Goal: Task Accomplishment & Management: Complete application form

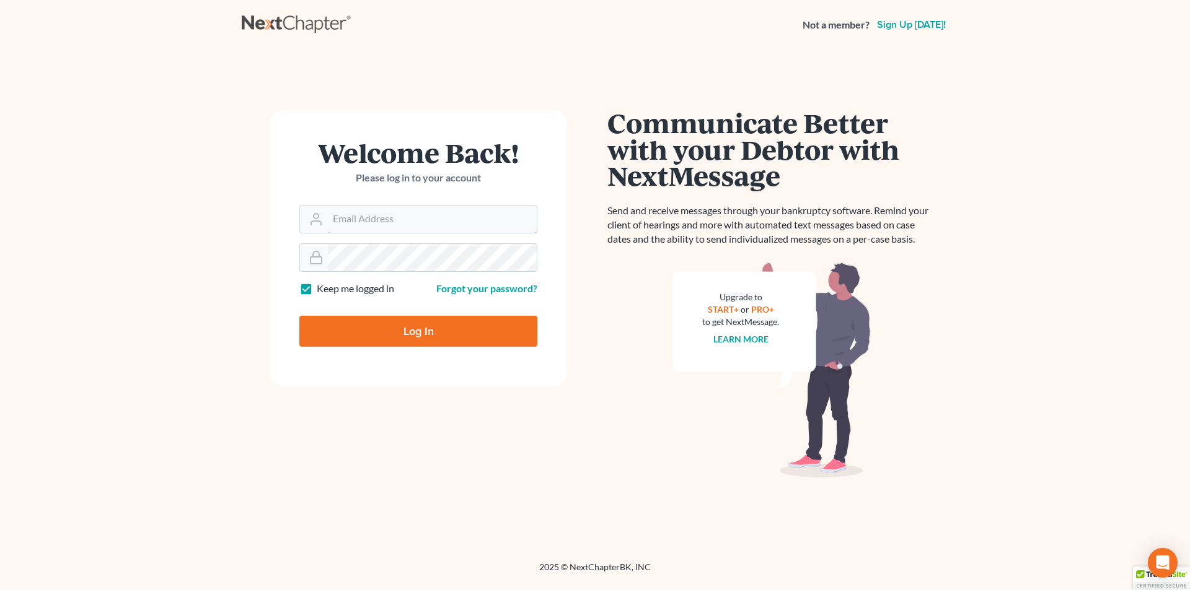
type input "[PERSON_NAME][EMAIL_ADDRESS][DOMAIN_NAME]"
click at [405, 341] on input "Log In" at bounding box center [418, 331] width 238 height 31
type input "Thinking..."
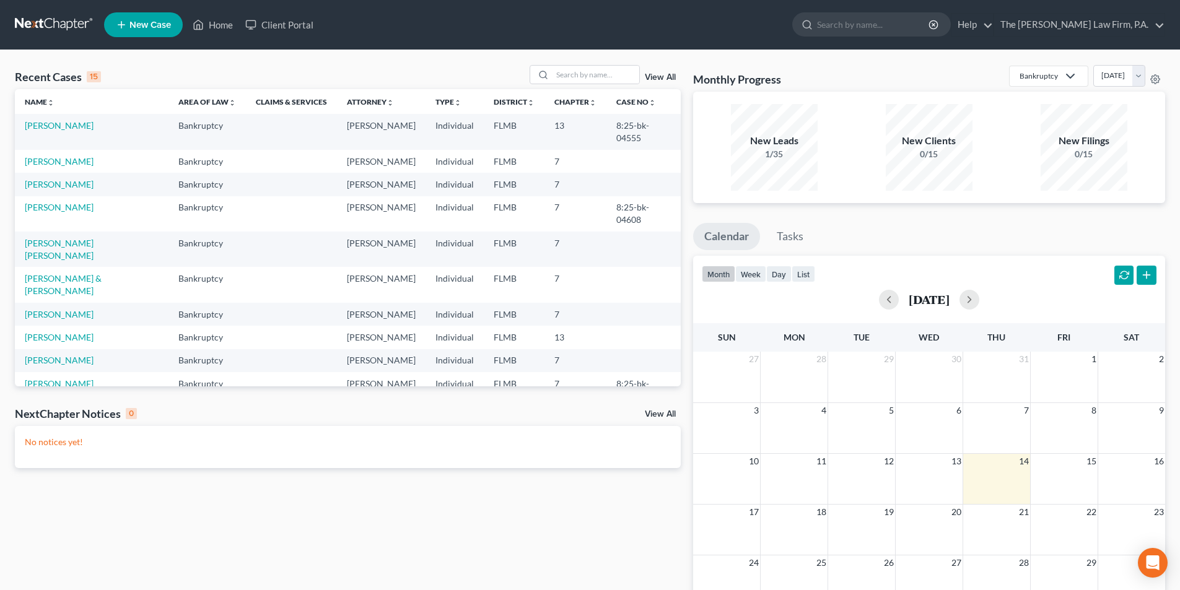
click at [152, 28] on span "New Case" at bounding box center [150, 24] width 42 height 9
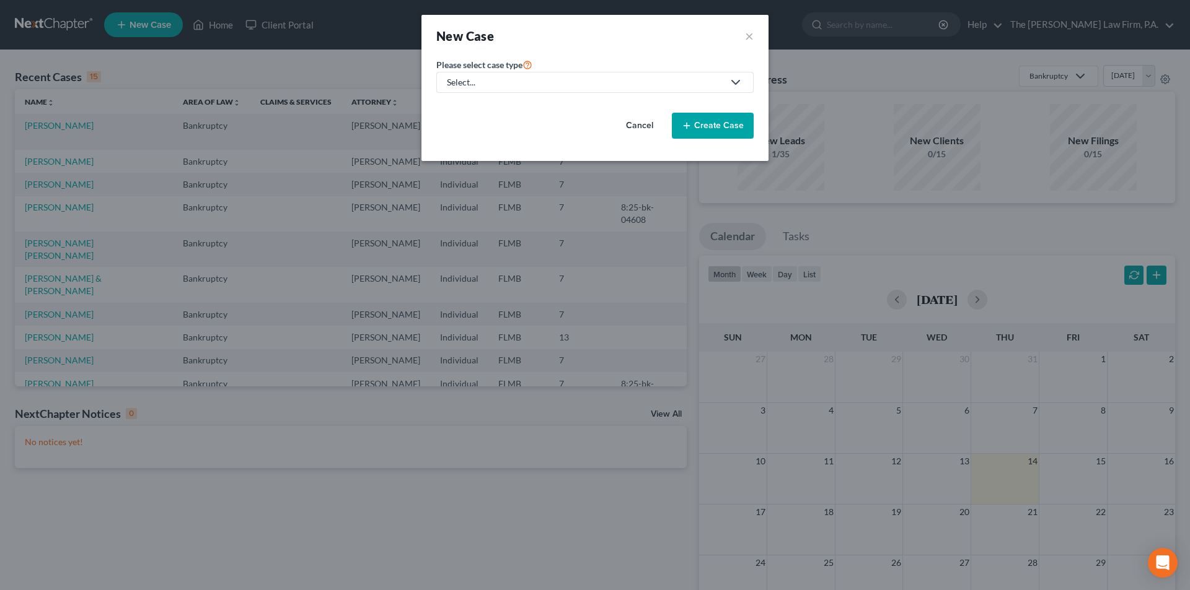
click at [538, 80] on div "Select..." at bounding box center [585, 82] width 276 height 12
click at [487, 105] on div "Bankruptcy" at bounding box center [470, 107] width 45 height 12
select select "15"
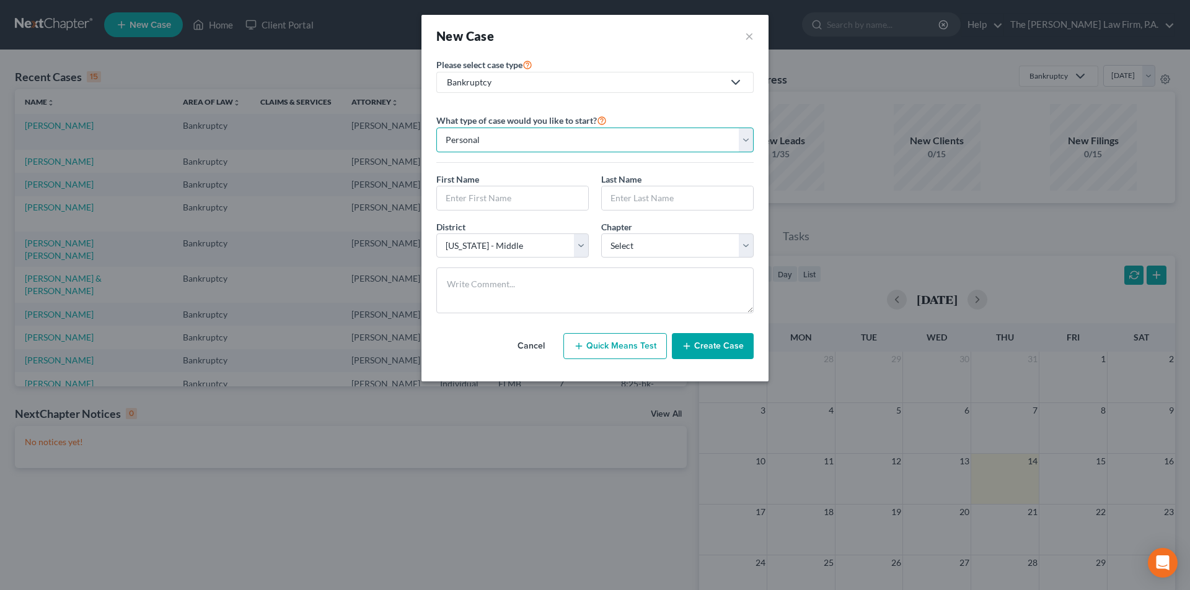
click at [532, 145] on select "Personal Business" at bounding box center [594, 140] width 317 height 25
click at [436, 128] on select "Personal Business" at bounding box center [594, 140] width 317 height 25
click at [506, 203] on input "text" at bounding box center [512, 198] width 151 height 24
type input "[PERSON_NAME]"
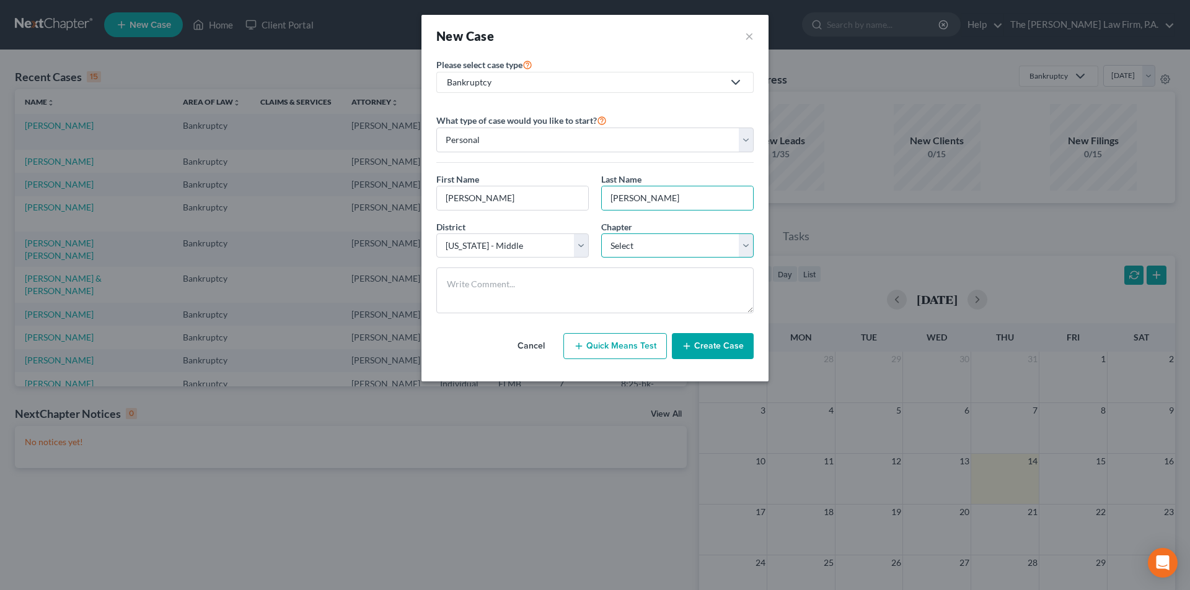
click at [642, 246] on select "Select 7 11 12 13" at bounding box center [677, 246] width 152 height 25
select select "0"
click at [601, 234] on select "Select 7 11 12 13" at bounding box center [677, 246] width 152 height 25
click at [706, 352] on button "Create Case" at bounding box center [713, 346] width 82 height 26
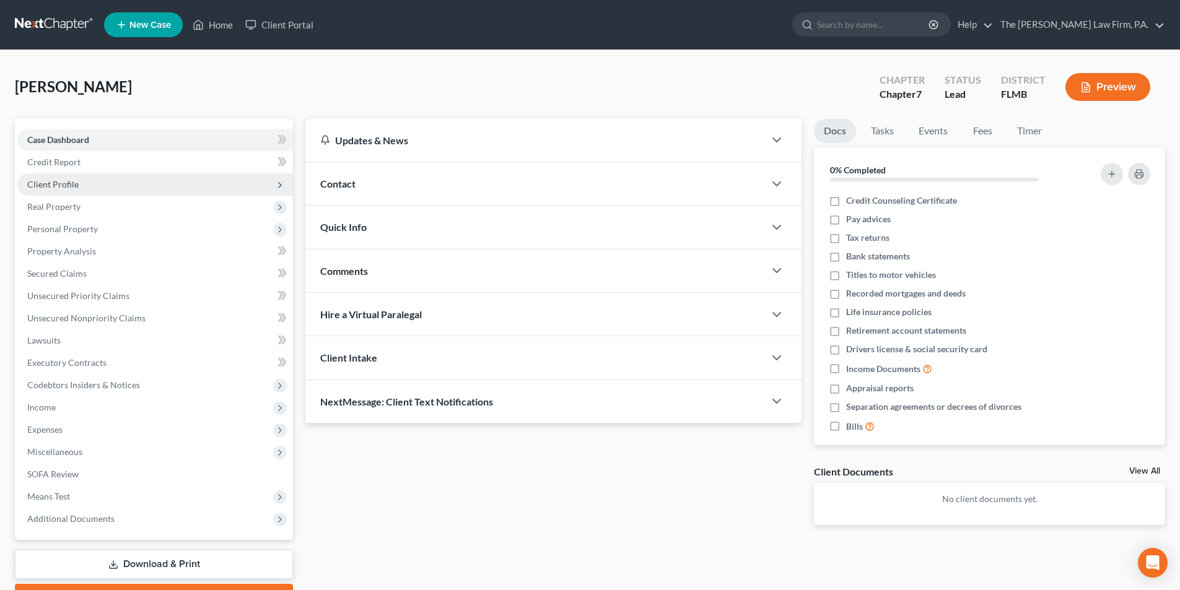
click at [56, 188] on span "Client Profile" at bounding box center [52, 184] width 51 height 11
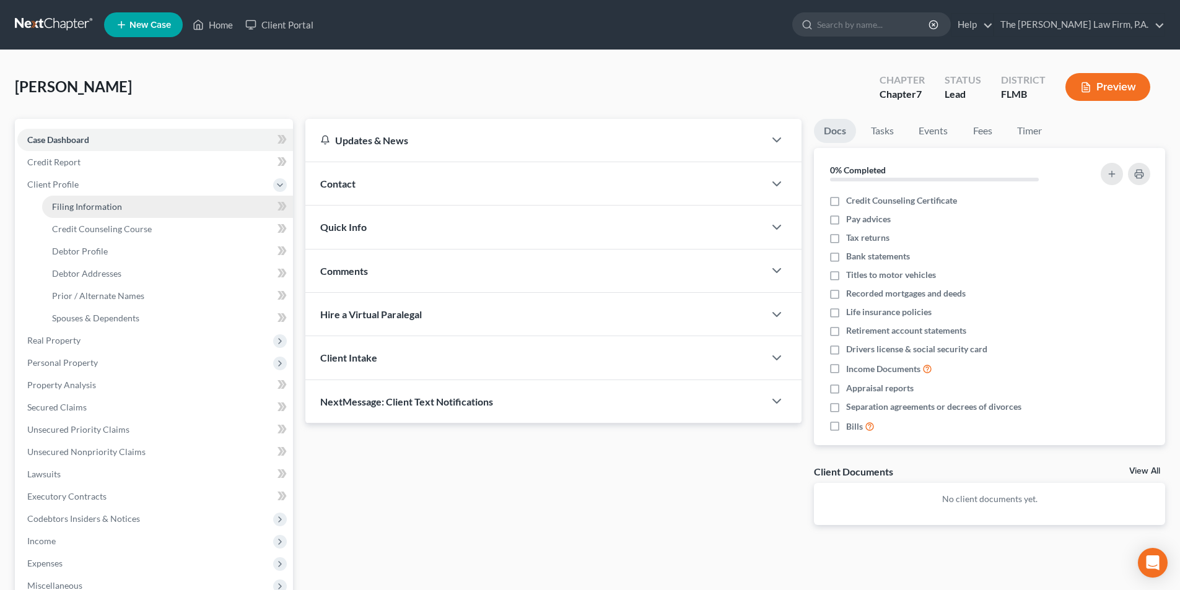
click at [72, 208] on span "Filing Information" at bounding box center [87, 206] width 70 height 11
select select "1"
select select "0"
select select "15"
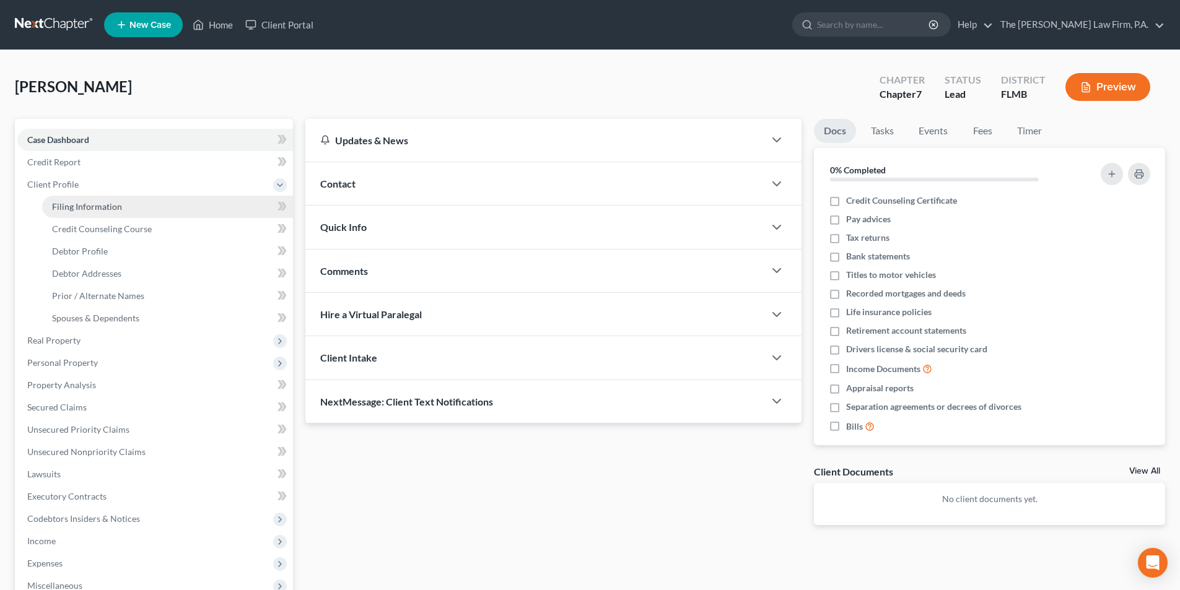
select select "9"
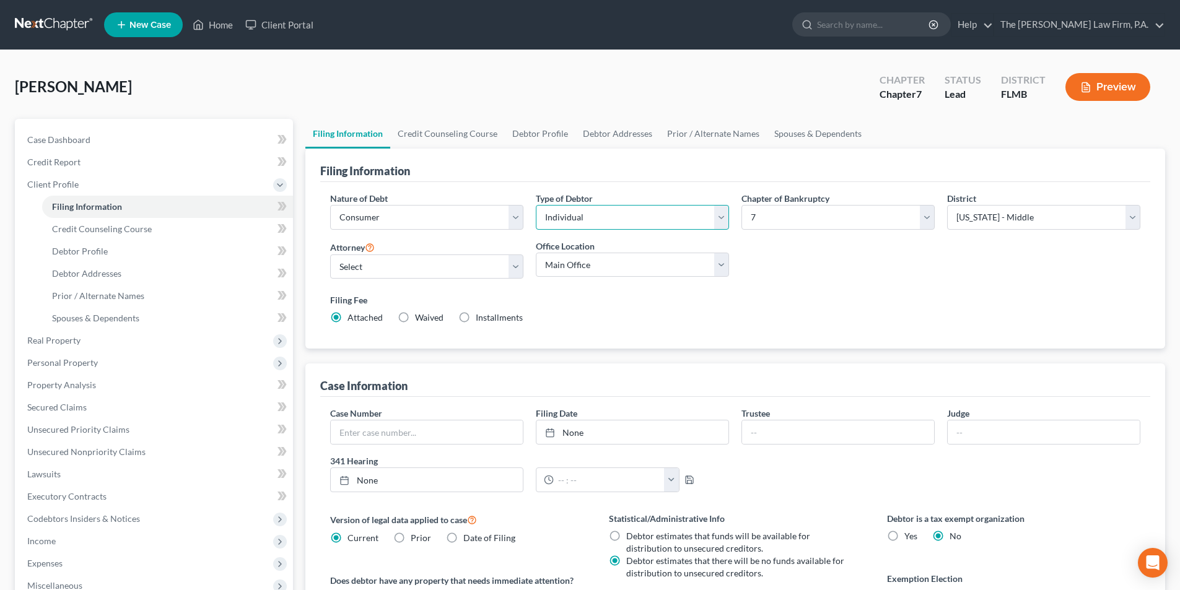
click at [594, 219] on select "Select Individual Joint" at bounding box center [632, 217] width 193 height 25
select select "1"
click at [536, 205] on select "Select Individual Joint" at bounding box center [632, 217] width 193 height 25
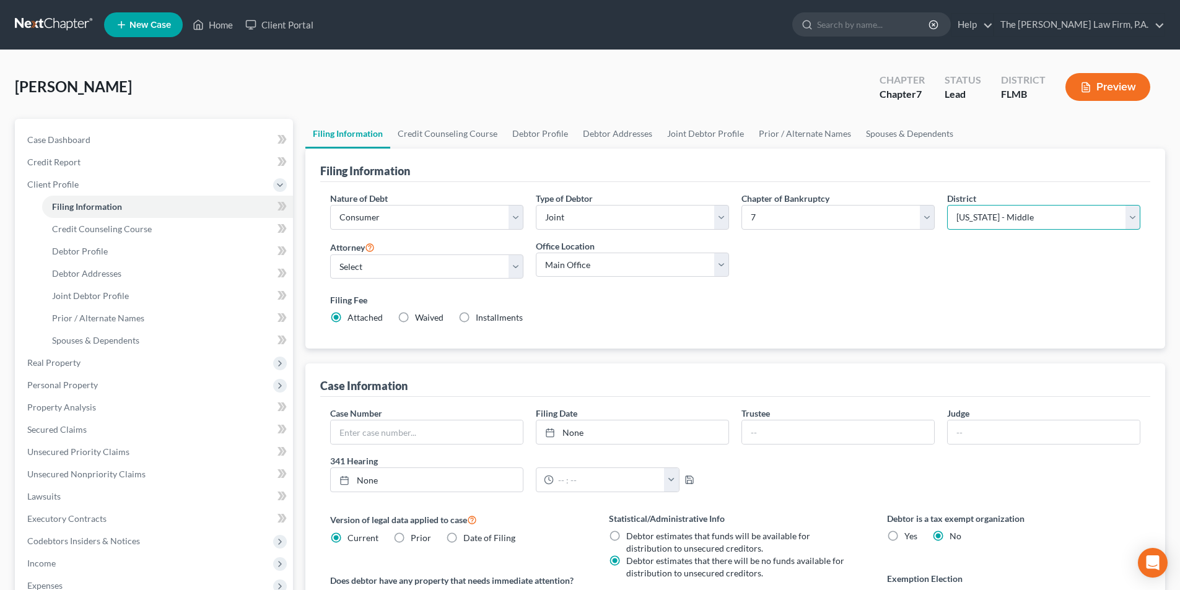
click at [1010, 213] on select "Select [US_STATE] - [GEOGRAPHIC_DATA] [US_STATE] - [GEOGRAPHIC_DATA][US_STATE] …" at bounding box center [1043, 217] width 193 height 25
click at [947, 205] on select "Select [US_STATE] - [GEOGRAPHIC_DATA] [US_STATE] - [GEOGRAPHIC_DATA][US_STATE] …" at bounding box center [1043, 217] width 193 height 25
click at [367, 265] on select "Select [PERSON_NAME] - FLMB [PERSON_NAME] - FLMB" at bounding box center [426, 267] width 193 height 25
select select "0"
click at [330, 255] on select "Select [PERSON_NAME] - FLMB [PERSON_NAME] - FLMB" at bounding box center [426, 267] width 193 height 25
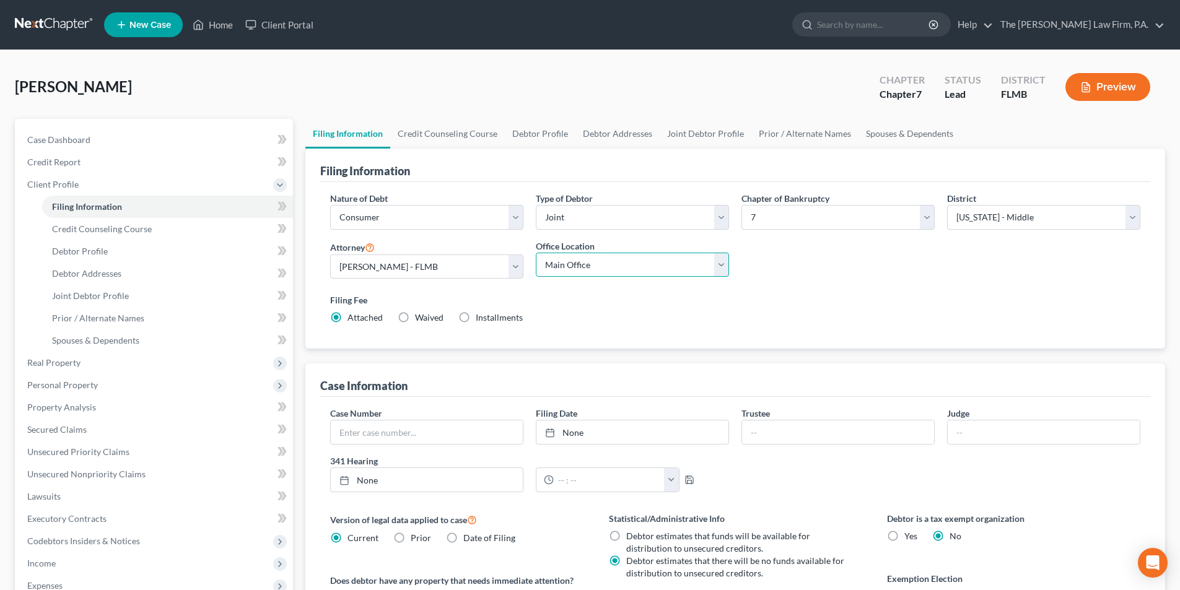
click at [554, 270] on select "Main Office [PERSON_NAME], Esq." at bounding box center [632, 265] width 193 height 25
select select "0"
click at [536, 253] on select "Main Office [PERSON_NAME], Esq." at bounding box center [632, 265] width 193 height 25
click at [439, 139] on link "Credit Counseling Course" at bounding box center [447, 134] width 115 height 30
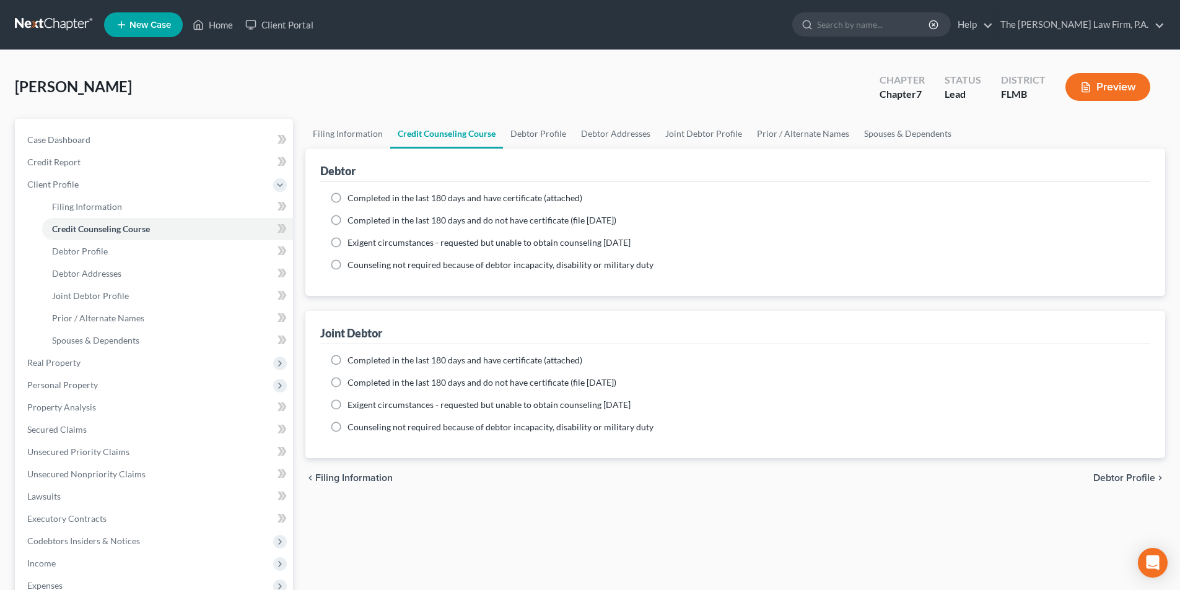
click at [348, 221] on label "Completed in the last 180 days and do not have certificate (file [DATE])" at bounding box center [482, 220] width 269 height 12
click at [353, 221] on input "Completed in the last 180 days and do not have certificate (file [DATE])" at bounding box center [357, 218] width 8 height 8
radio input "true"
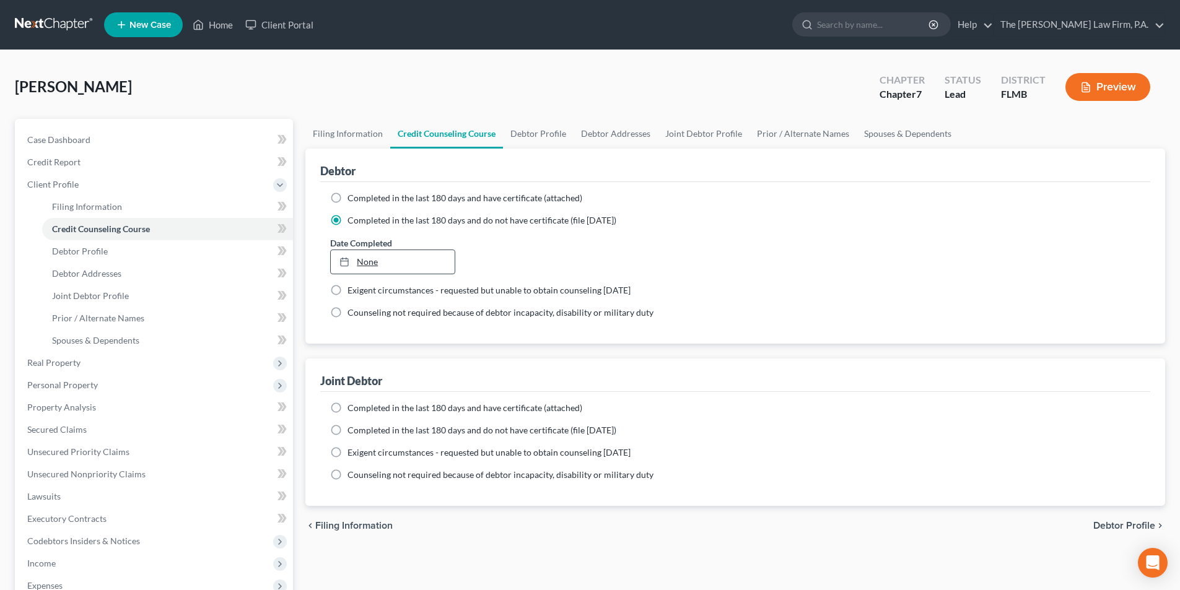
type input "[DATE]"
click at [387, 268] on link "[DATE]" at bounding box center [392, 262] width 123 height 24
click at [348, 429] on label "Completed in the last 180 days and do not have certificate (file [DATE])" at bounding box center [482, 430] width 269 height 12
click at [353, 429] on input "Completed in the last 180 days and do not have certificate (file [DATE])" at bounding box center [357, 428] width 8 height 8
radio input "true"
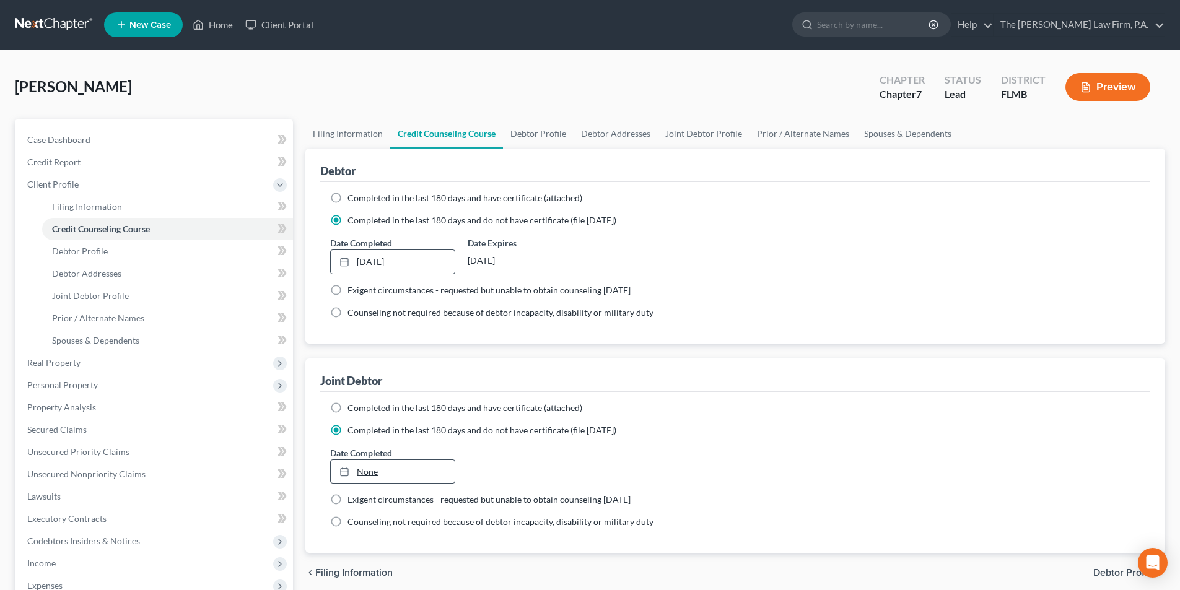
click at [367, 468] on link "None" at bounding box center [392, 472] width 123 height 24
type input "[DATE]"
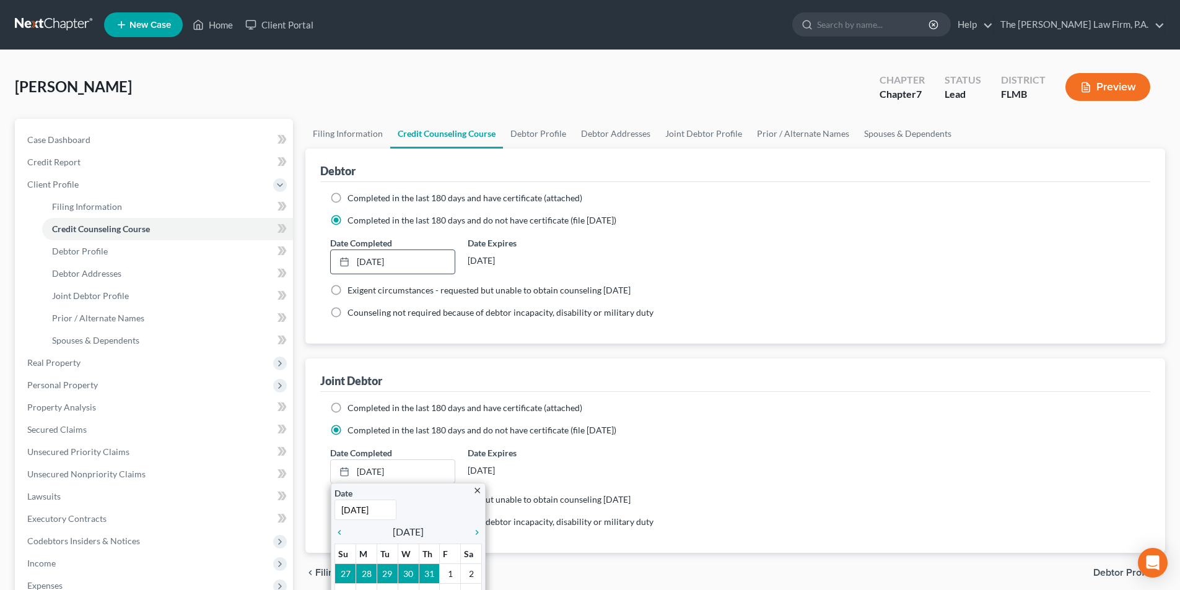
click at [734, 462] on div "Date Completed [DATE] close Date [DATE] Time 12:00 AM chevron_left [DATE] chevr…" at bounding box center [735, 466] width 823 height 38
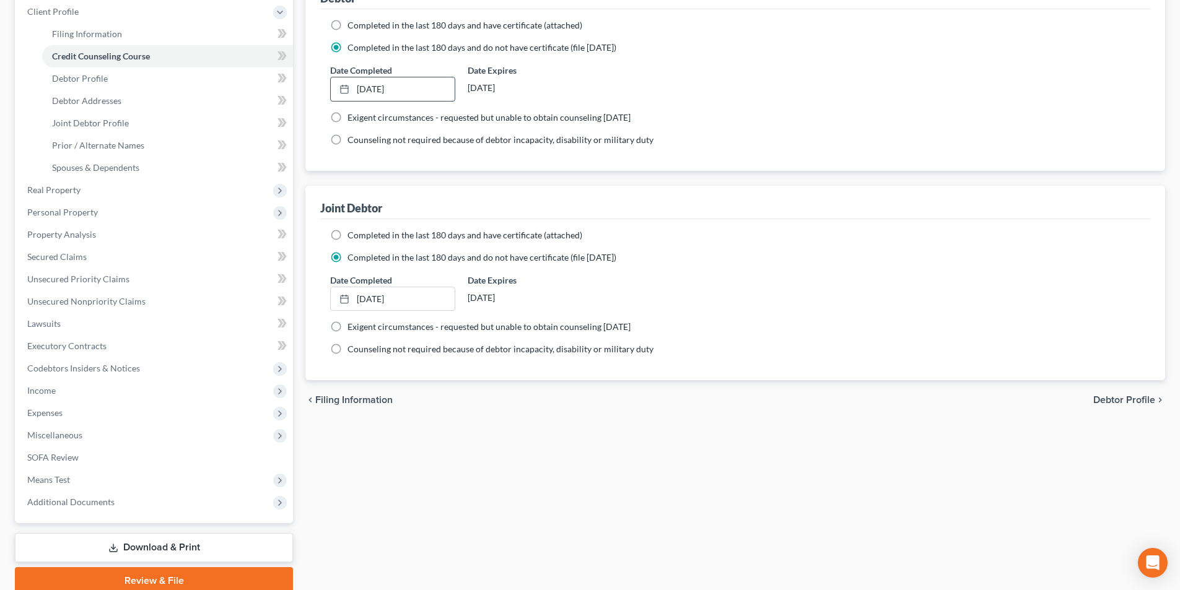
scroll to position [186, 0]
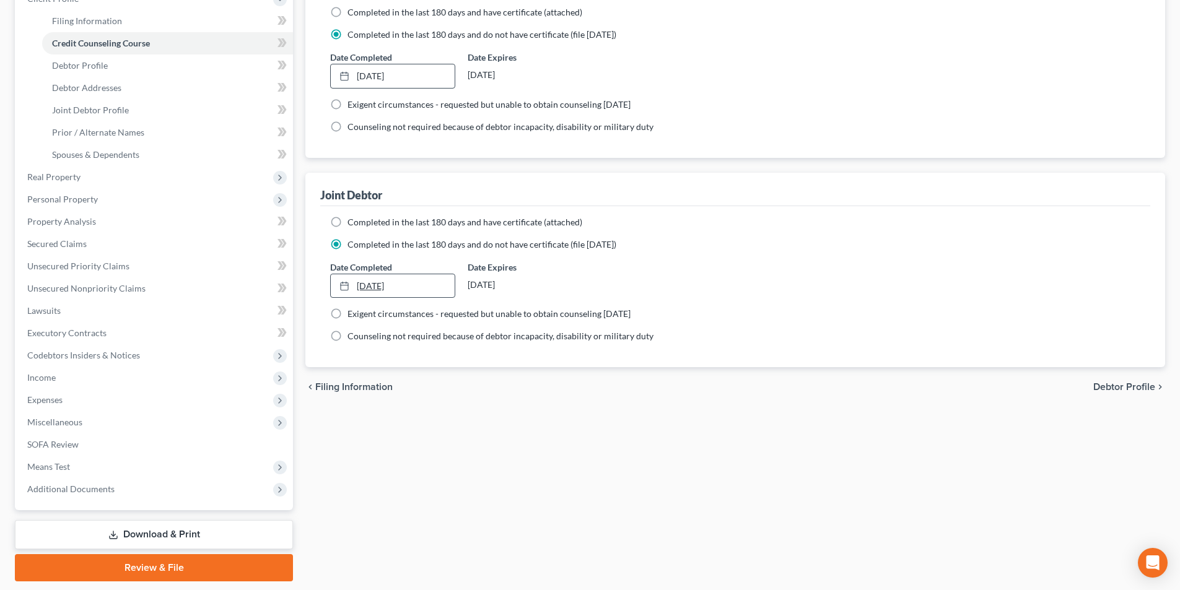
click at [377, 289] on link "[DATE]" at bounding box center [392, 286] width 123 height 24
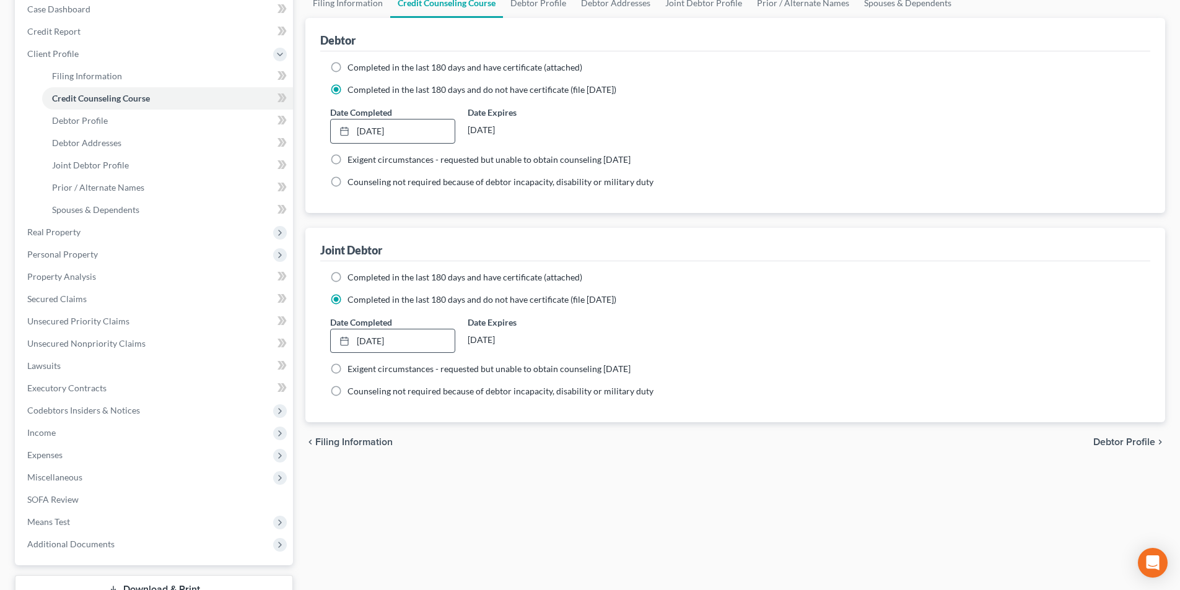
scroll to position [0, 0]
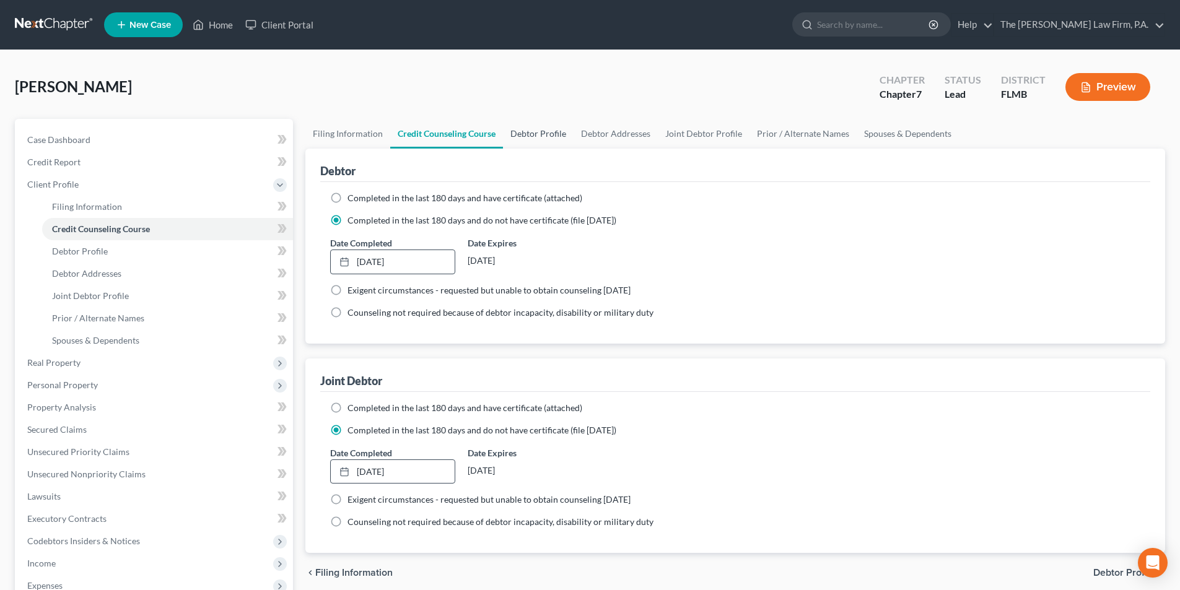
click at [551, 137] on link "Debtor Profile" at bounding box center [538, 134] width 71 height 30
select select "1"
select select "0"
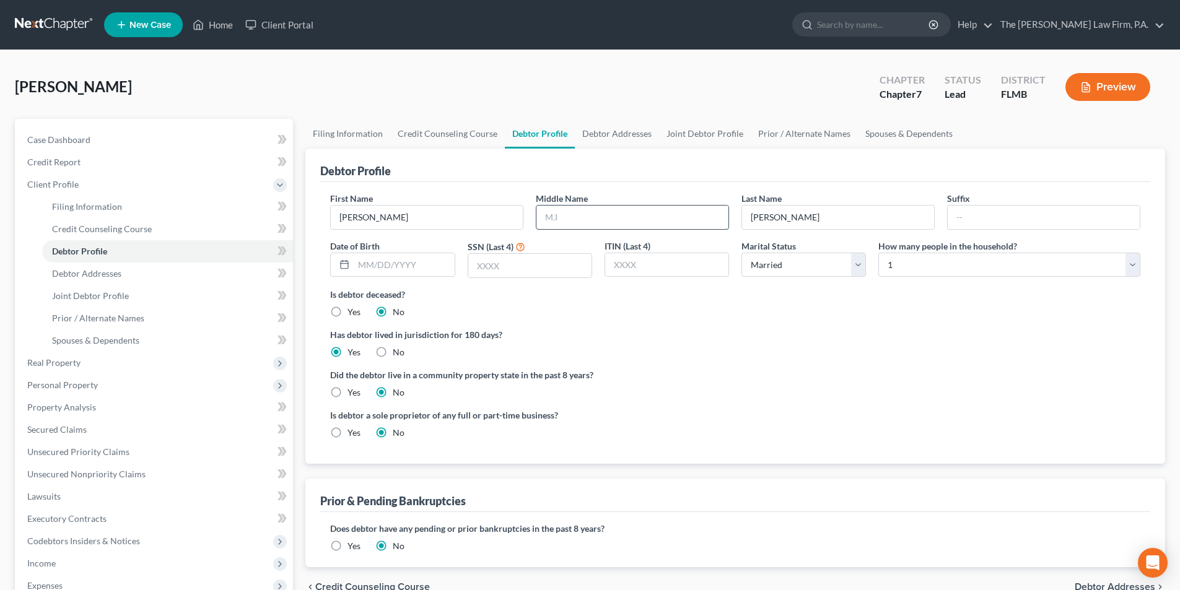
click at [571, 224] on input "text" at bounding box center [633, 218] width 192 height 24
type input "D."
click at [395, 270] on input "text" at bounding box center [404, 265] width 100 height 24
type input "[DATE]"
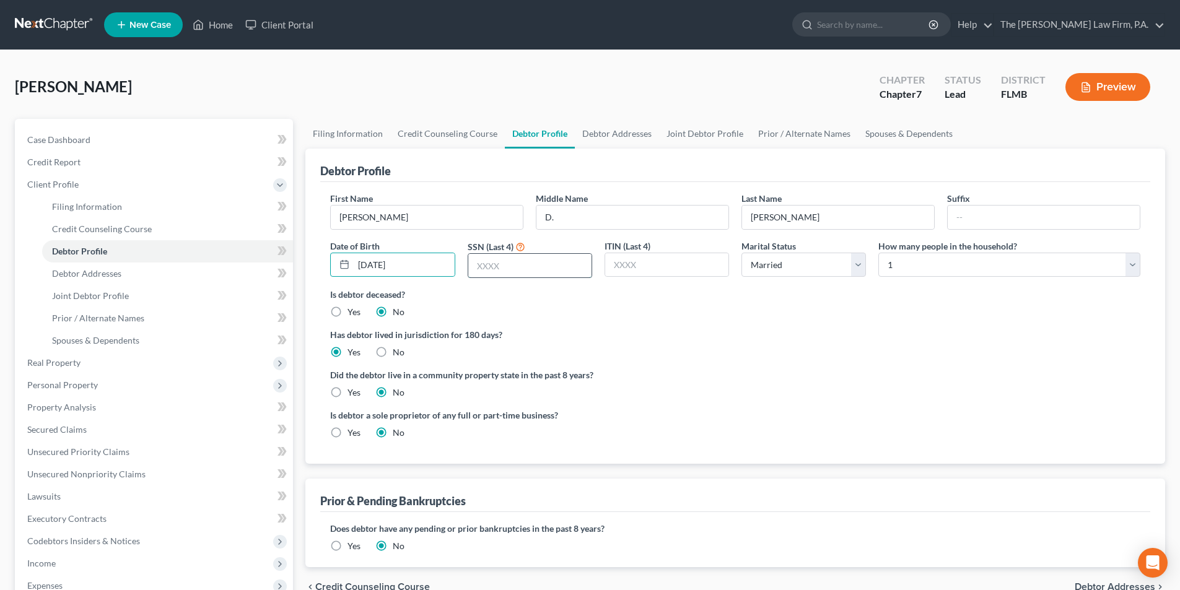
click at [510, 270] on input "text" at bounding box center [529, 266] width 123 height 24
type input "3880"
click at [910, 275] on select "Select 1 2 3 4 5 6 7 8 9 10 11 12 13 14 15 16 17 18 19 20" at bounding box center [1010, 265] width 262 height 25
select select "1"
click at [879, 253] on select "Select 1 2 3 4 5 6 7 8 9 10 11 12 13 14 15 16 17 18 19 20" at bounding box center [1010, 265] width 262 height 25
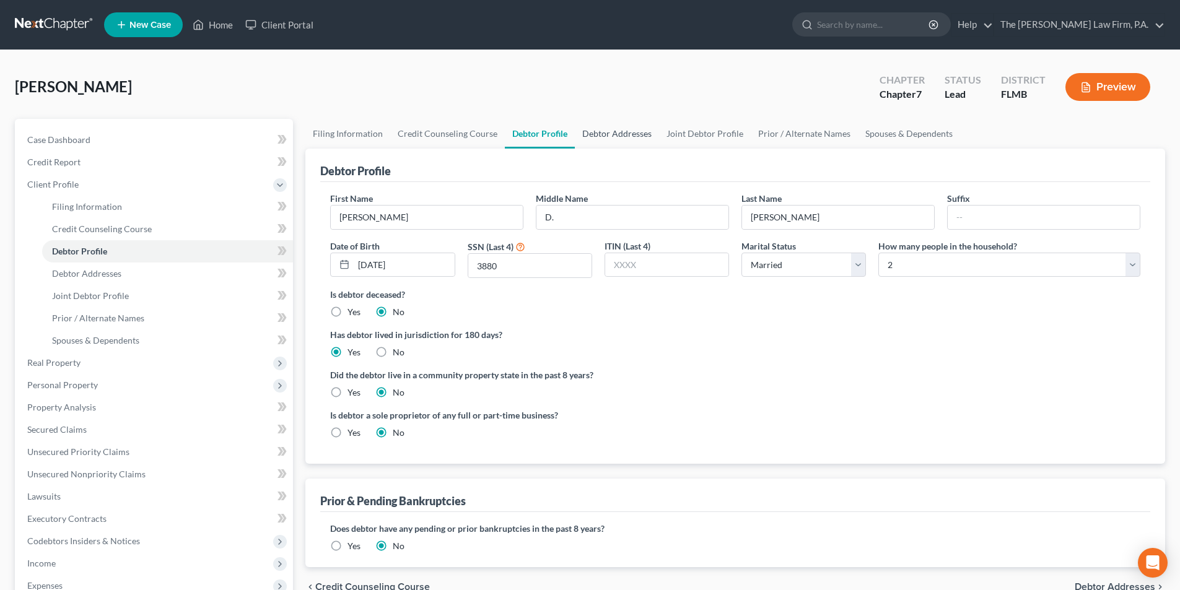
click at [615, 138] on link "Debtor Addresses" at bounding box center [617, 134] width 84 height 30
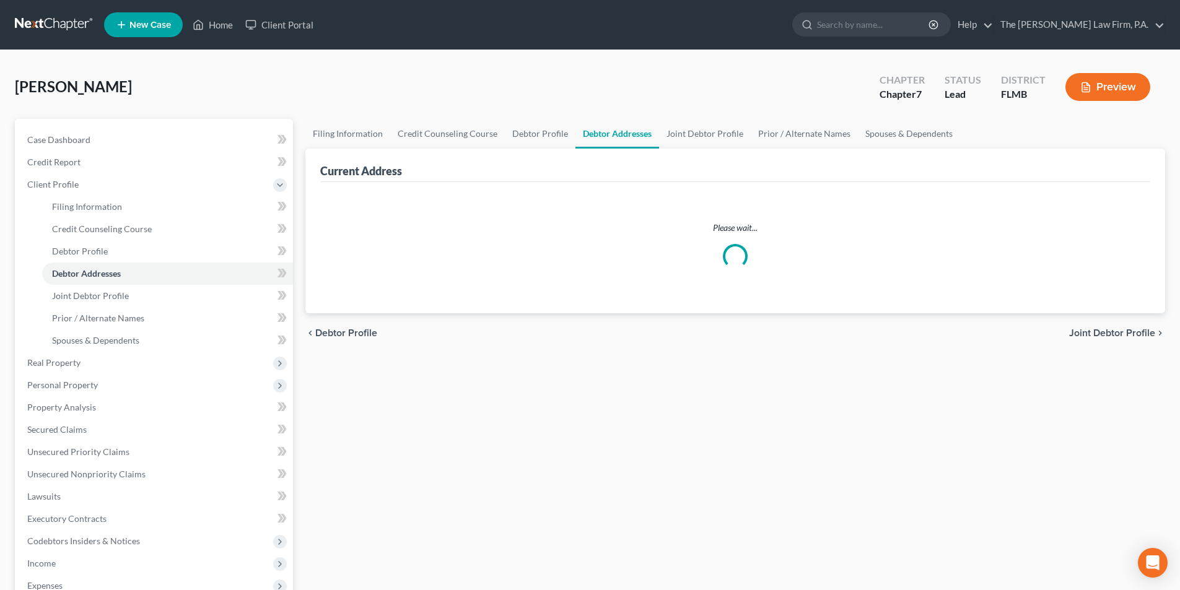
select select "0"
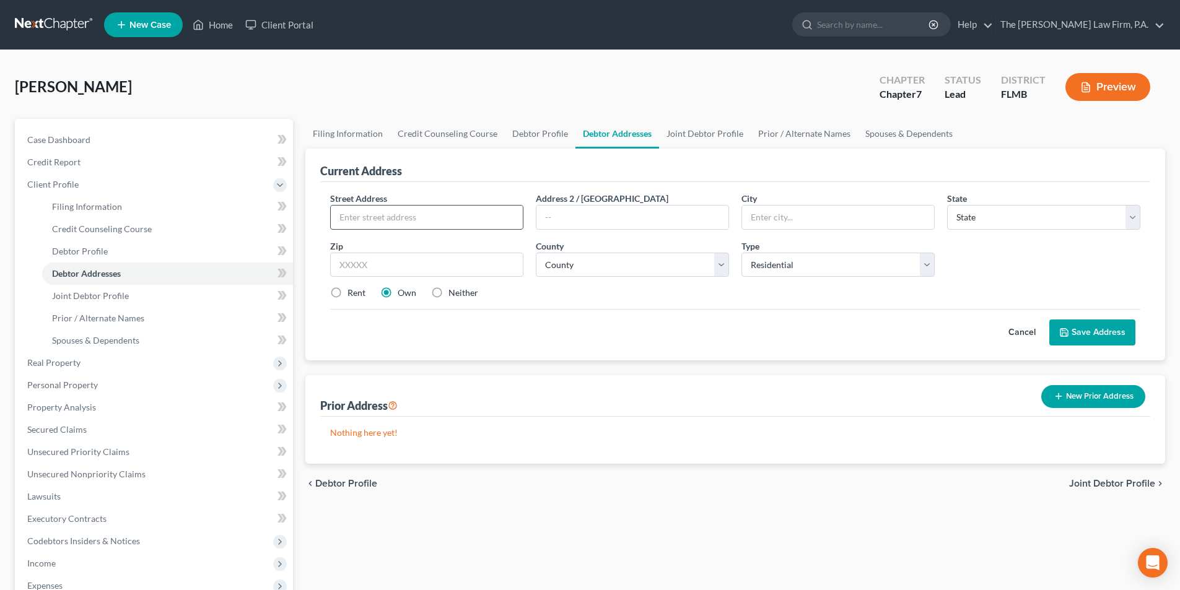
click at [357, 217] on input "text" at bounding box center [427, 218] width 192 height 24
type input "[STREET_ADDRESS][PERSON_NAME]"
type input "Lot A12"
type input "Tho"
click at [347, 273] on input "text" at bounding box center [426, 265] width 193 height 25
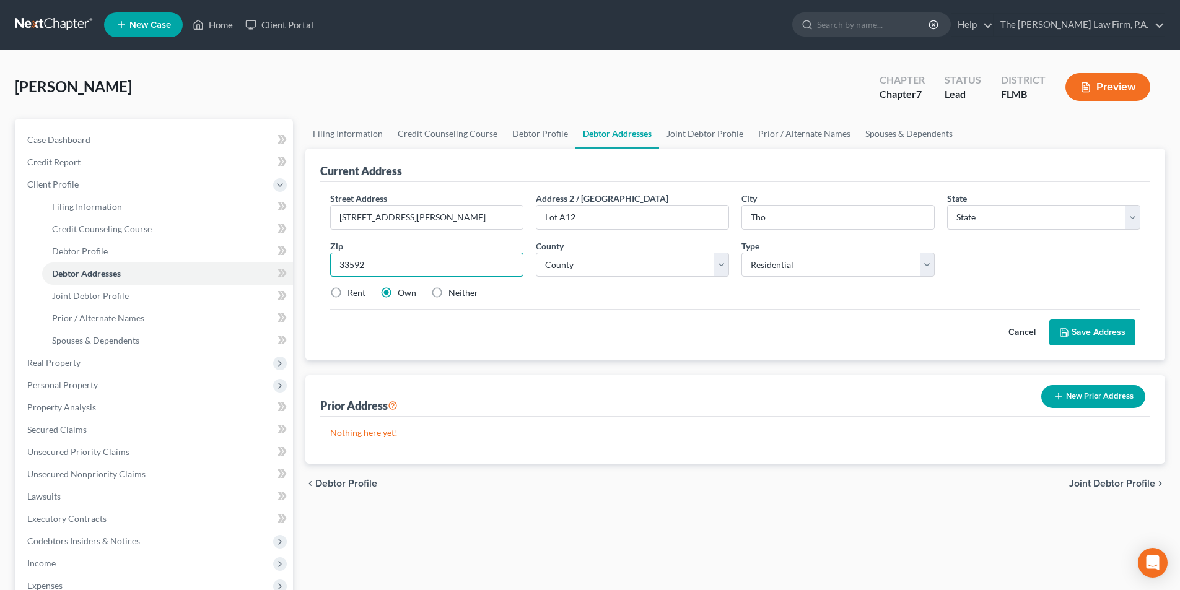
type input "33592"
type input "[GEOGRAPHIC_DATA]"
select select "9"
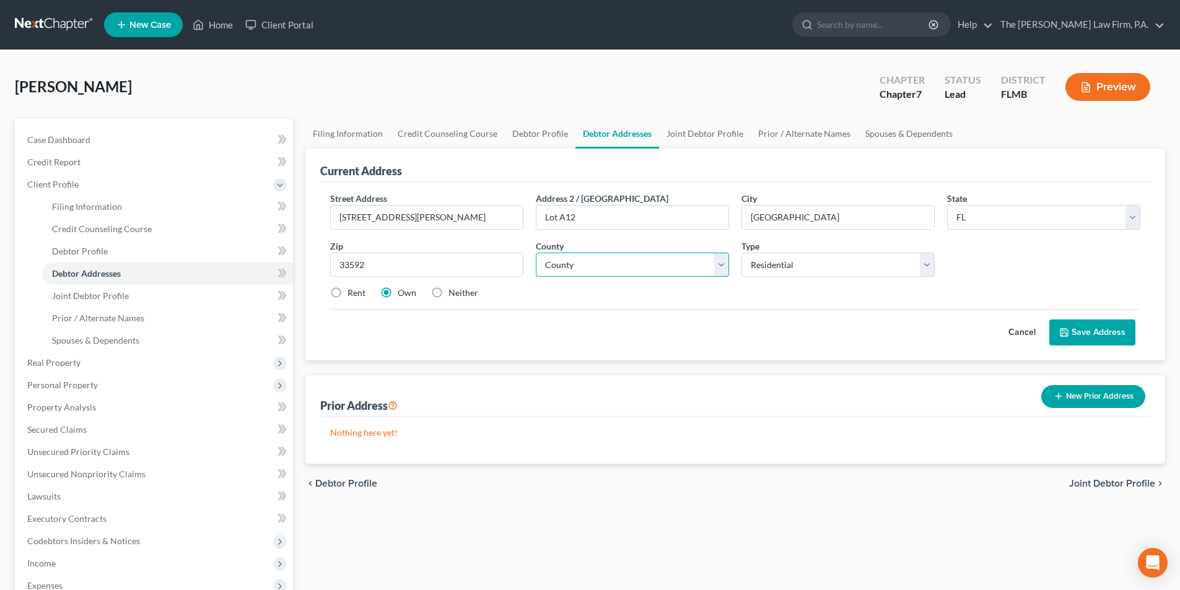
click at [680, 271] on select "County [GEOGRAPHIC_DATA] [GEOGRAPHIC_DATA] [GEOGRAPHIC_DATA] [GEOGRAPHIC_DATA] …" at bounding box center [632, 265] width 193 height 25
select select "27"
click at [536, 253] on select "County [GEOGRAPHIC_DATA] [GEOGRAPHIC_DATA] [GEOGRAPHIC_DATA] [GEOGRAPHIC_DATA] …" at bounding box center [632, 265] width 193 height 25
click at [1081, 333] on button "Save Address" at bounding box center [1093, 333] width 86 height 26
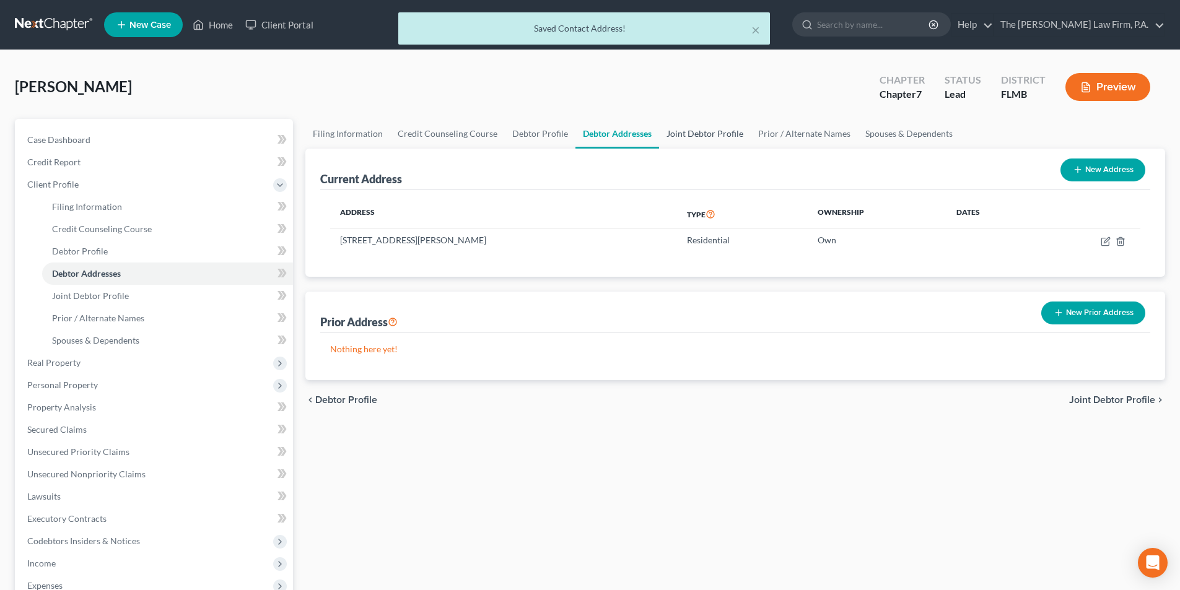
click at [708, 136] on link "Joint Debtor Profile" at bounding box center [705, 134] width 92 height 30
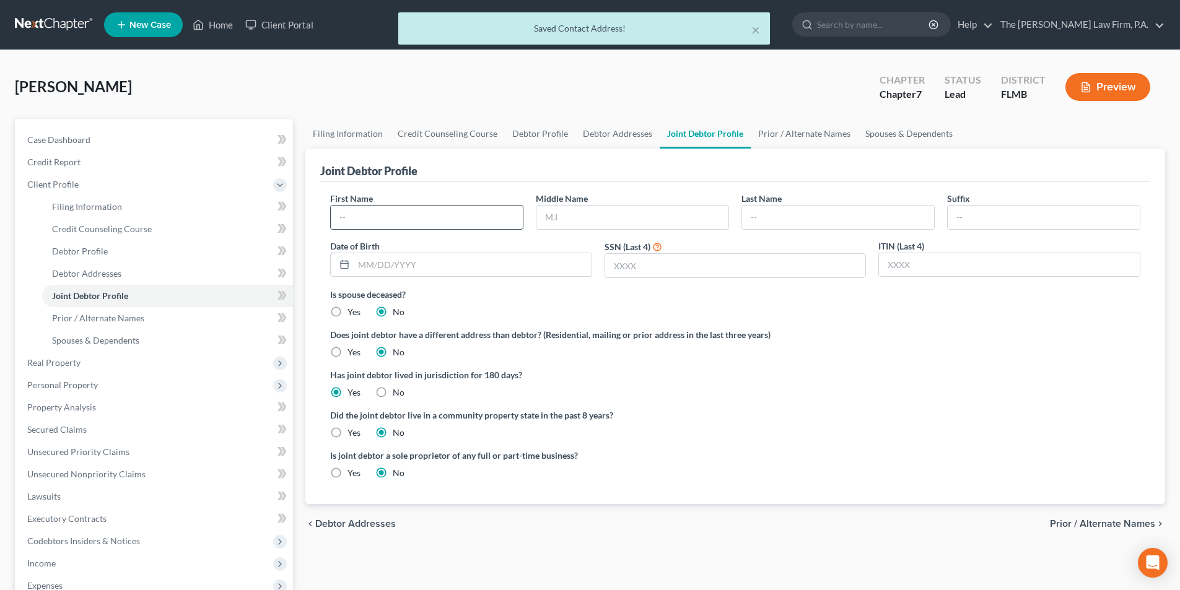
click at [437, 206] on input "text" at bounding box center [427, 218] width 192 height 24
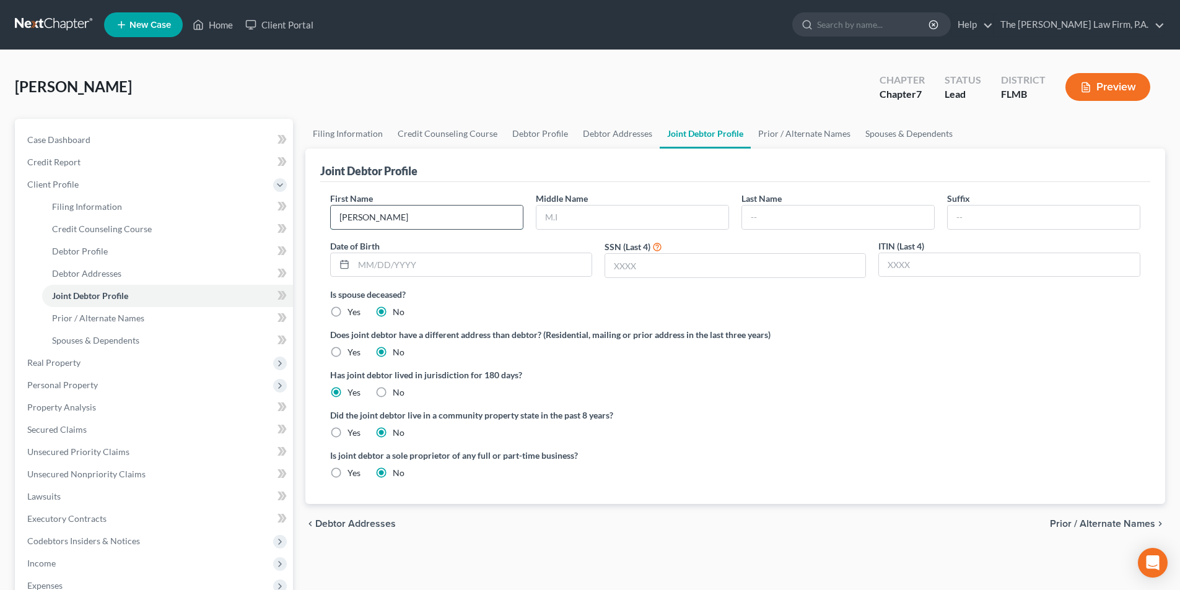
type input "[PERSON_NAME]"
type input "B."
type input "[PERSON_NAME]"
click at [447, 265] on input "text" at bounding box center [473, 265] width 238 height 24
type input "[DATE]"
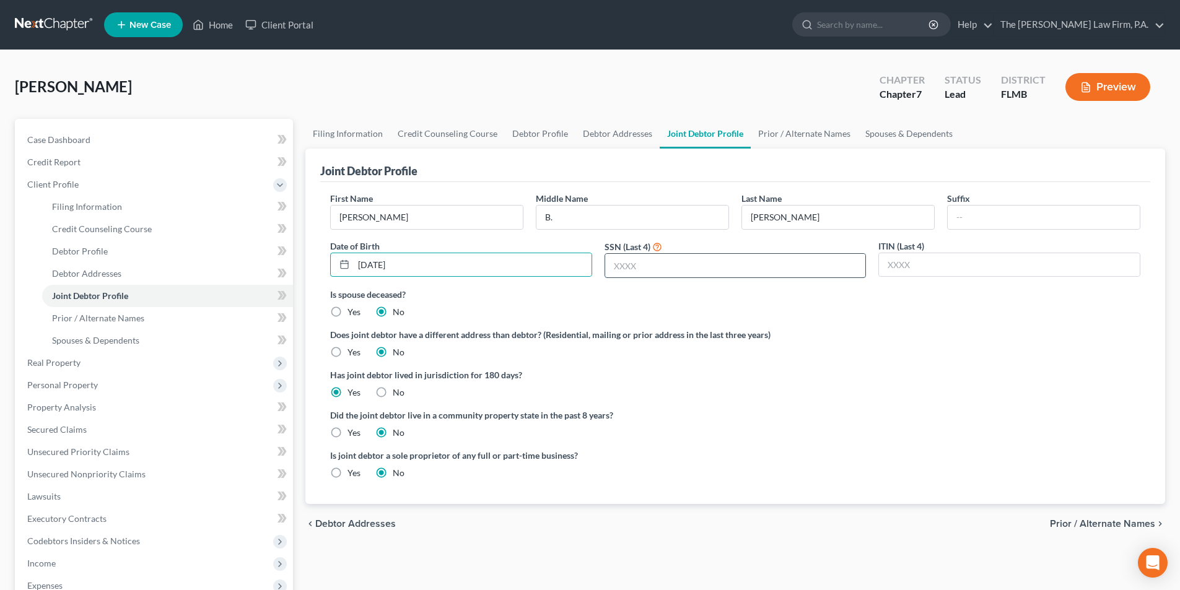
click at [644, 268] on input "text" at bounding box center [735, 266] width 261 height 24
type input "9476"
click at [545, 298] on label "Is spouse deceased?" at bounding box center [735, 294] width 810 height 13
click at [793, 136] on link "Prior / Alternate Names" at bounding box center [804, 134] width 107 height 30
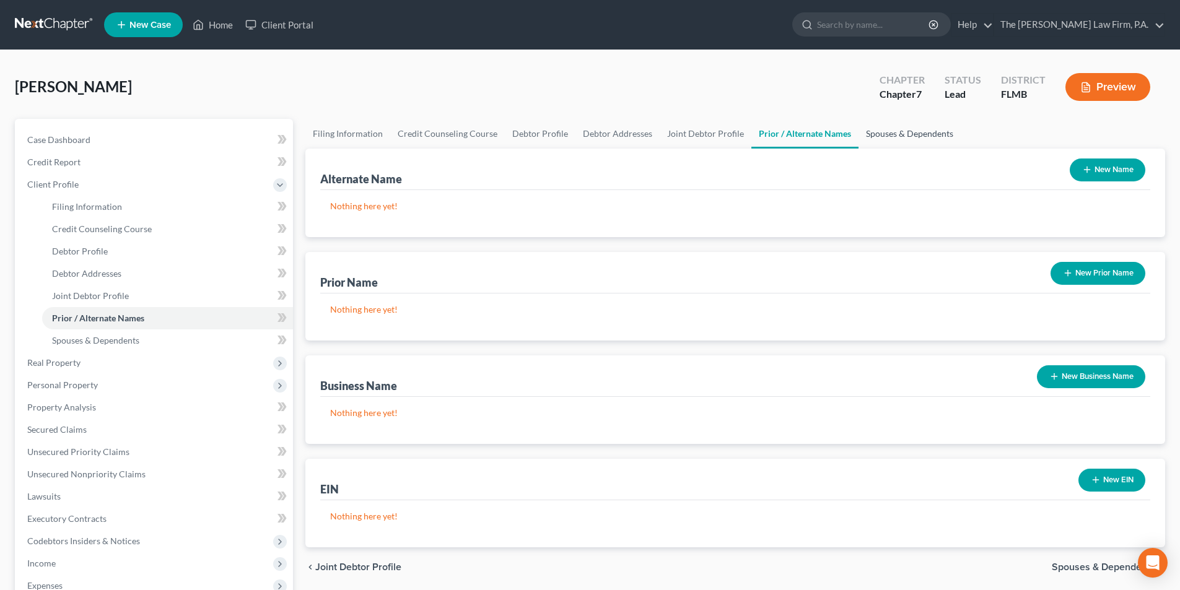
click at [887, 138] on link "Spouses & Dependents" at bounding box center [910, 134] width 102 height 30
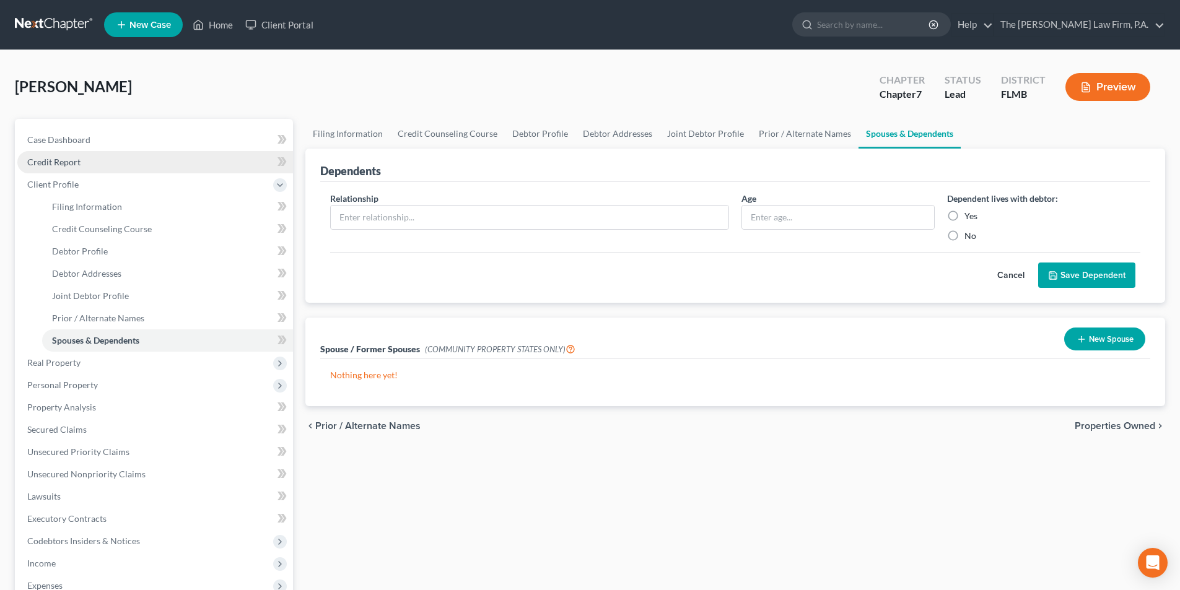
click at [48, 164] on span "Credit Report" at bounding box center [53, 162] width 53 height 11
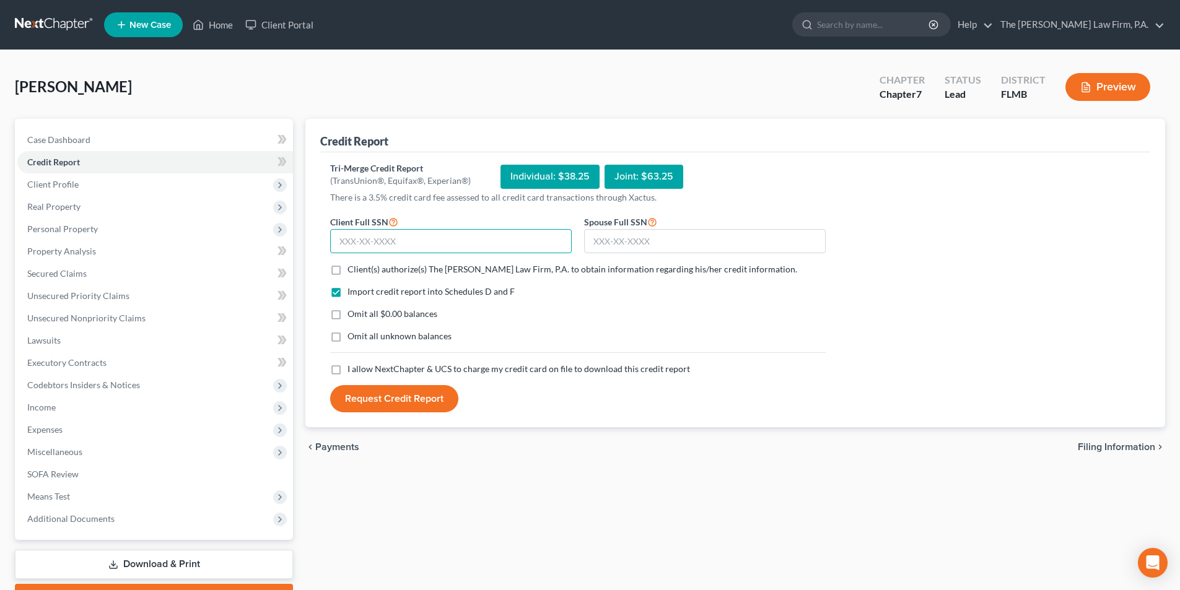
click at [393, 243] on input "text" at bounding box center [451, 241] width 242 height 25
type input "568-68-3880"
click at [646, 247] on input "text" at bounding box center [705, 241] width 242 height 25
type input "267-92-9476"
click at [348, 269] on label "Client(s) authorize(s) The [PERSON_NAME] Law Firm, P.A. to obtain information r…" at bounding box center [573, 269] width 450 height 12
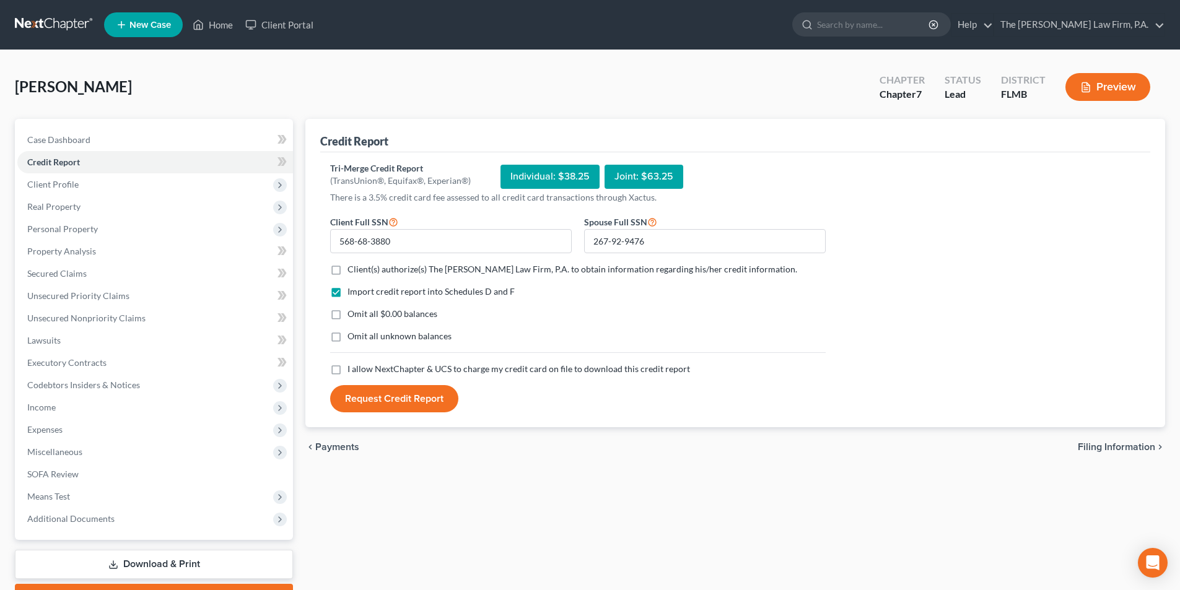
click at [353, 269] on input "Client(s) authorize(s) The [PERSON_NAME] Law Firm, P.A. to obtain information r…" at bounding box center [357, 267] width 8 height 8
checkbox input "true"
click at [348, 369] on label "I allow NextChapter & UCS to charge my credit card on file to download this cre…" at bounding box center [519, 369] width 343 height 12
click at [353, 369] on input "I allow NextChapter & UCS to charge my credit card on file to download this cre…" at bounding box center [357, 367] width 8 height 8
checkbox input "true"
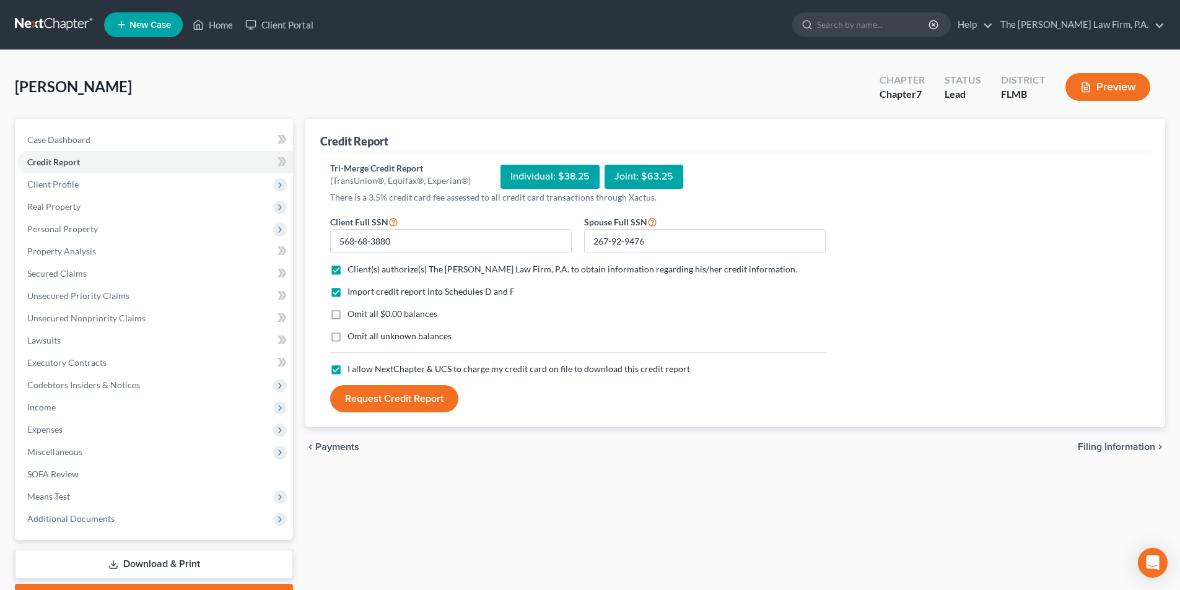
click at [380, 395] on button "Request Credit Report" at bounding box center [394, 398] width 128 height 27
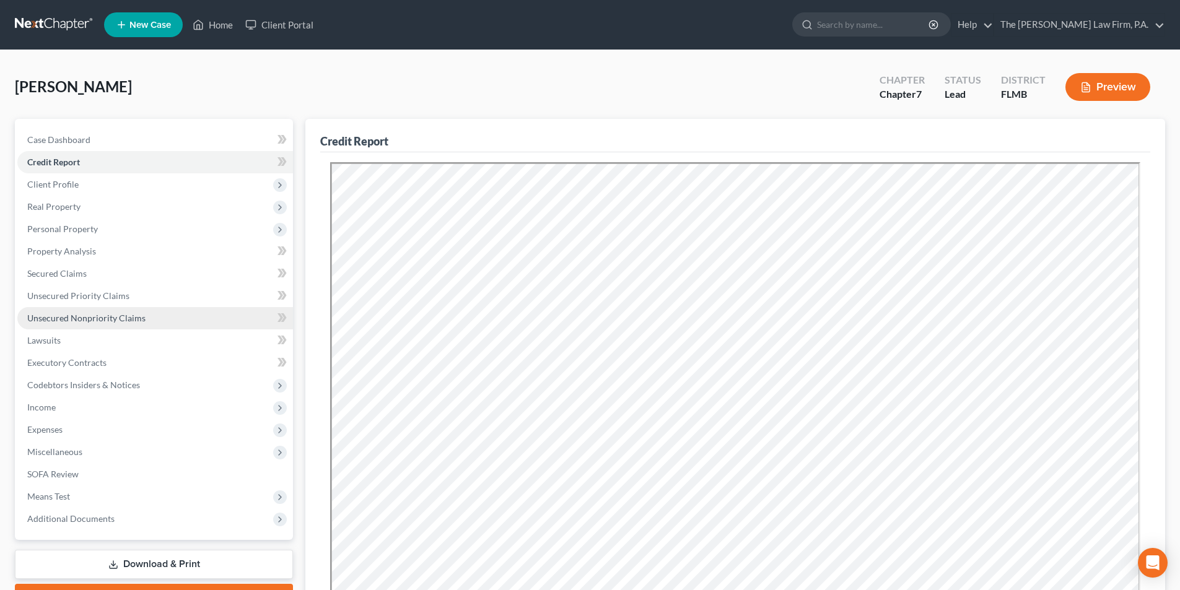
click at [79, 323] on link "Unsecured Nonpriority Claims" at bounding box center [155, 318] width 276 height 22
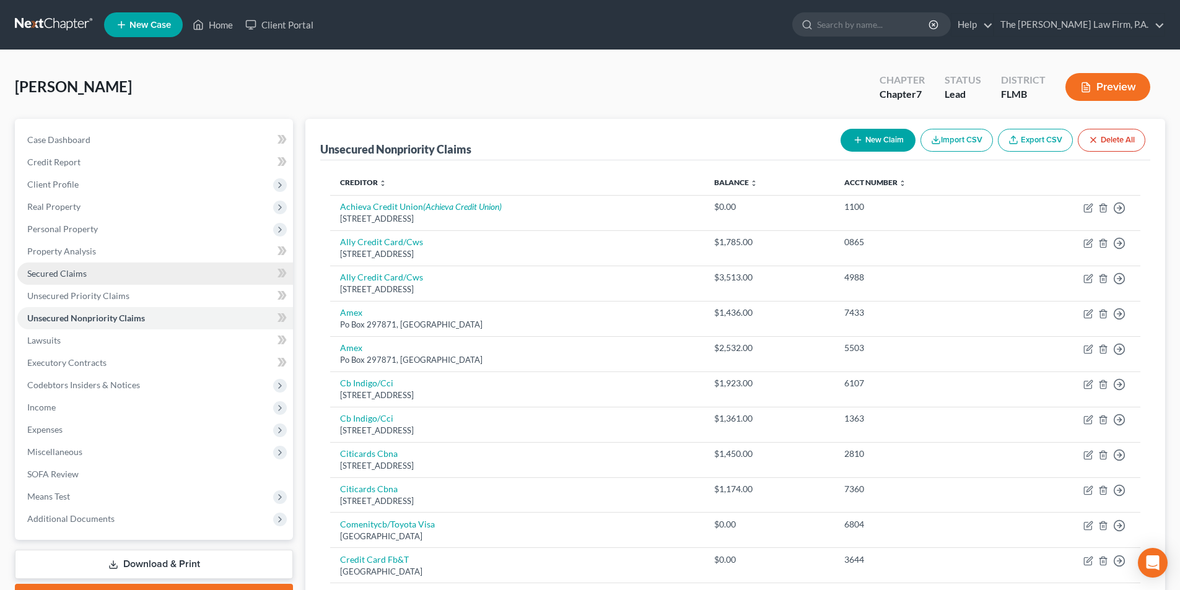
click at [66, 275] on span "Secured Claims" at bounding box center [56, 273] width 59 height 11
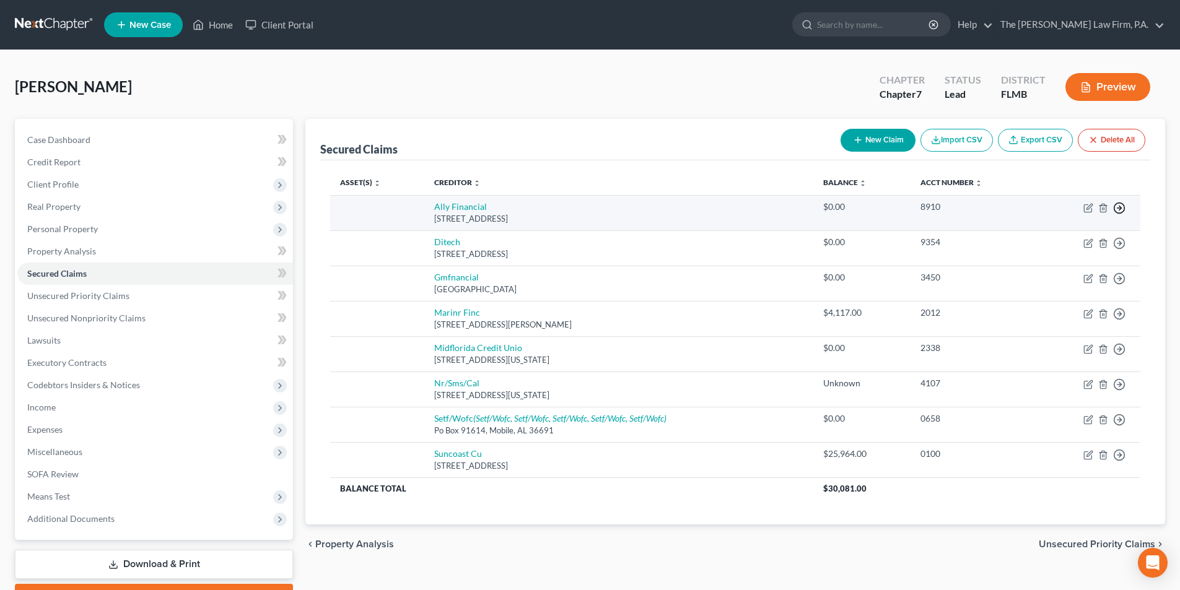
click at [1118, 209] on icon "button" at bounding box center [1119, 208] width 12 height 12
click at [1050, 242] on link "Move to F" at bounding box center [1062, 237] width 103 height 21
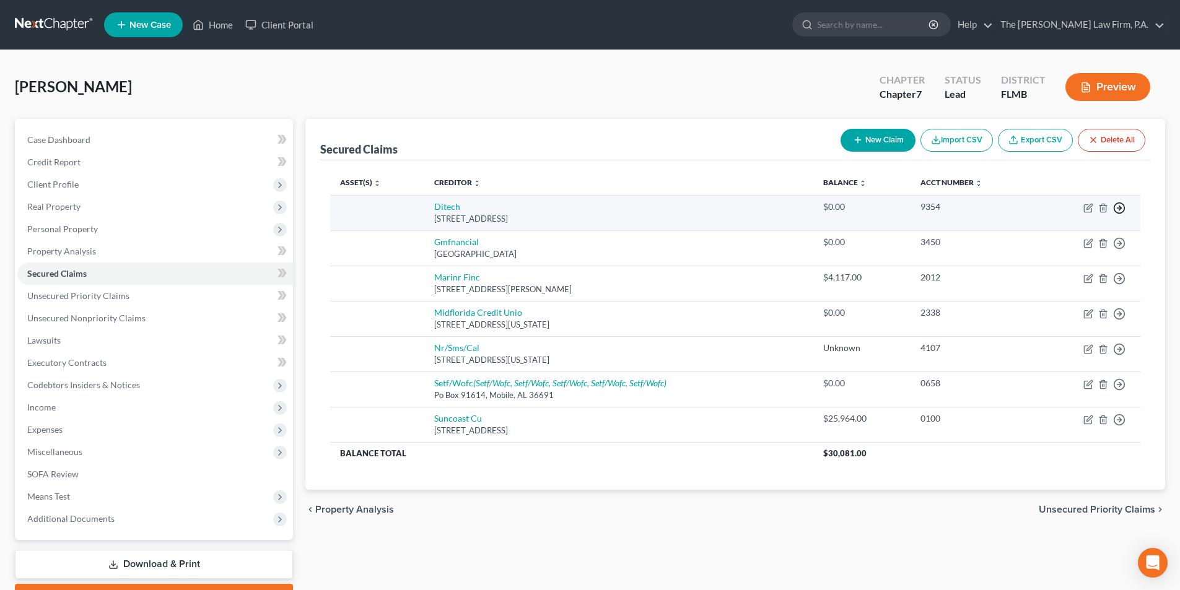
click at [1120, 206] on polyline "button" at bounding box center [1121, 208] width 2 height 4
click at [1043, 238] on link "Move to F" at bounding box center [1062, 237] width 103 height 21
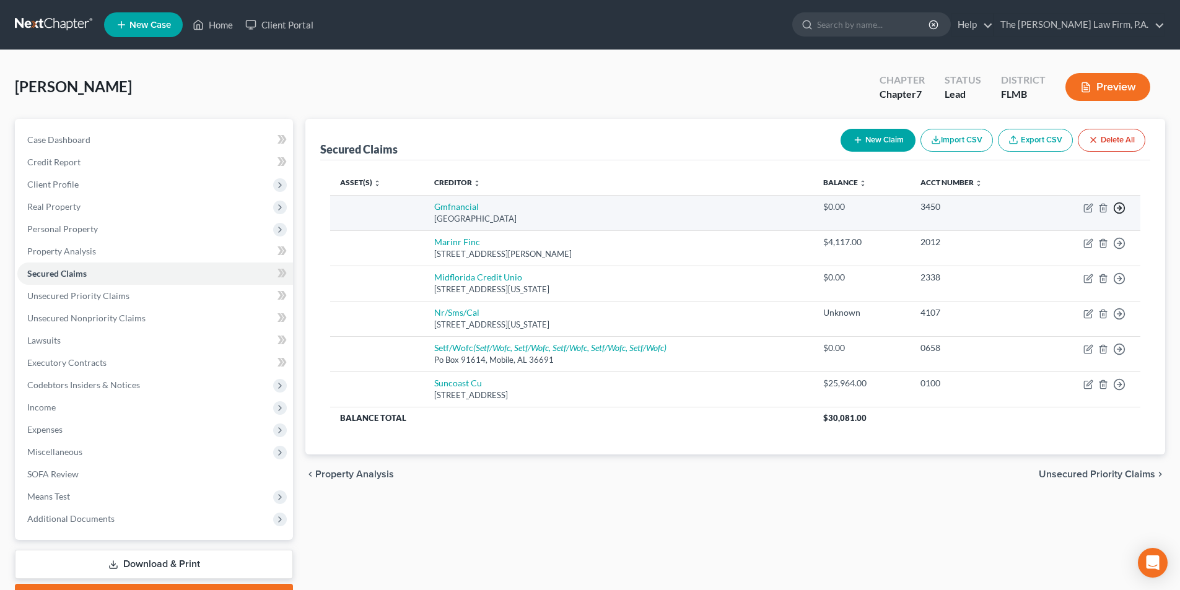
click at [1122, 205] on icon "button" at bounding box center [1119, 208] width 12 height 12
click at [1033, 234] on link "Move to F" at bounding box center [1062, 237] width 103 height 21
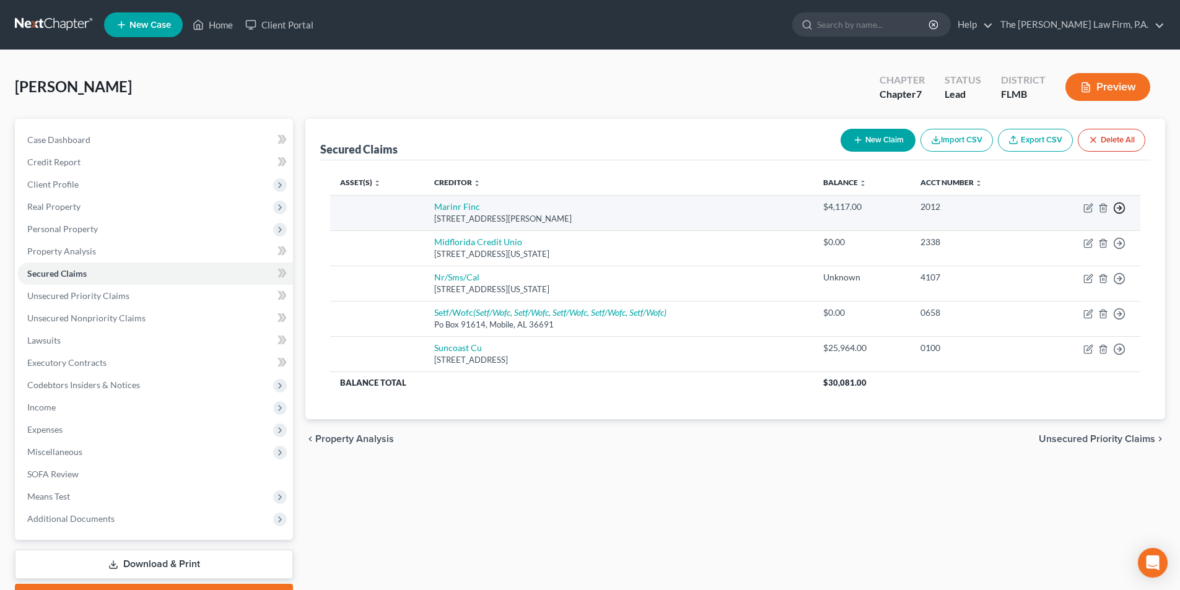
click at [1124, 207] on icon "button" at bounding box center [1119, 208] width 12 height 12
click at [1059, 235] on link "Move to F" at bounding box center [1062, 237] width 103 height 21
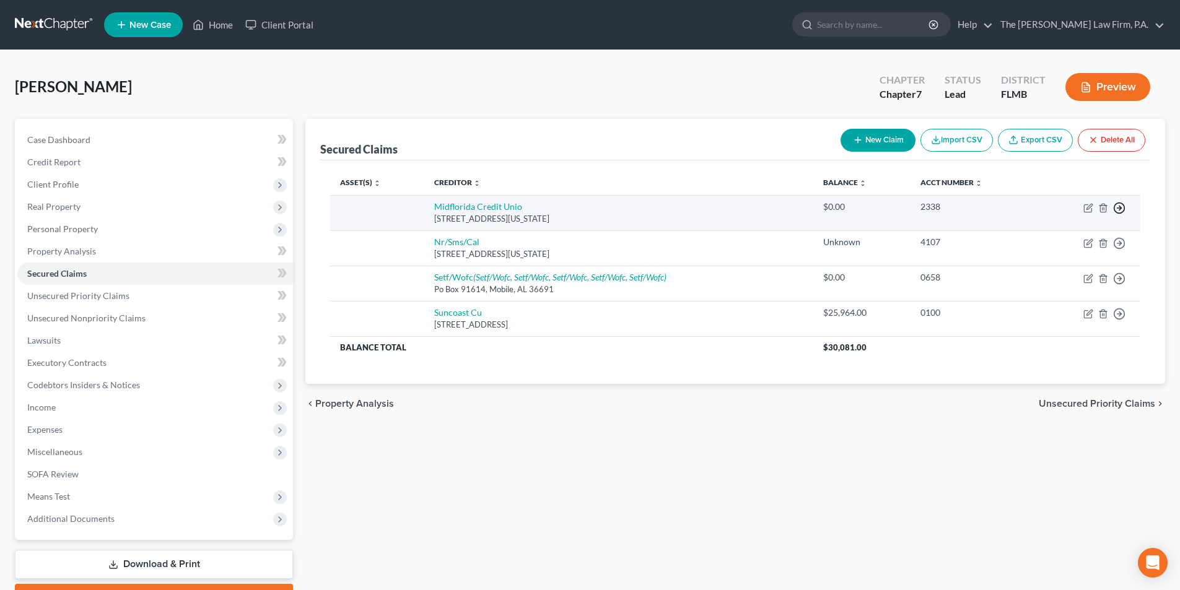
click at [1120, 209] on polyline "button" at bounding box center [1121, 208] width 2 height 4
click at [1055, 237] on link "Move to F" at bounding box center [1062, 237] width 103 height 21
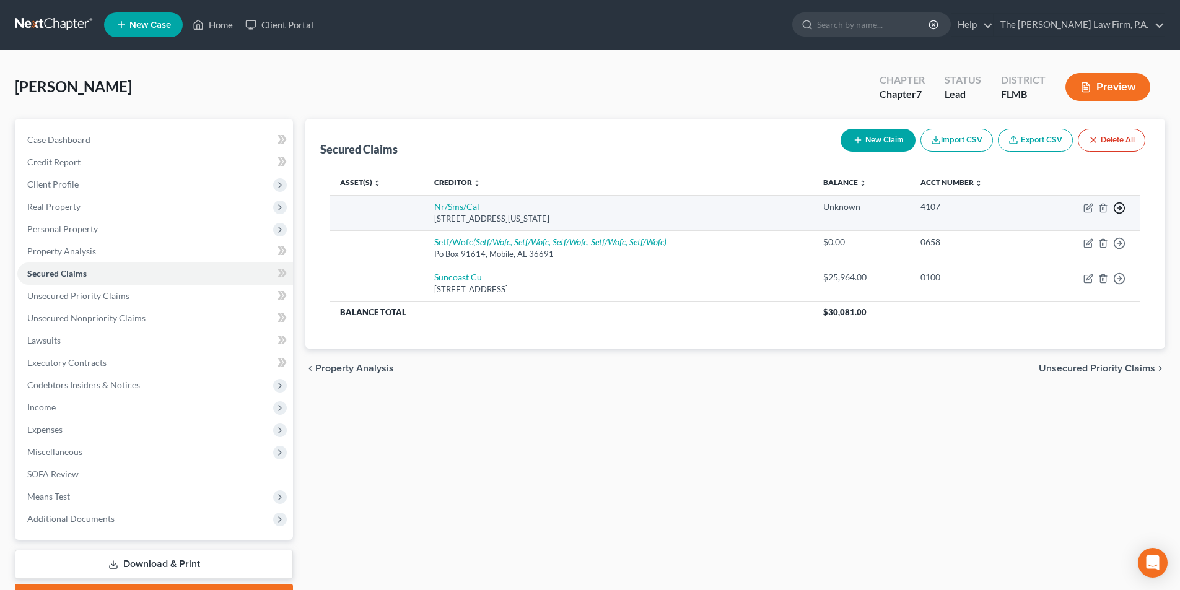
click at [1120, 209] on polyline "button" at bounding box center [1121, 208] width 2 height 4
click at [1053, 235] on link "Move to F" at bounding box center [1062, 237] width 103 height 21
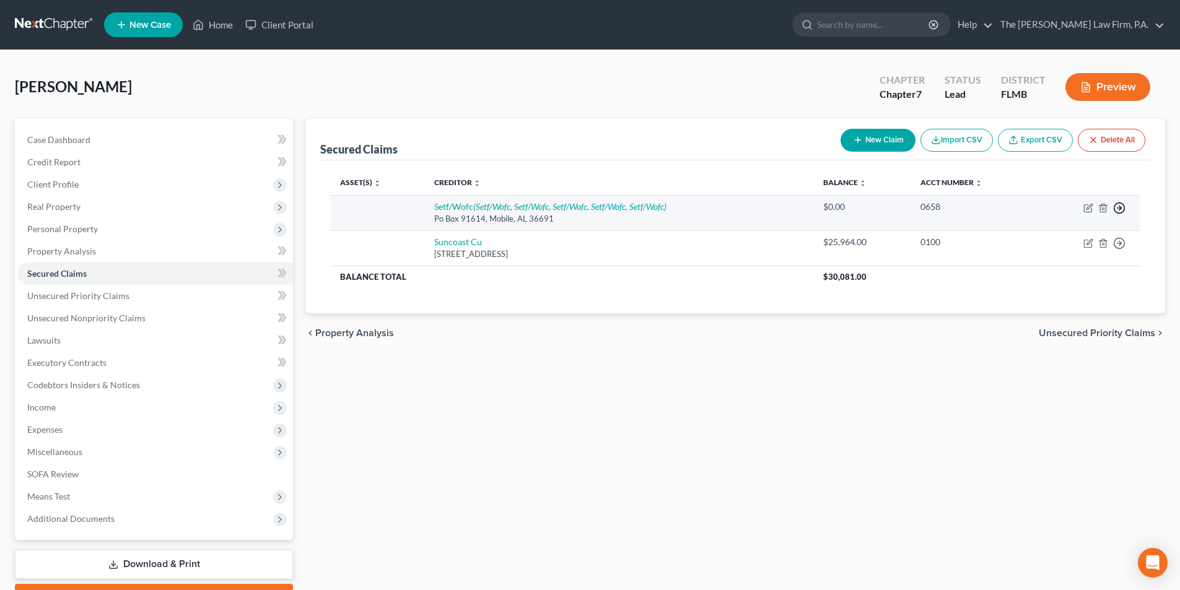
click at [1118, 208] on line "button" at bounding box center [1120, 208] width 4 height 0
click at [1051, 240] on link "Move to F" at bounding box center [1062, 237] width 103 height 21
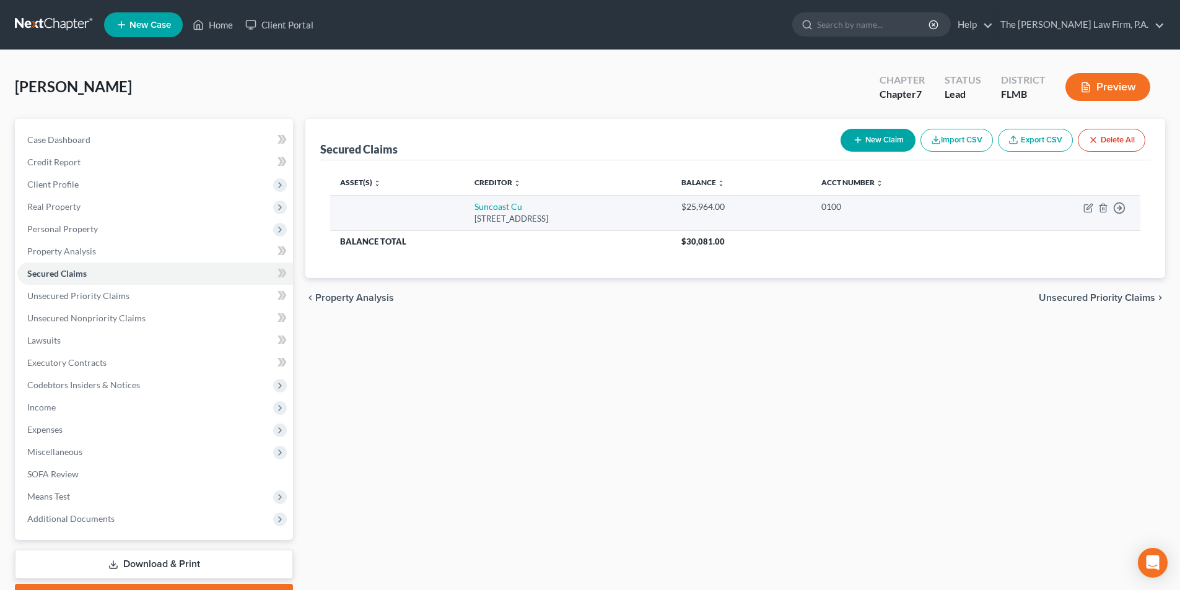
click at [488, 219] on div "[STREET_ADDRESS]" at bounding box center [568, 219] width 187 height 12
click at [1089, 207] on icon "button" at bounding box center [1090, 207] width 6 height 6
select select "9"
select select "2"
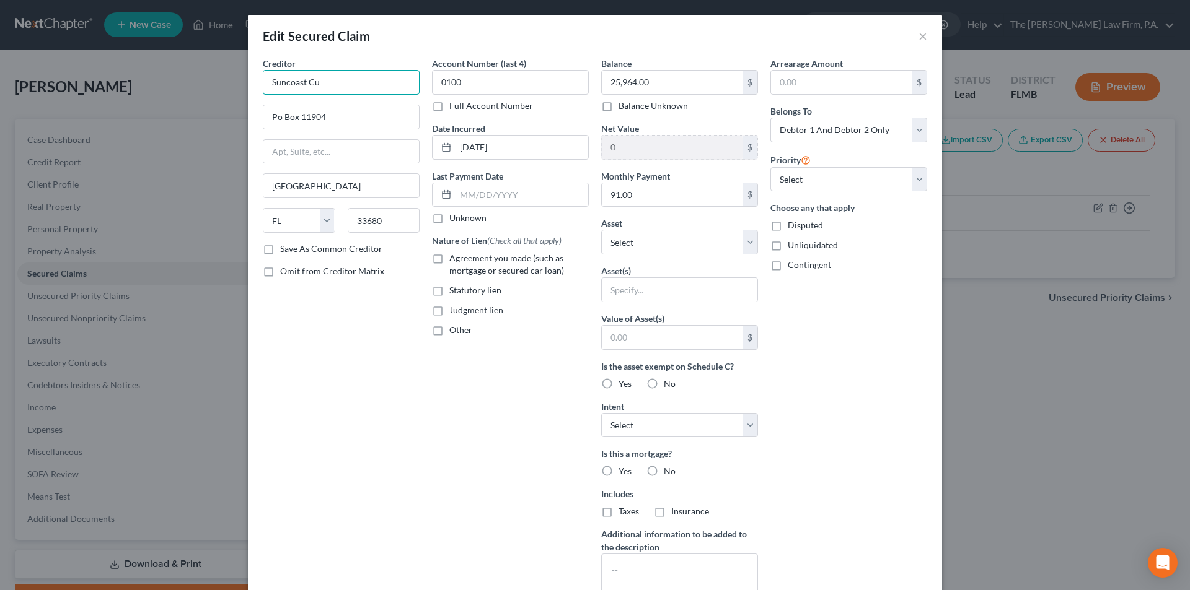
click at [343, 86] on input "Suncoast Cu" at bounding box center [341, 82] width 157 height 25
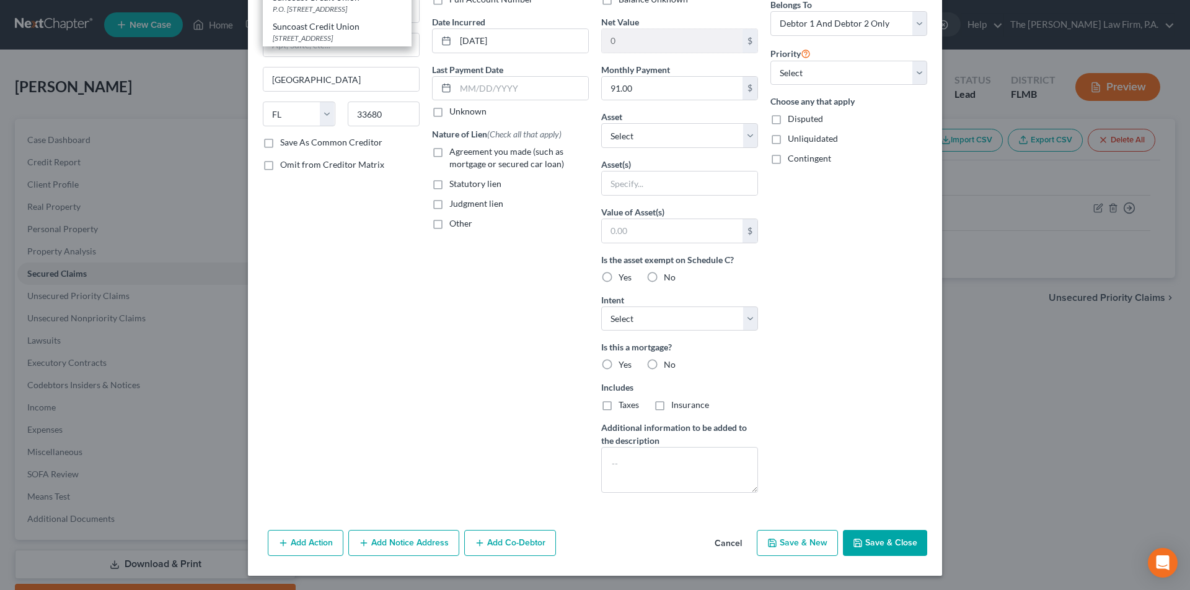
scroll to position [107, 0]
type input "Suncoast Credit Union"
click at [869, 545] on button "Save & Close" at bounding box center [885, 543] width 84 height 26
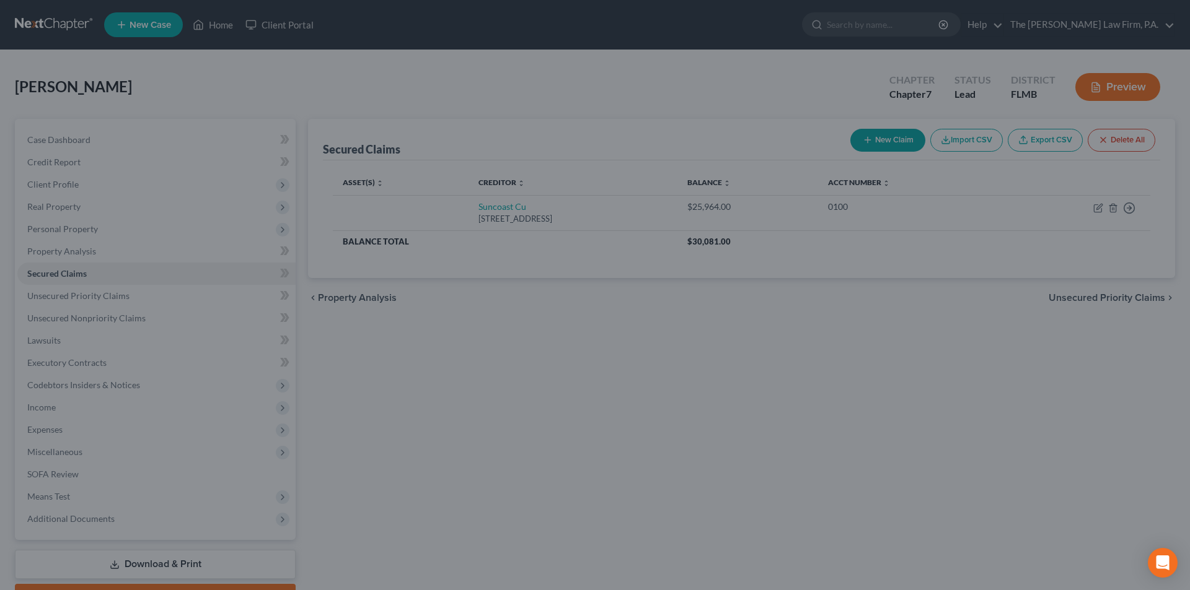
scroll to position [0, 0]
type input "0"
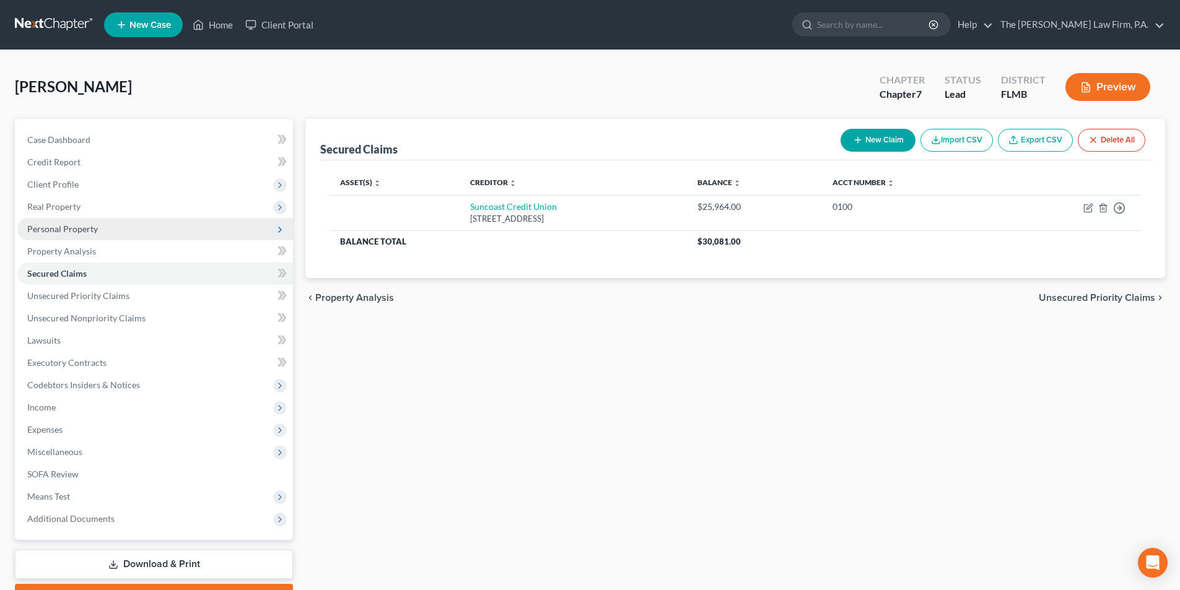
click at [50, 231] on span "Personal Property" at bounding box center [62, 229] width 71 height 11
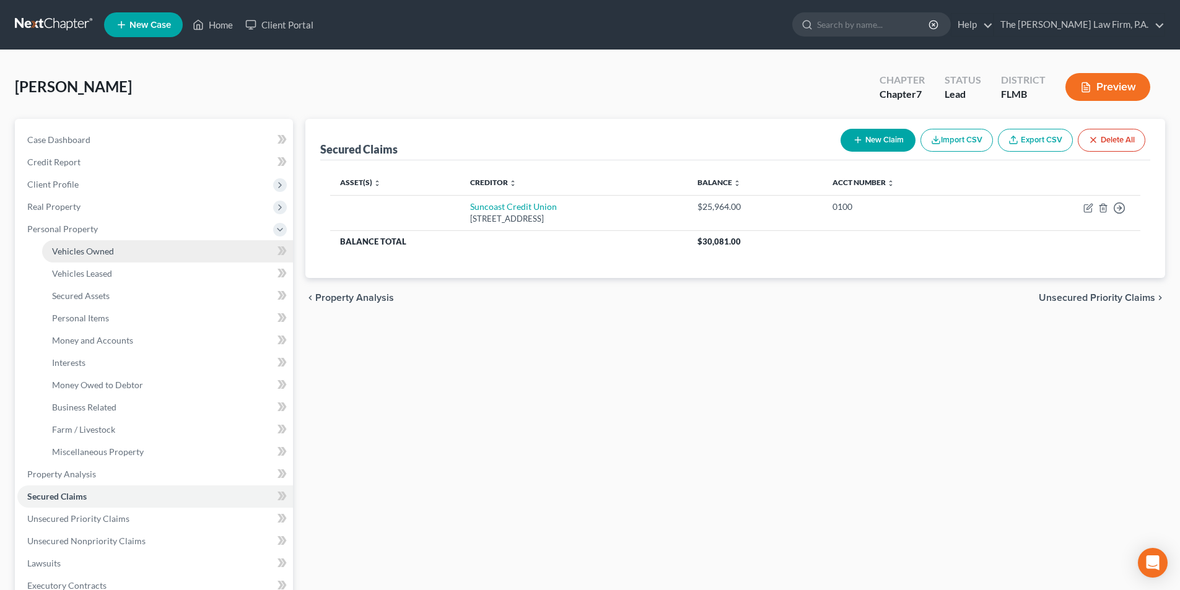
click at [84, 252] on span "Vehicles Owned" at bounding box center [83, 251] width 62 height 11
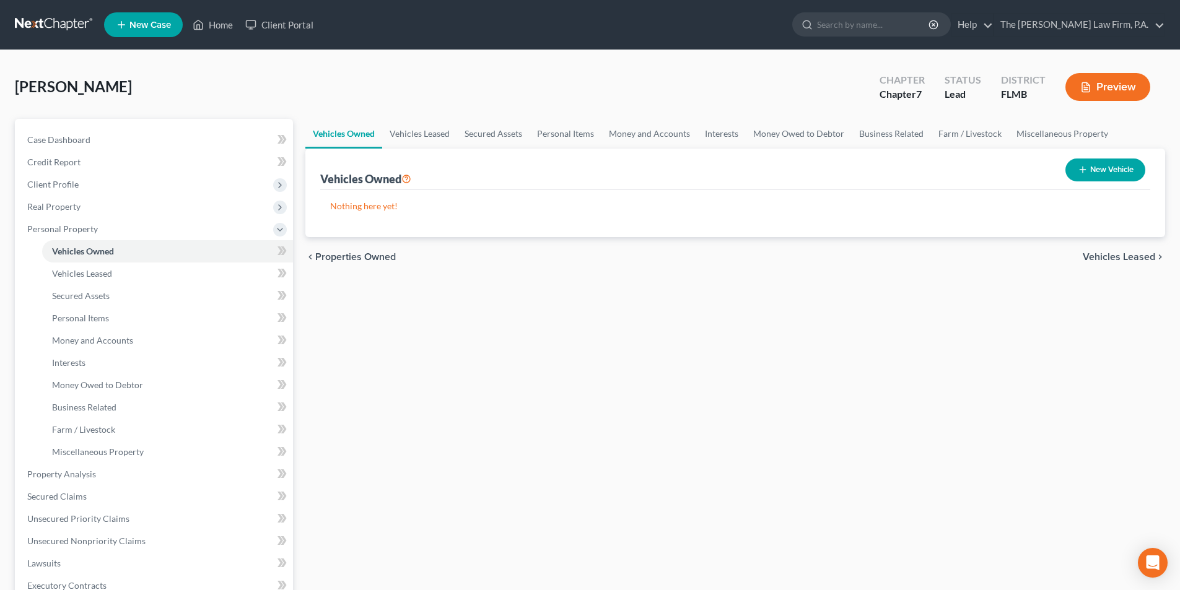
click at [1121, 167] on button "New Vehicle" at bounding box center [1106, 170] width 80 height 23
select select "0"
select select "2"
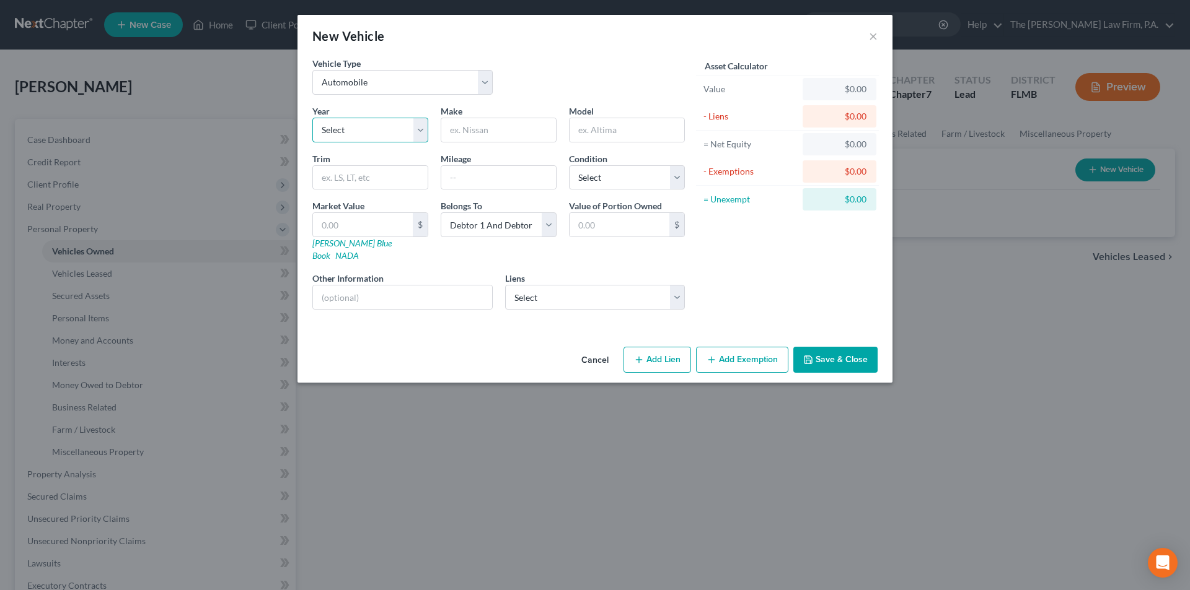
click at [336, 124] on select "Select 2026 2025 2024 2023 2022 2021 2020 2019 2018 2017 2016 2015 2014 2013 20…" at bounding box center [370, 130] width 116 height 25
select select "4"
click at [312, 118] on select "Select 2026 2025 2024 2023 2022 2021 2020 2019 2018 2017 2016 2015 2014 2013 20…" at bounding box center [370, 130] width 116 height 25
click at [485, 134] on input "text" at bounding box center [498, 130] width 115 height 24
type input "Chevrolet"
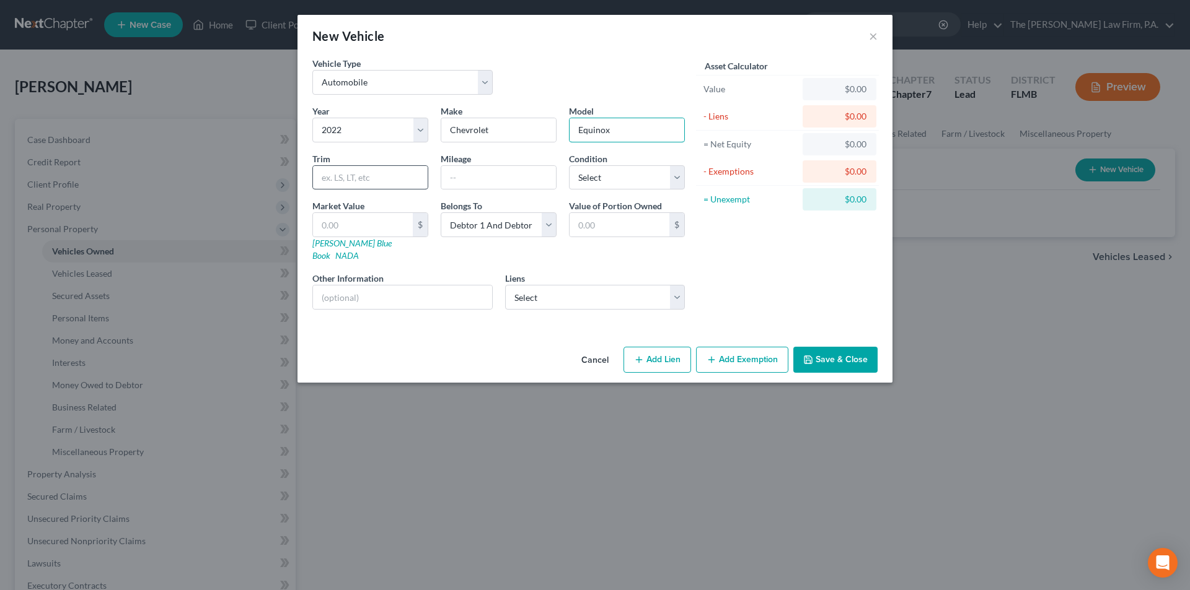
type input "Equinox"
click at [369, 171] on input "text" at bounding box center [370, 178] width 115 height 24
type input "LS Sport"
click at [463, 180] on input "text" at bounding box center [498, 178] width 115 height 24
type input "14000.00"
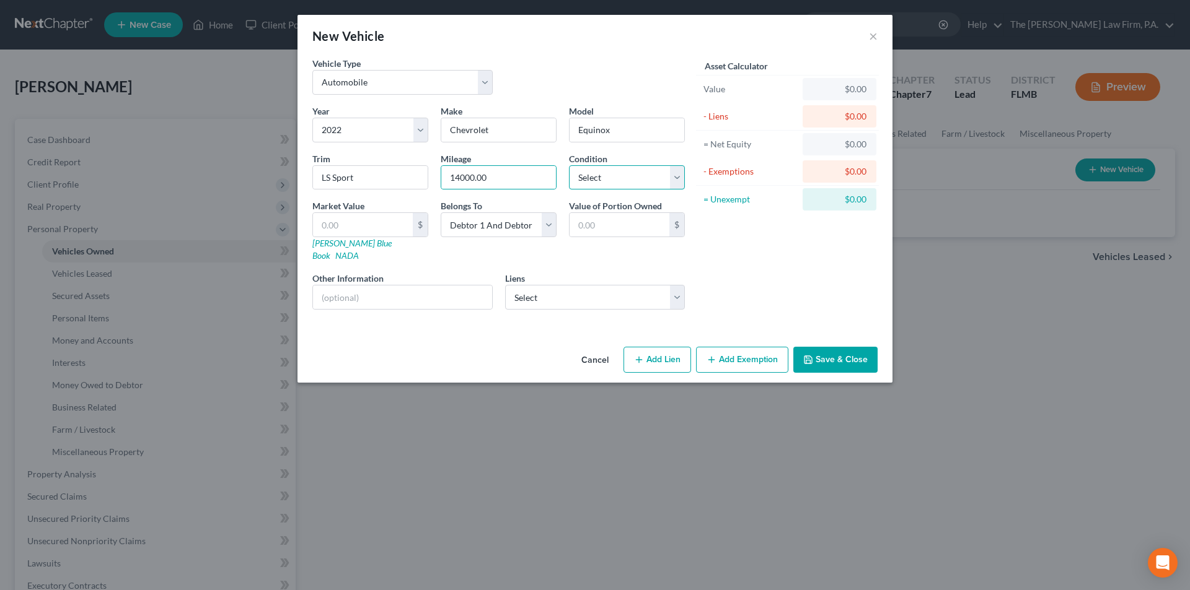
click at [615, 181] on select "Select Excellent Very Good Good Fair Poor" at bounding box center [627, 177] width 116 height 25
select select "2"
click at [569, 165] on select "Select Excellent Very Good Good Fair Poor" at bounding box center [627, 177] width 116 height 25
click at [385, 221] on input "text" at bounding box center [363, 225] width 100 height 24
type input "1"
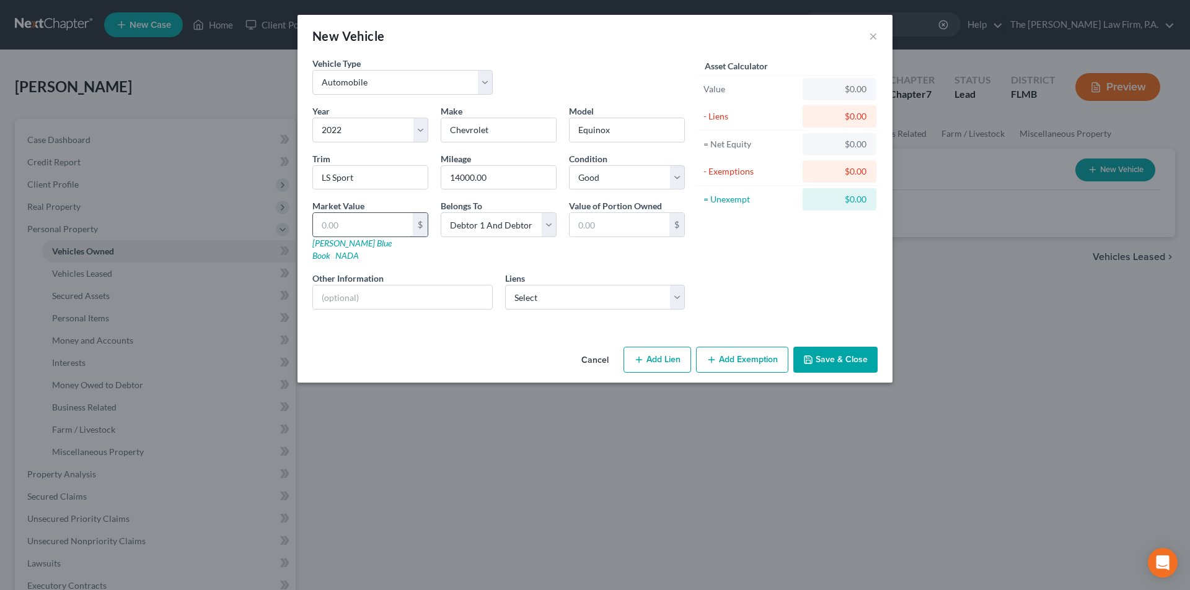
type input "1.00"
type input "19"
type input "19.00"
type input "195"
type input "195.00"
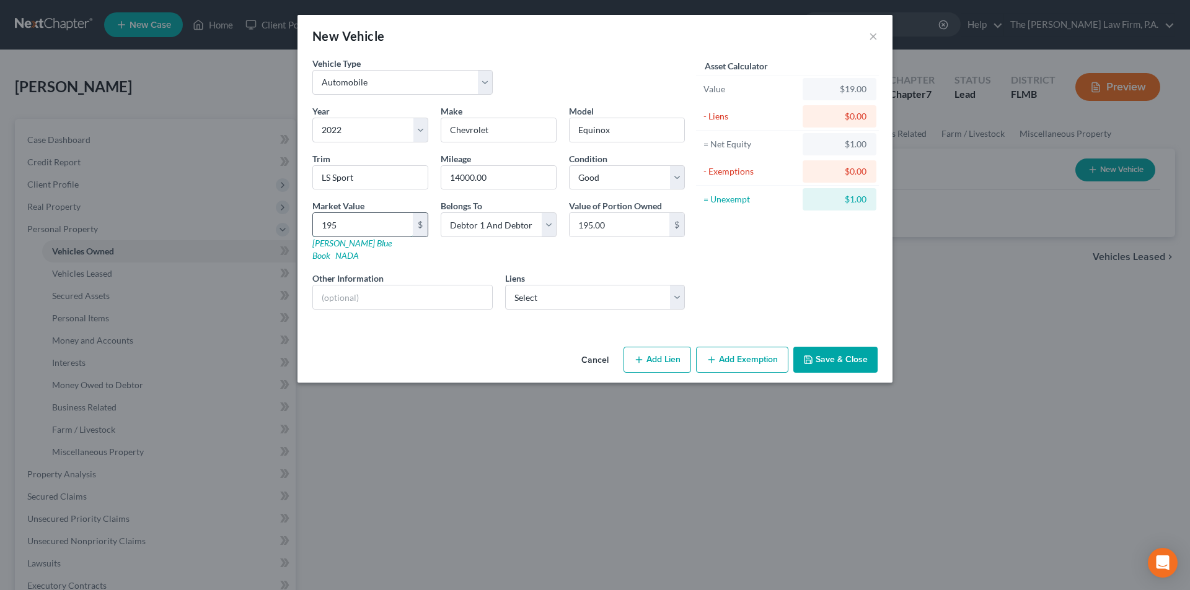
type input "1954"
type input "1,954.00"
type input "1,9548"
type input "19,548.00"
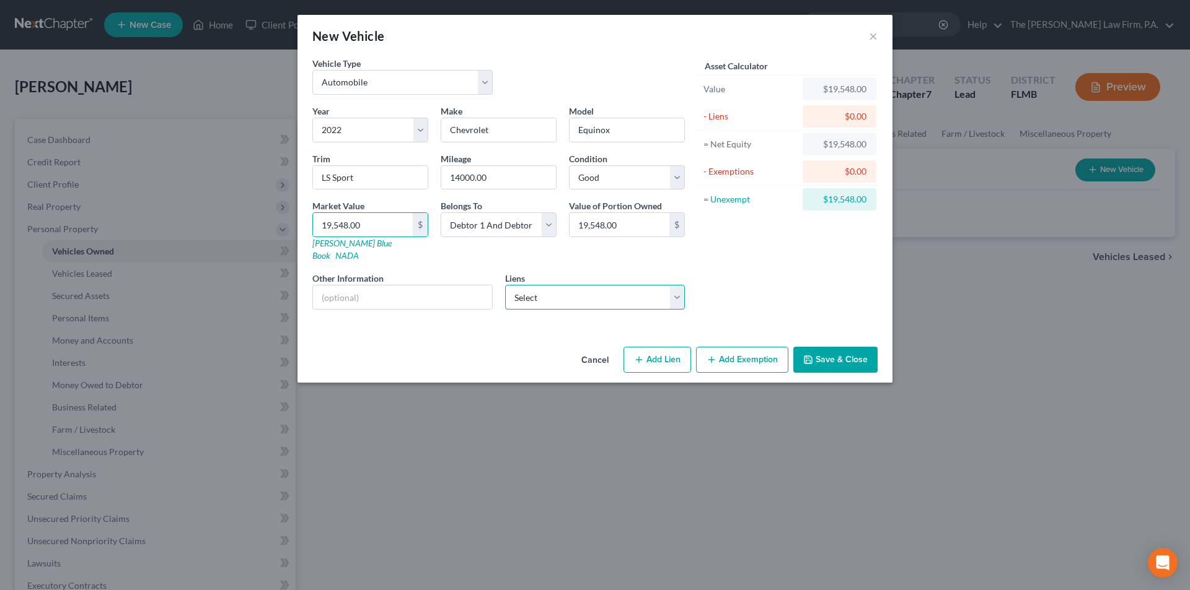
click at [617, 285] on select "Select Suncoast Credit Union - $25,964.00" at bounding box center [595, 297] width 180 height 25
select select "9"
select select "2"
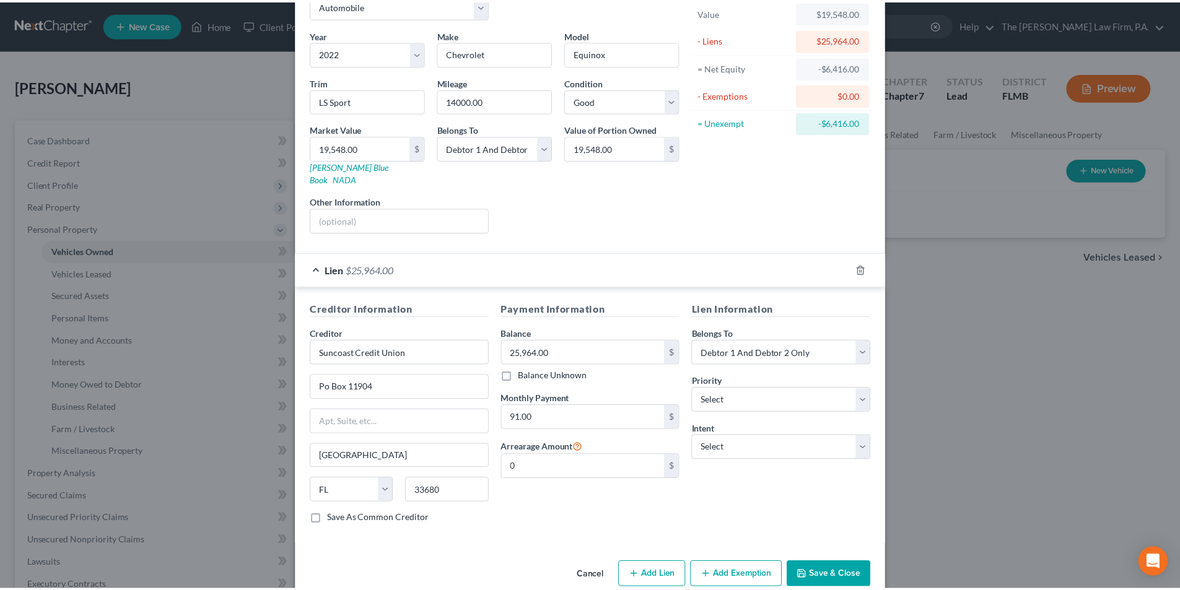
scroll to position [87, 0]
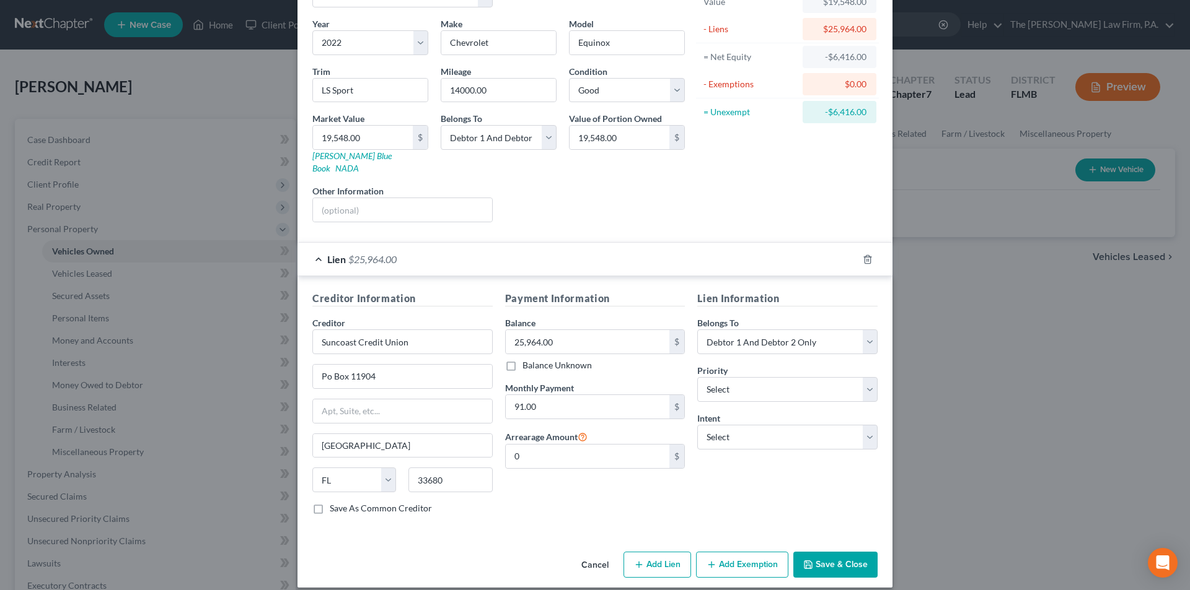
click at [833, 555] on button "Save & Close" at bounding box center [835, 565] width 84 height 26
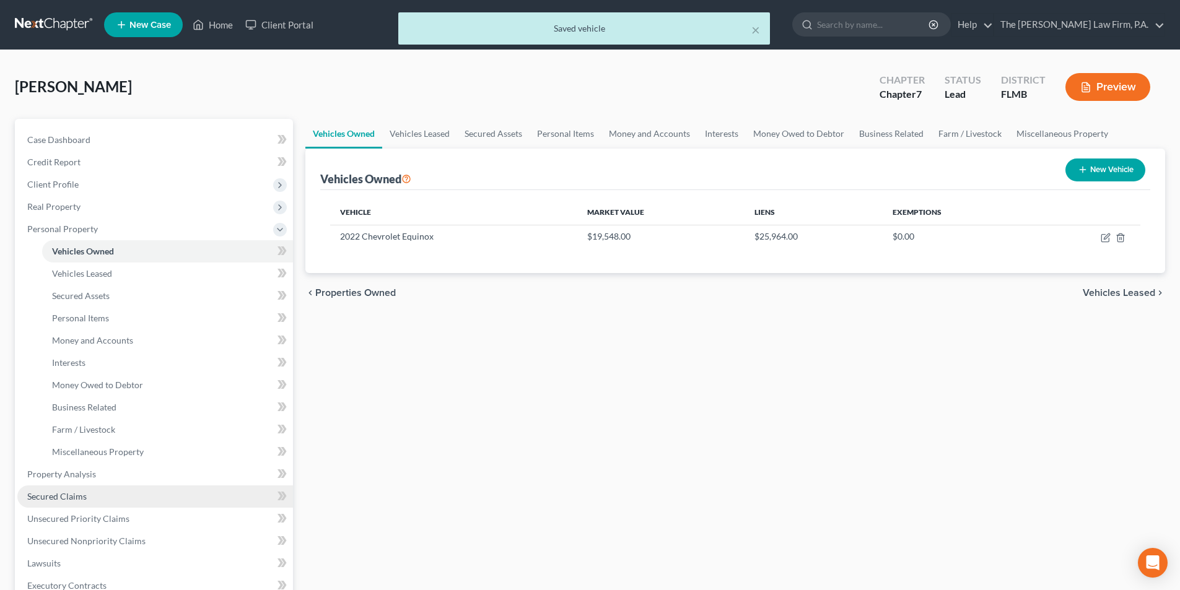
click at [60, 498] on span "Secured Claims" at bounding box center [56, 496] width 59 height 11
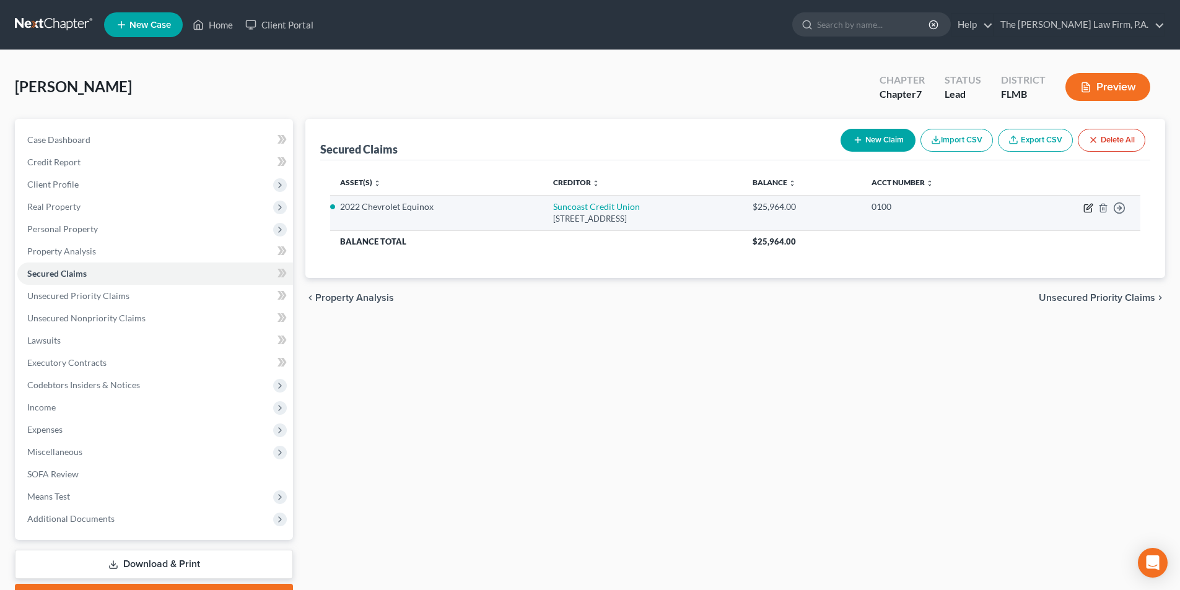
click at [1090, 208] on icon "button" at bounding box center [1090, 207] width 6 height 6
select select "9"
select select "2"
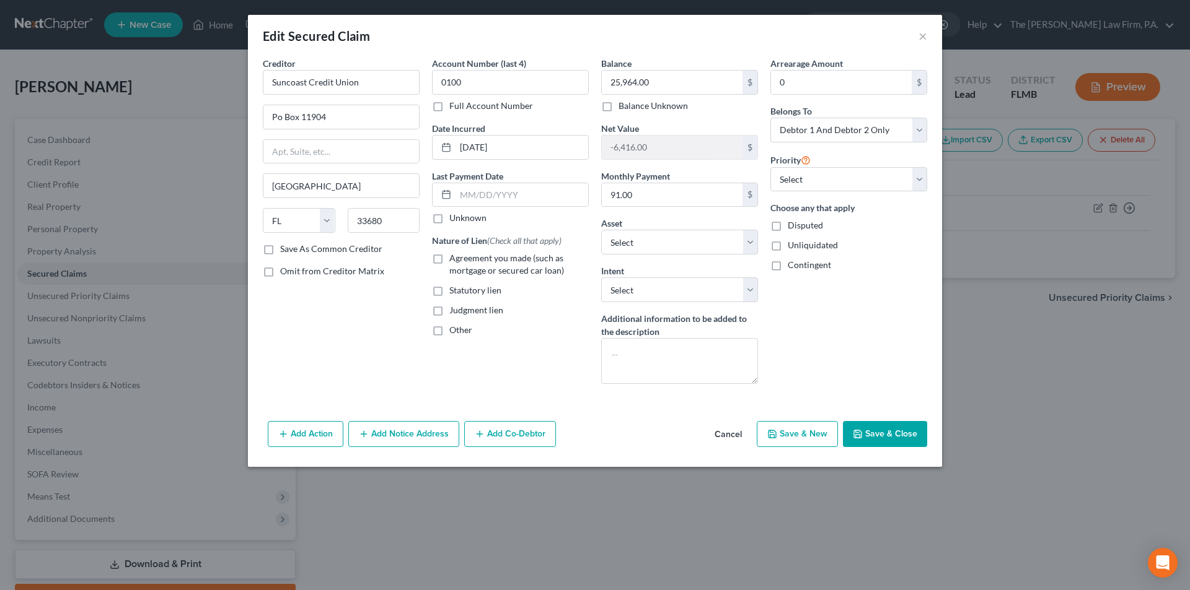
click at [449, 257] on label "Agreement you made (such as mortgage or secured car loan)" at bounding box center [518, 264] width 139 height 25
click at [454, 257] on input "Agreement you made (such as mortgage or secured car loan)" at bounding box center [458, 256] width 8 height 8
checkbox input "true"
click at [691, 294] on select "Select Surrender Redeem Reaffirm Avoid Other" at bounding box center [679, 290] width 157 height 25
select select "2"
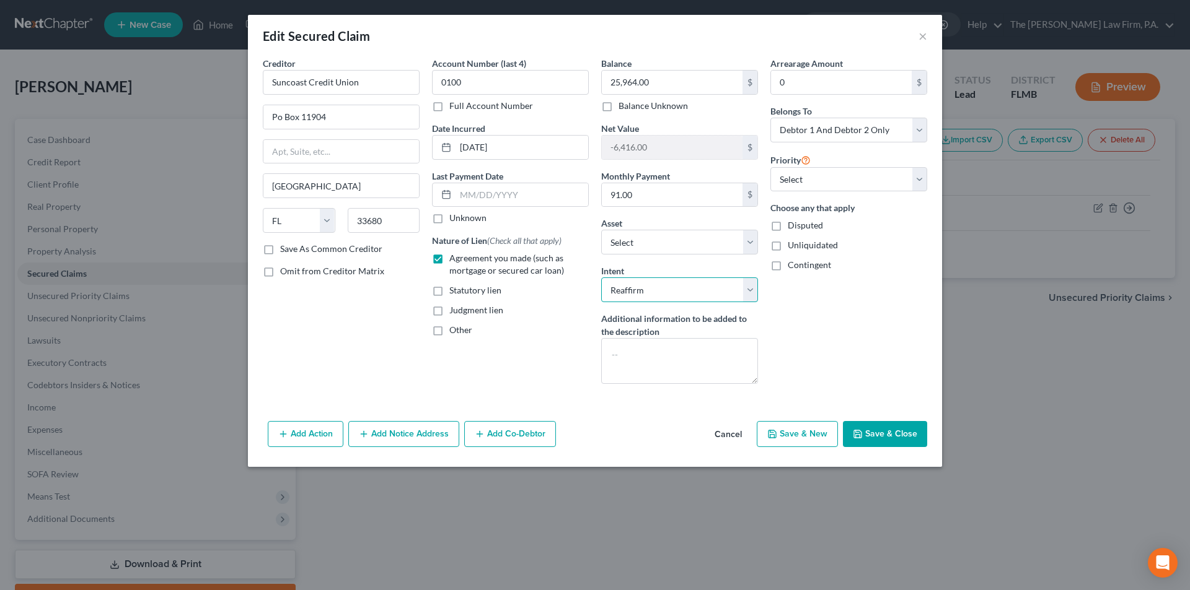
click at [601, 278] on select "Select Surrender Redeem Reaffirm Avoid Other" at bounding box center [679, 290] width 157 height 25
click at [882, 429] on button "Save & Close" at bounding box center [885, 434] width 84 height 26
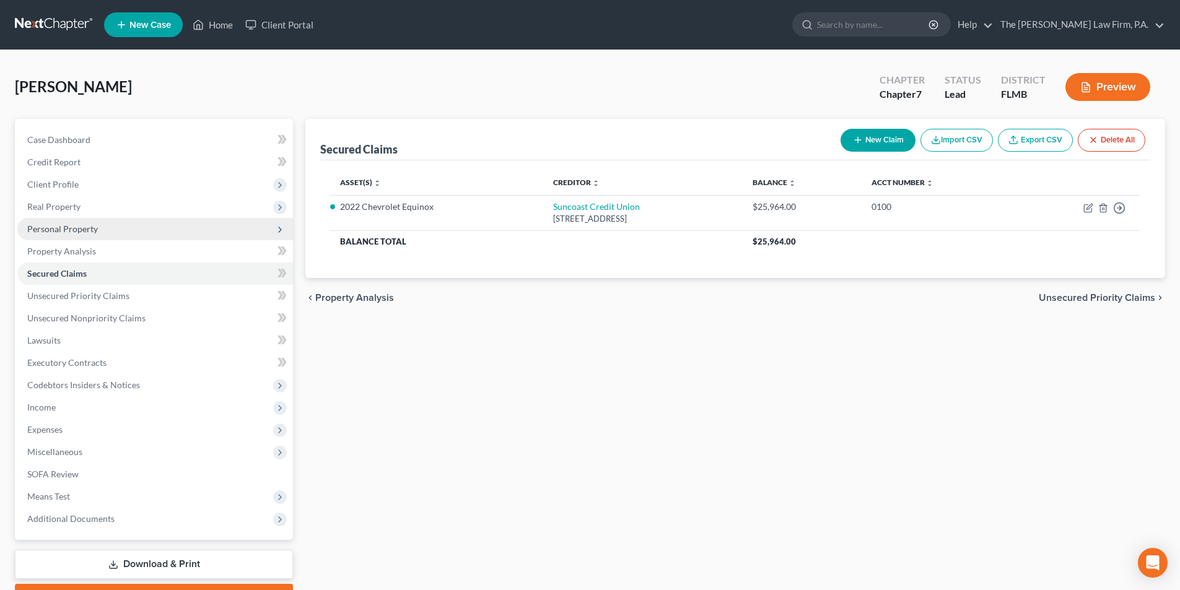
click at [55, 235] on span "Personal Property" at bounding box center [155, 229] width 276 height 22
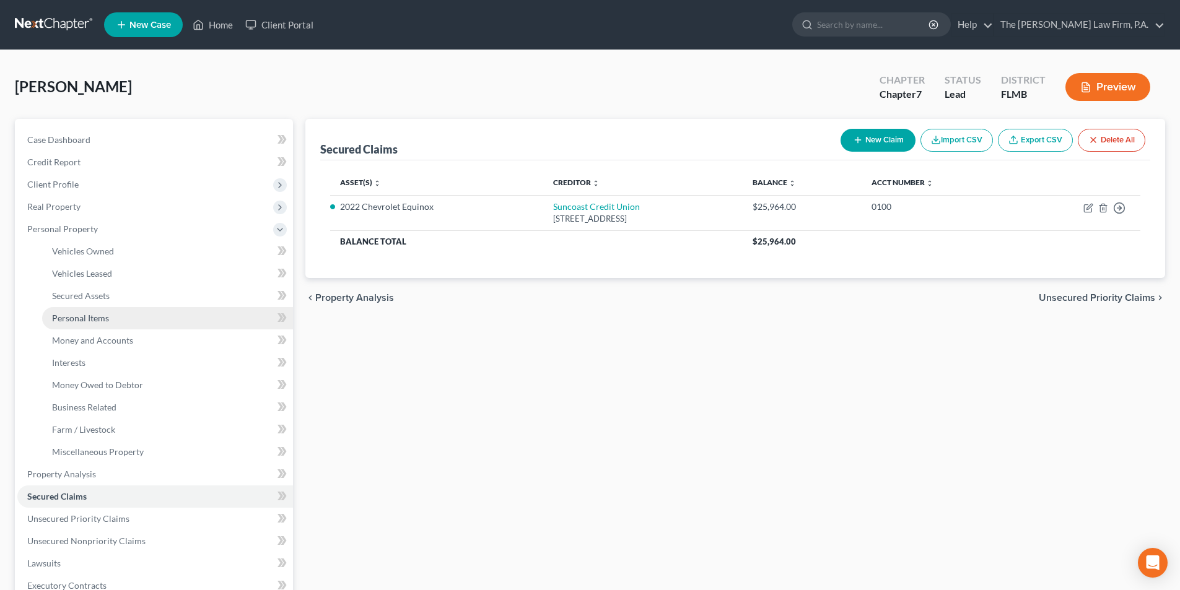
click at [94, 320] on span "Personal Items" at bounding box center [80, 318] width 57 height 11
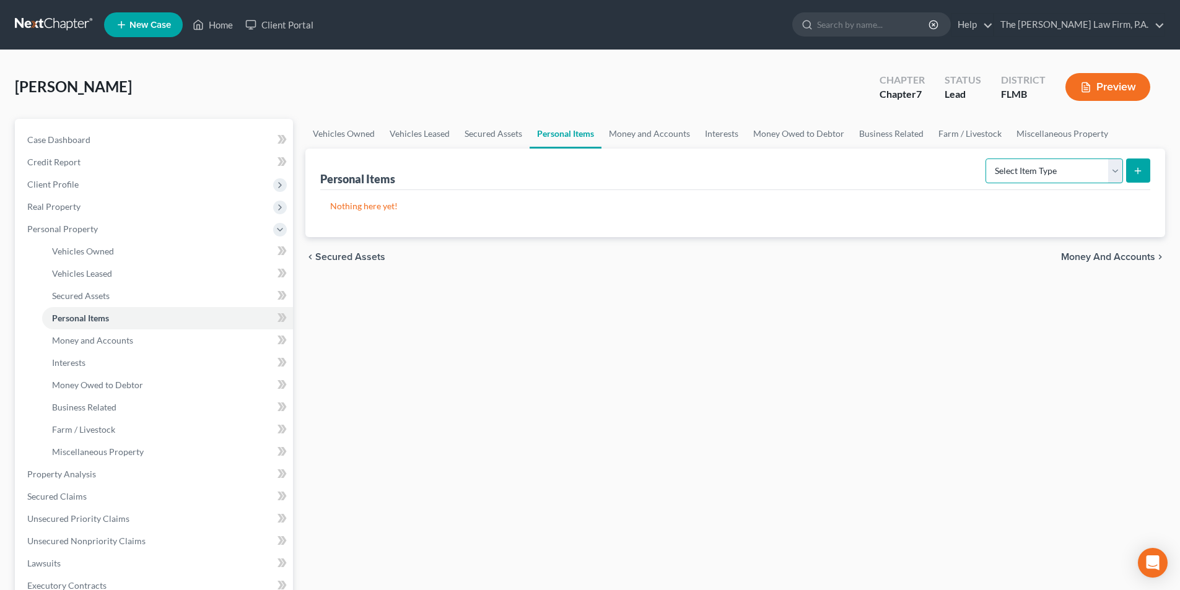
click at [1029, 174] on select "Select Item Type Clothing Collectibles Of Value Electronics Firearms Household …" at bounding box center [1055, 171] width 138 height 25
select select "clothing"
click at [987, 159] on select "Select Item Type Clothing Collectibles Of Value Electronics Firearms Household …" at bounding box center [1055, 171] width 138 height 25
click at [1141, 175] on icon "submit" at bounding box center [1138, 171] width 10 height 10
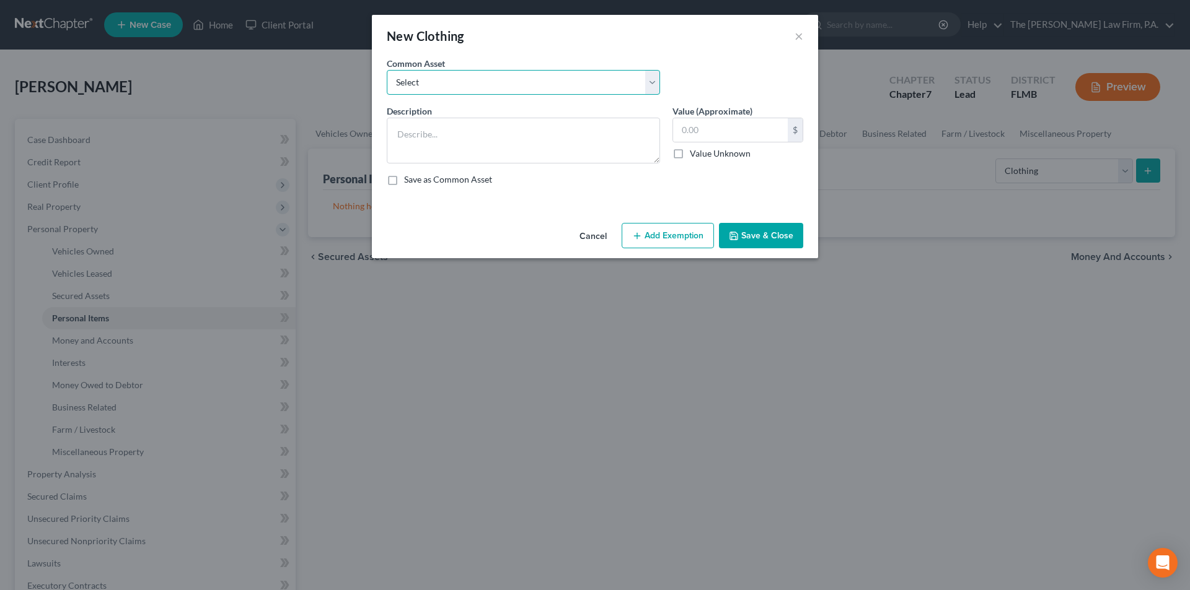
click at [522, 93] on select "Select Various items of wearing apparel" at bounding box center [523, 82] width 273 height 25
select select "0"
click at [387, 70] on select "Select Various items of wearing apparel" at bounding box center [523, 82] width 273 height 25
type textarea "Various items of wearing apparel"
type input "100.00"
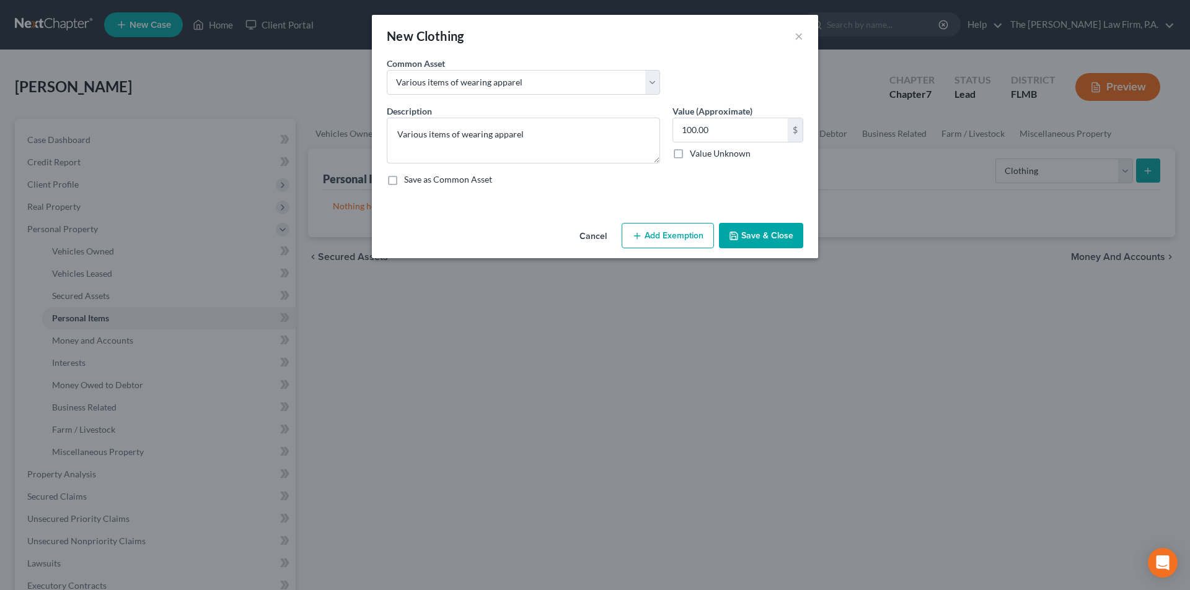
click at [652, 238] on button "Add Exemption" at bounding box center [667, 236] width 92 height 26
select select "2"
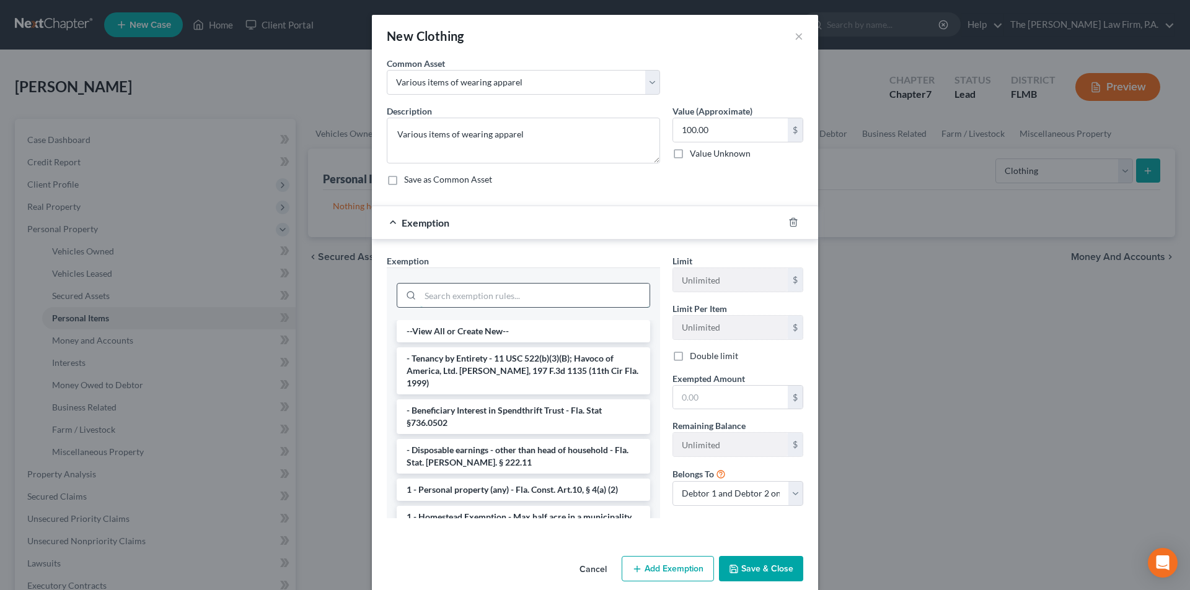
click at [503, 293] on input "search" at bounding box center [534, 296] width 229 height 24
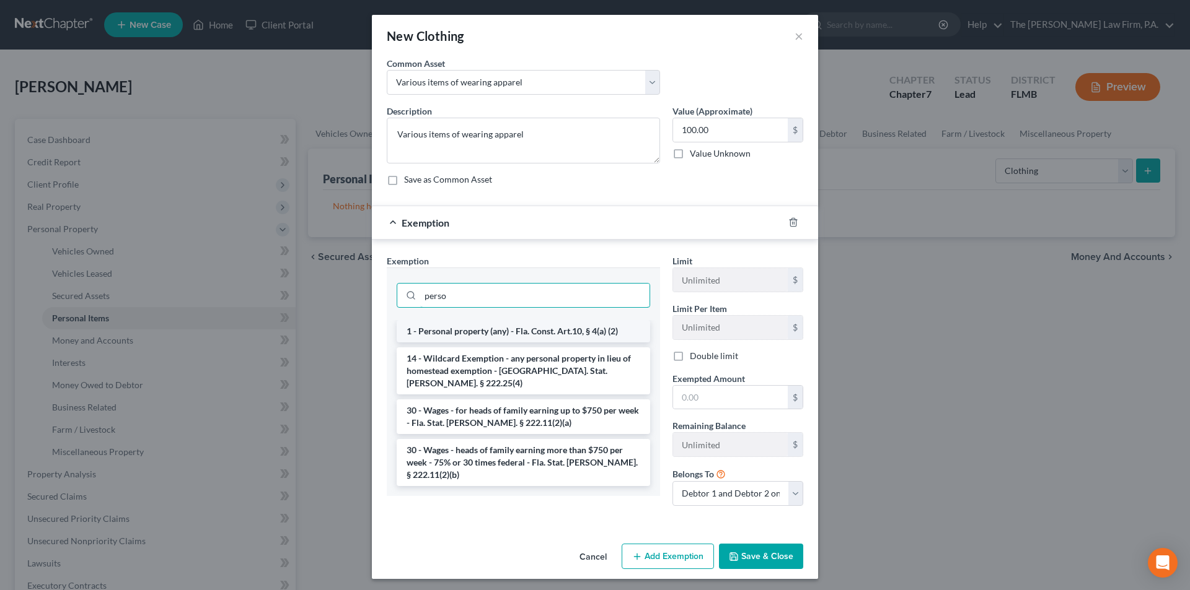
type input "perso"
click at [493, 333] on li "1 - Personal property (any) - Fla. Const. Art.10, § 4(a) (2)" at bounding box center [523, 331] width 253 height 22
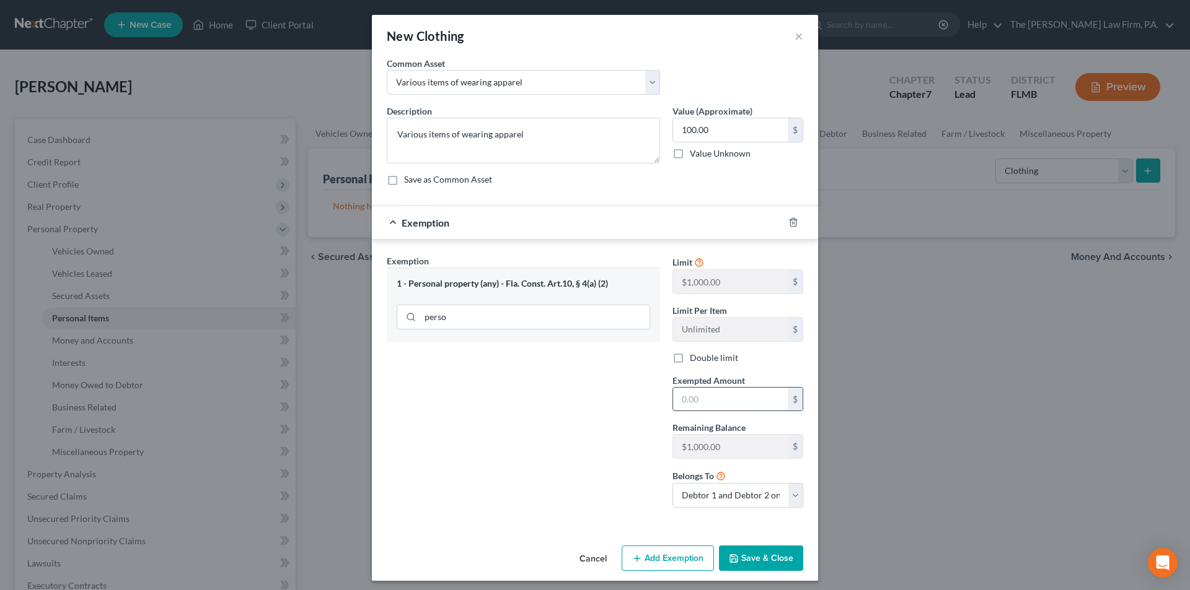
click at [711, 405] on input "text" at bounding box center [730, 400] width 115 height 24
type input "100.00"
drag, startPoint x: 595, startPoint y: 434, endPoint x: 604, endPoint y: 447, distance: 15.6
click at [595, 435] on div "Exemption Set must be selected for CA. Exemption * 1 - Personal property (any) …" at bounding box center [523, 386] width 286 height 263
click at [690, 357] on label "Double limit" at bounding box center [714, 358] width 48 height 12
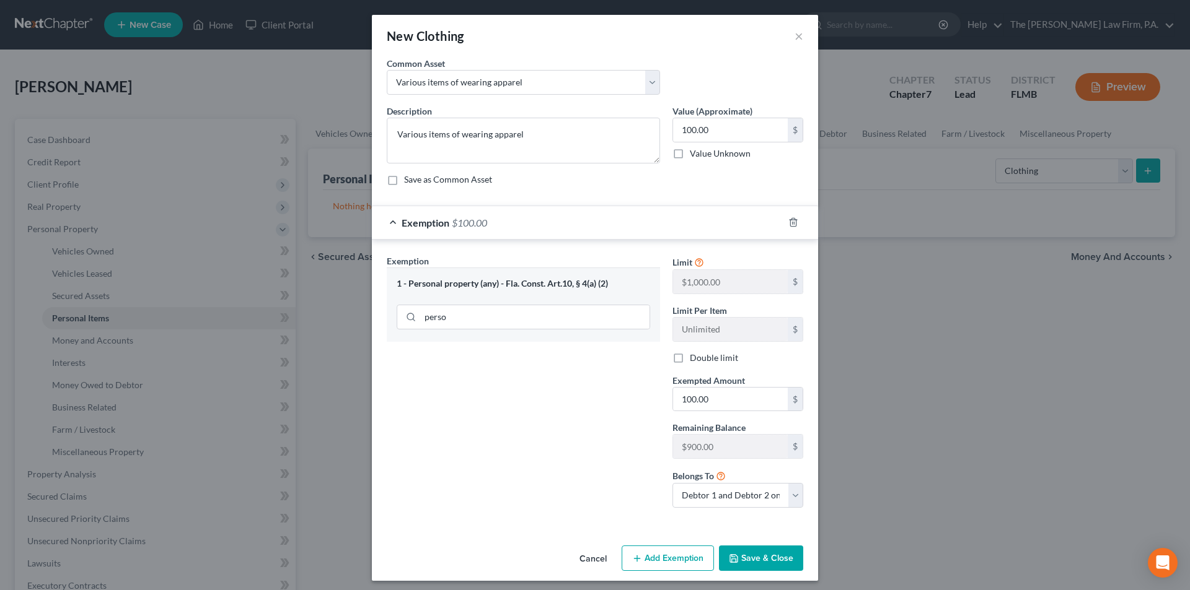
click at [695, 357] on input "Double limit" at bounding box center [699, 356] width 8 height 8
checkbox input "true"
click at [765, 563] on button "Save & Close" at bounding box center [761, 559] width 84 height 26
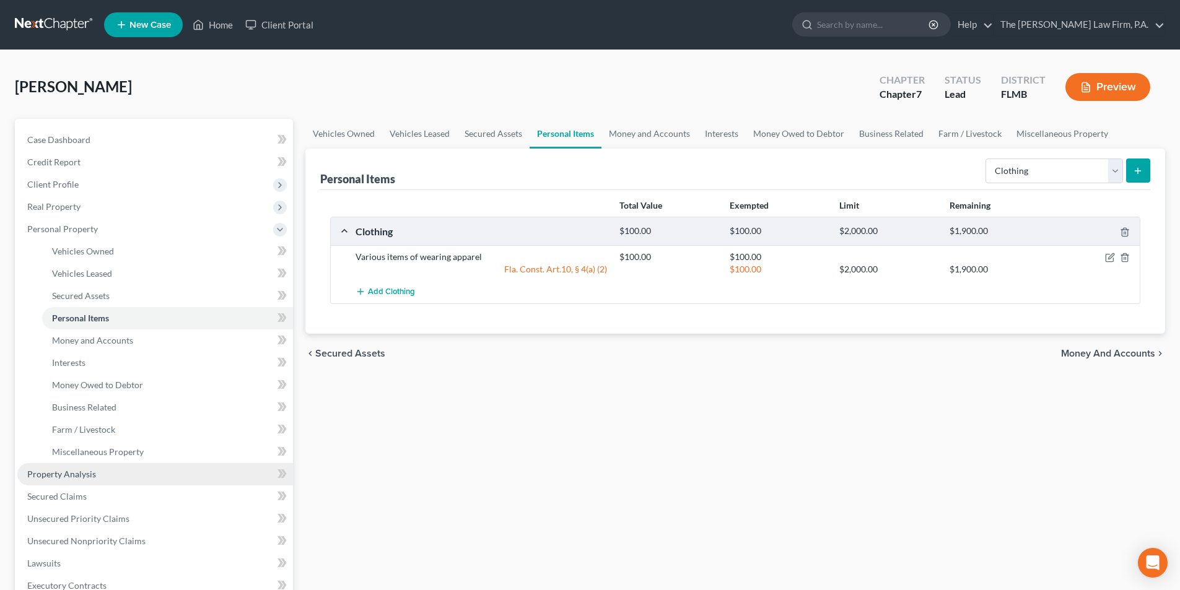
click at [55, 478] on span "Property Analysis" at bounding box center [61, 474] width 69 height 11
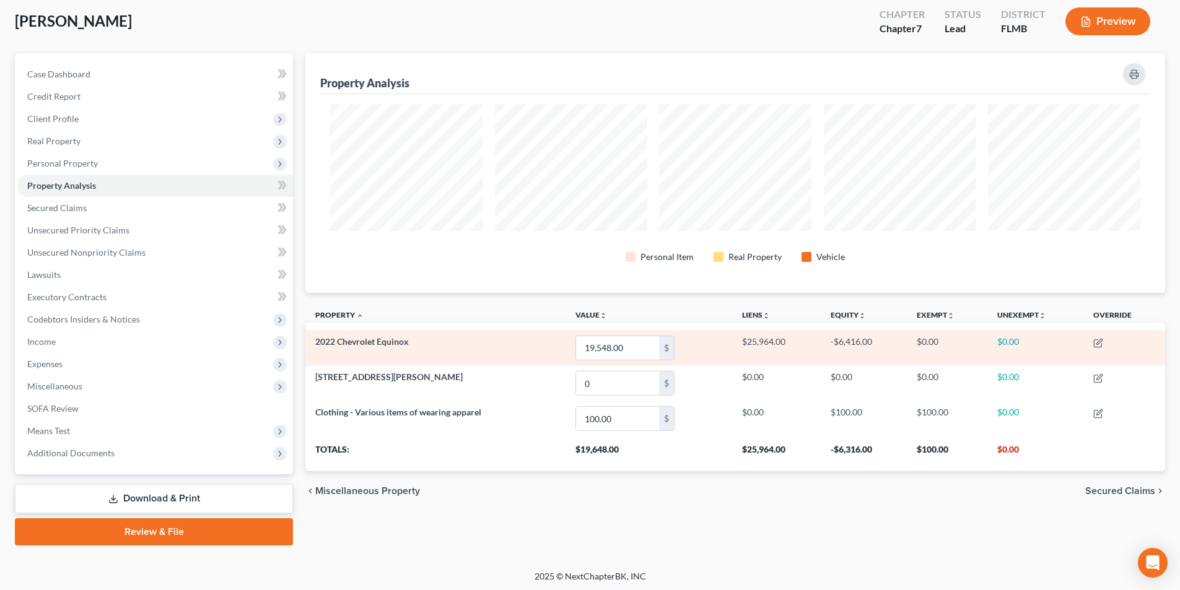
scroll to position [68, 0]
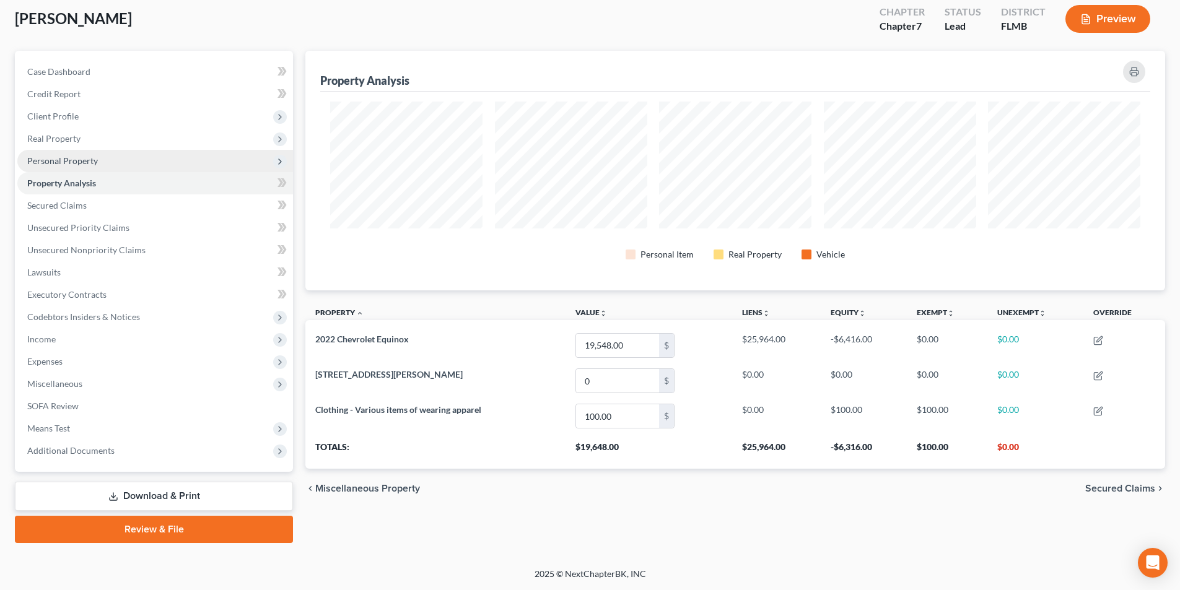
click at [66, 164] on span "Personal Property" at bounding box center [62, 161] width 71 height 11
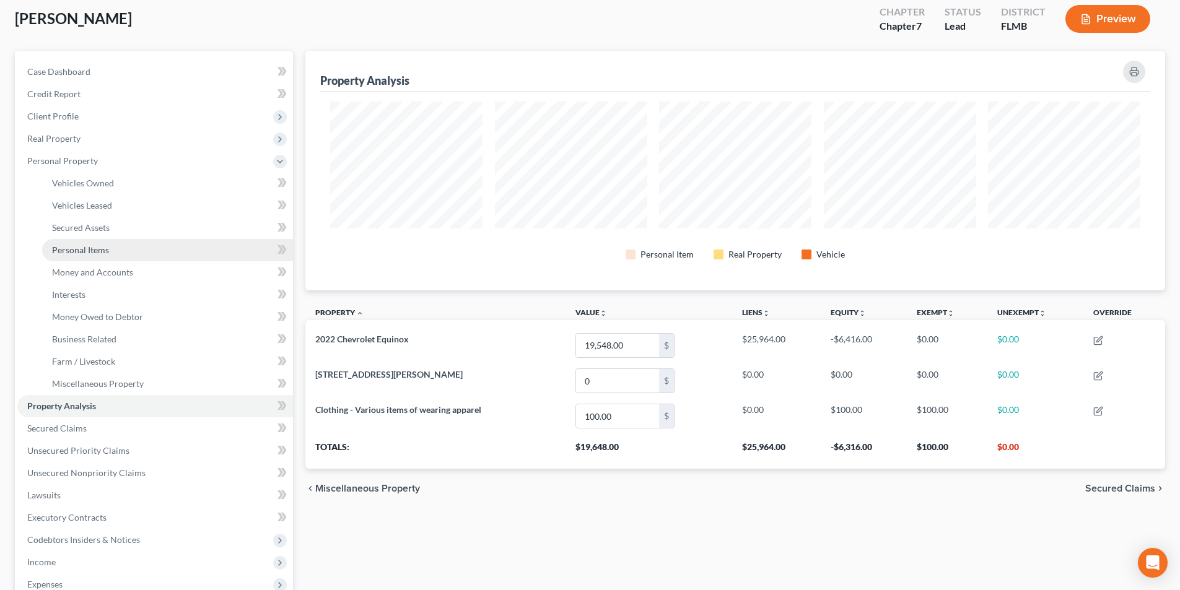
click at [87, 254] on span "Personal Items" at bounding box center [80, 250] width 57 height 11
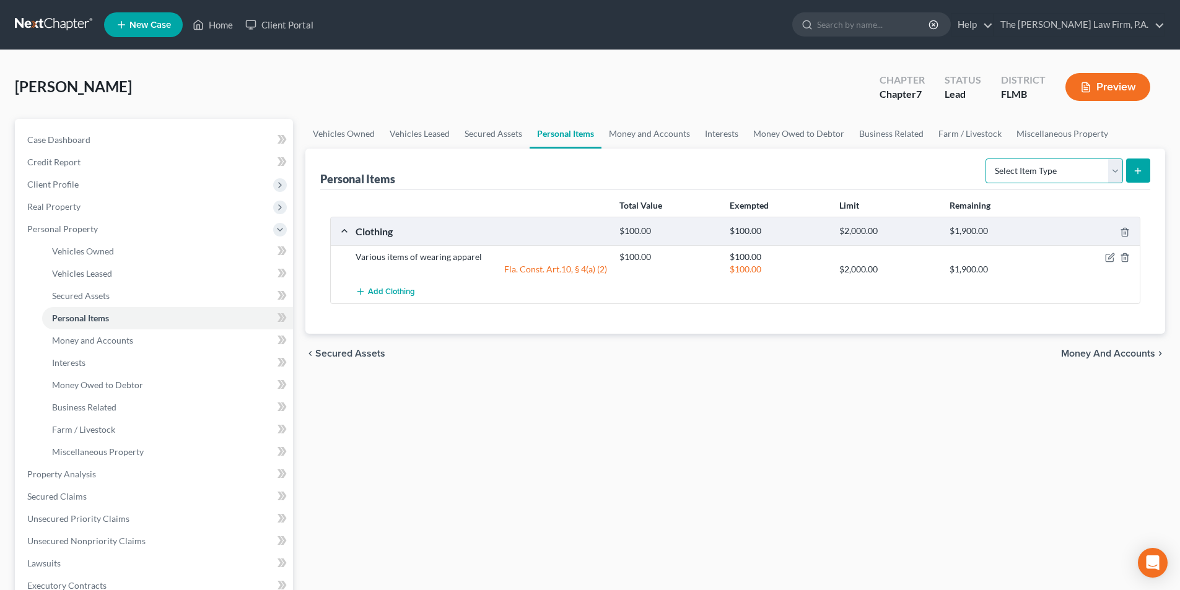
click at [1064, 172] on select "Select Item Type Clothing Collectibles Of Value Electronics Firearms Household …" at bounding box center [1055, 171] width 138 height 25
select select "household_goods"
click at [987, 159] on select "Select Item Type Clothing Collectibles Of Value Electronics Firearms Household …" at bounding box center [1055, 171] width 138 height 25
click at [1139, 173] on icon "submit" at bounding box center [1138, 171] width 10 height 10
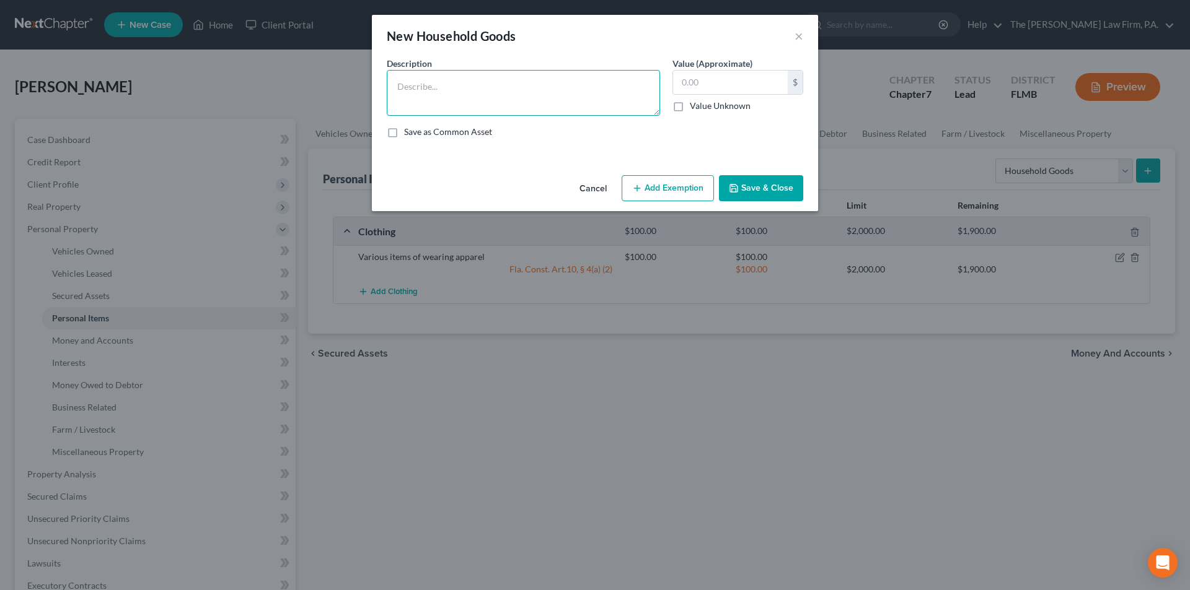
click at [431, 86] on textarea at bounding box center [523, 93] width 273 height 46
type textarea "couch, two (2) recliners, two (2) end tables, two (2) lamps, table with four (4…"
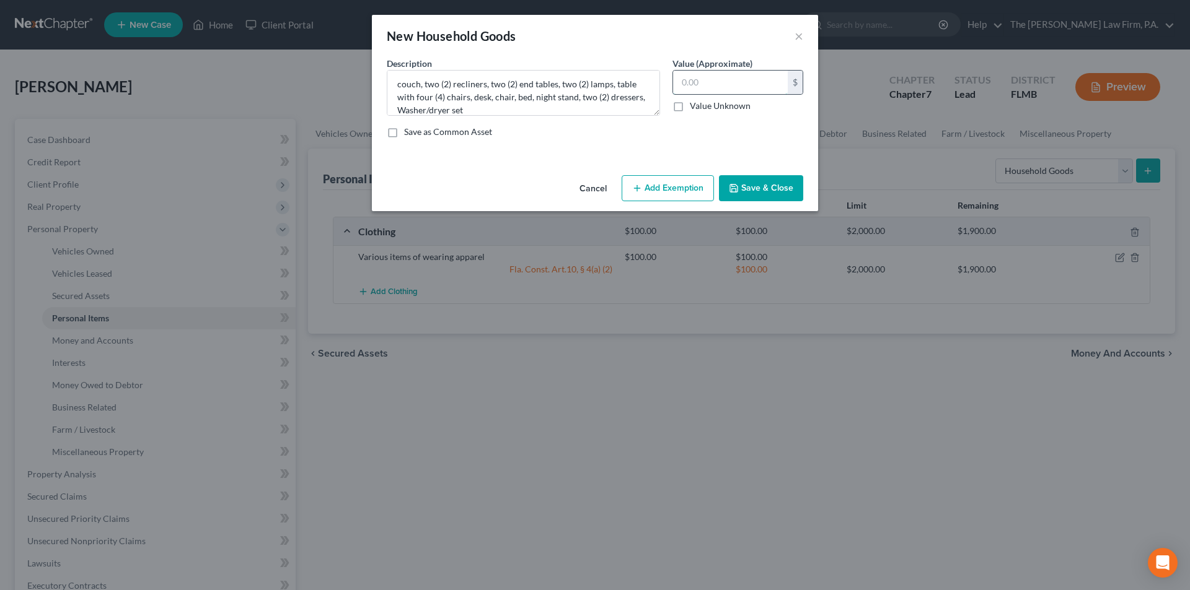
click at [705, 79] on input "text" at bounding box center [730, 83] width 115 height 24
type input "1,700.00"
click at [566, 107] on textarea "couch, two (2) recliners, two (2) end tables, two (2) lamps, table with four (4…" at bounding box center [523, 93] width 273 height 46
type textarea "couch, two (2) recliners, two (2) end tables, two (2) lamps, table with four (4…"
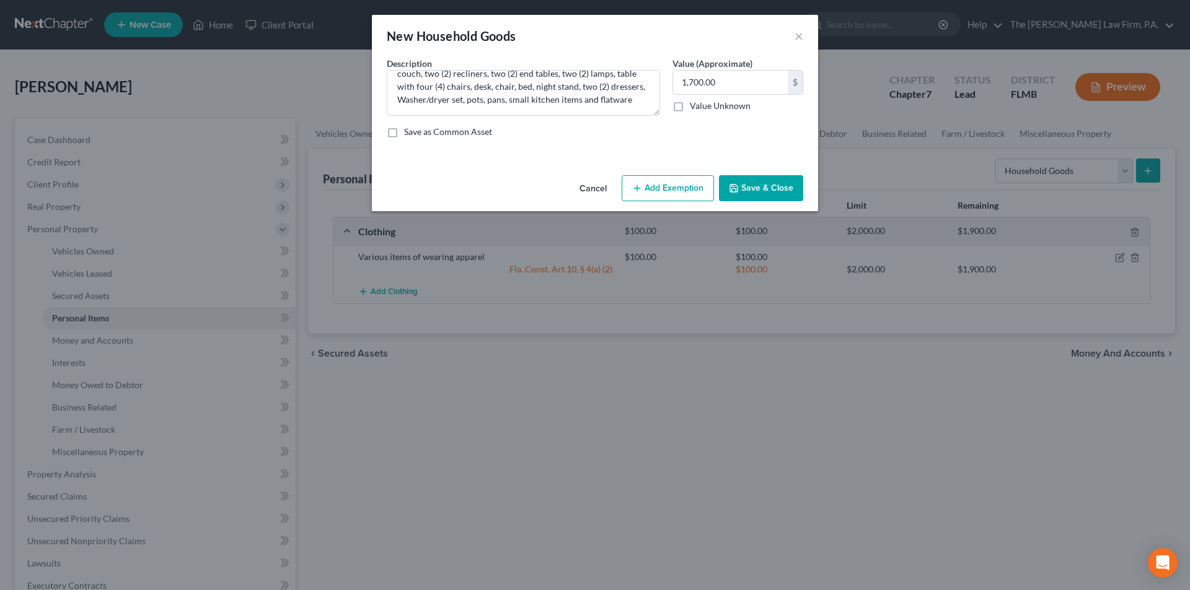
click at [678, 182] on button "Add Exemption" at bounding box center [667, 188] width 92 height 26
select select "2"
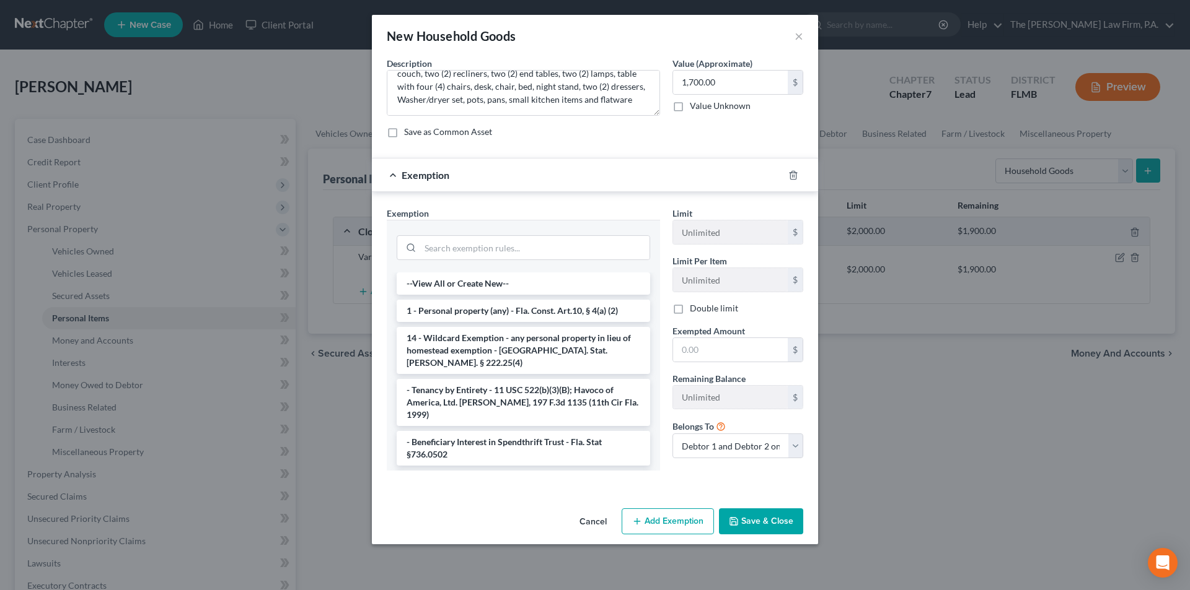
click at [690, 310] on label "Double limit" at bounding box center [714, 308] width 48 height 12
click at [695, 310] on input "Double limit" at bounding box center [699, 306] width 8 height 8
checkbox input "true"
click at [527, 252] on input "search" at bounding box center [534, 248] width 229 height 24
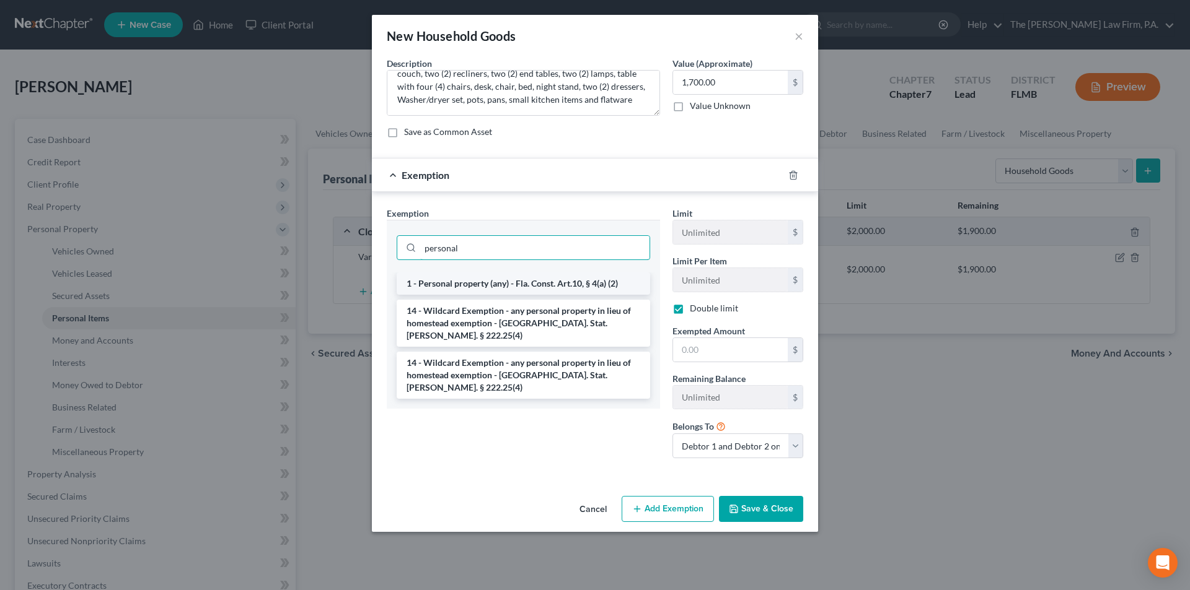
type input "personal"
click at [502, 287] on li "1 - Personal property (any) - Fla. Const. Art.10, § 4(a) (2)" at bounding box center [523, 284] width 253 height 22
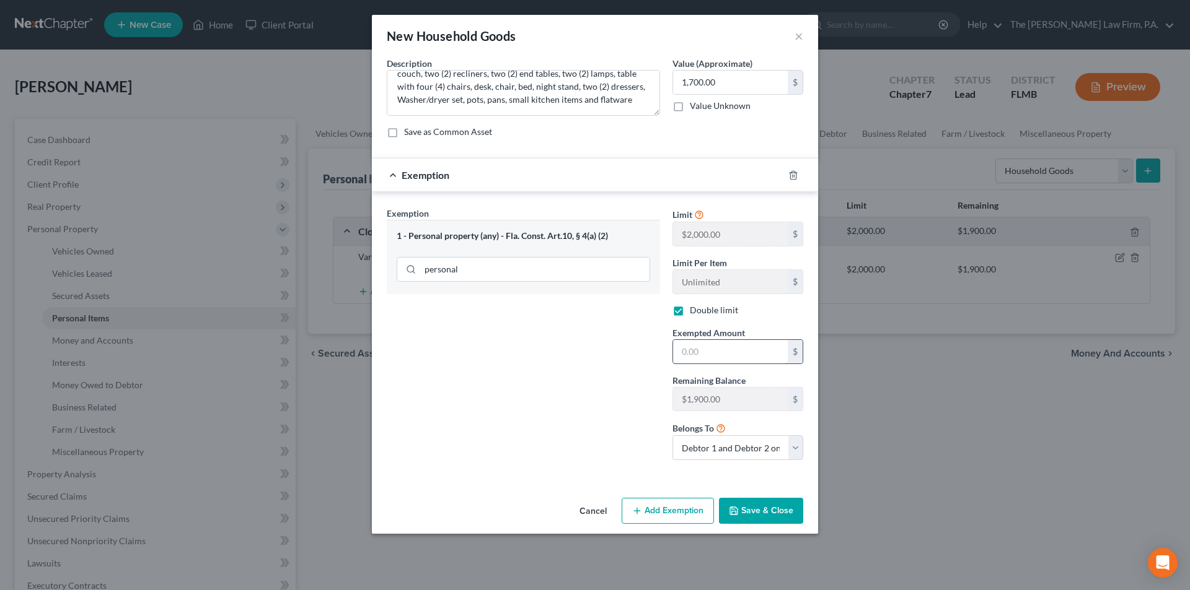
click at [704, 354] on input "text" at bounding box center [730, 352] width 115 height 24
type input "1,700.00"
click at [763, 514] on button "Save & Close" at bounding box center [761, 511] width 84 height 26
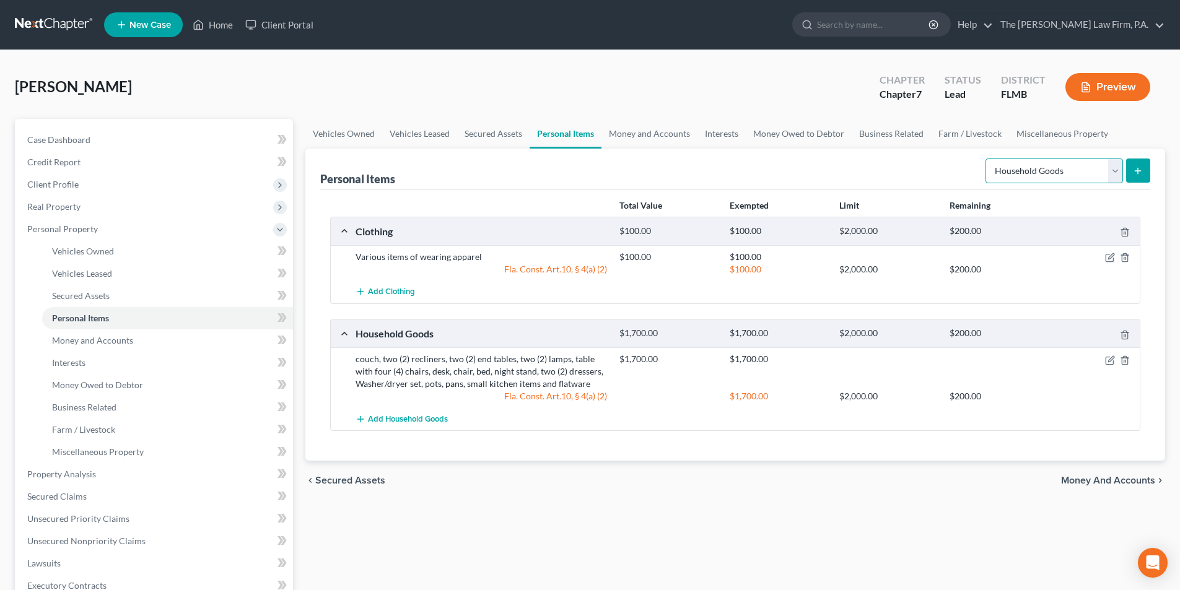
click at [1042, 175] on select "Select Item Type Clothing Collectibles Of Value Electronics Firearms Household …" at bounding box center [1055, 171] width 138 height 25
select select "electronics"
click at [987, 159] on select "Select Item Type Clothing Collectibles Of Value Electronics Firearms Household …" at bounding box center [1055, 171] width 138 height 25
click at [1138, 172] on line "submit" at bounding box center [1138, 171] width 0 height 6
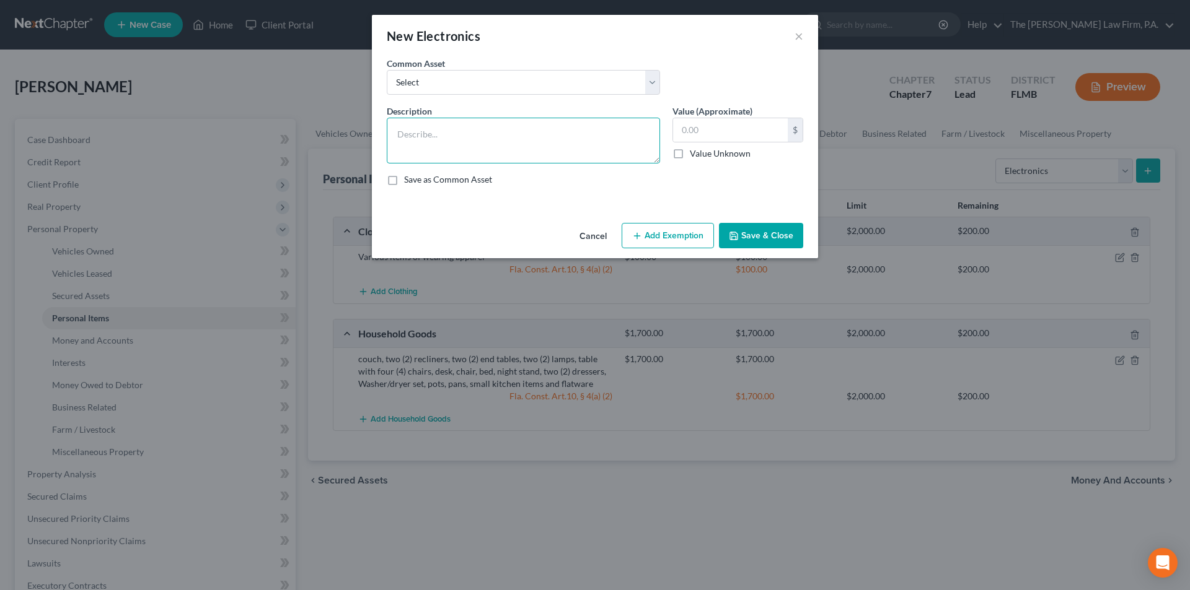
click at [426, 126] on textarea at bounding box center [523, 141] width 273 height 46
type textarea "DVD plyers, with various DVDs, computer, printer, three (3) television sets"
click at [720, 128] on input "text" at bounding box center [730, 130] width 115 height 24
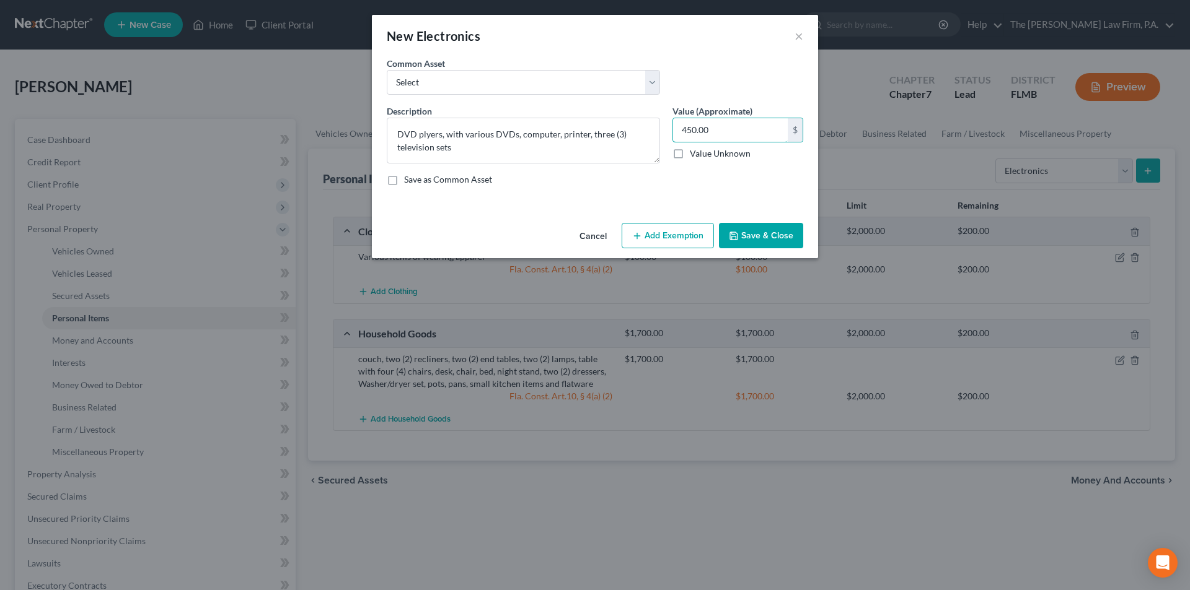
type input "450.00"
click at [652, 234] on button "Add Exemption" at bounding box center [667, 236] width 92 height 26
select select "2"
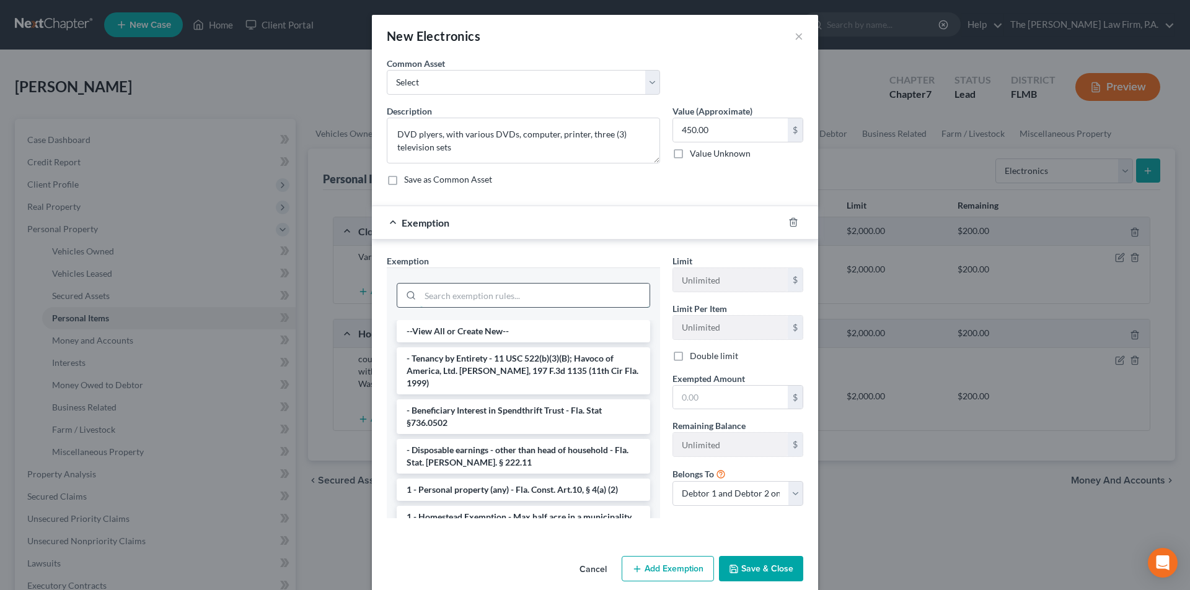
click at [507, 290] on input "search" at bounding box center [534, 296] width 229 height 24
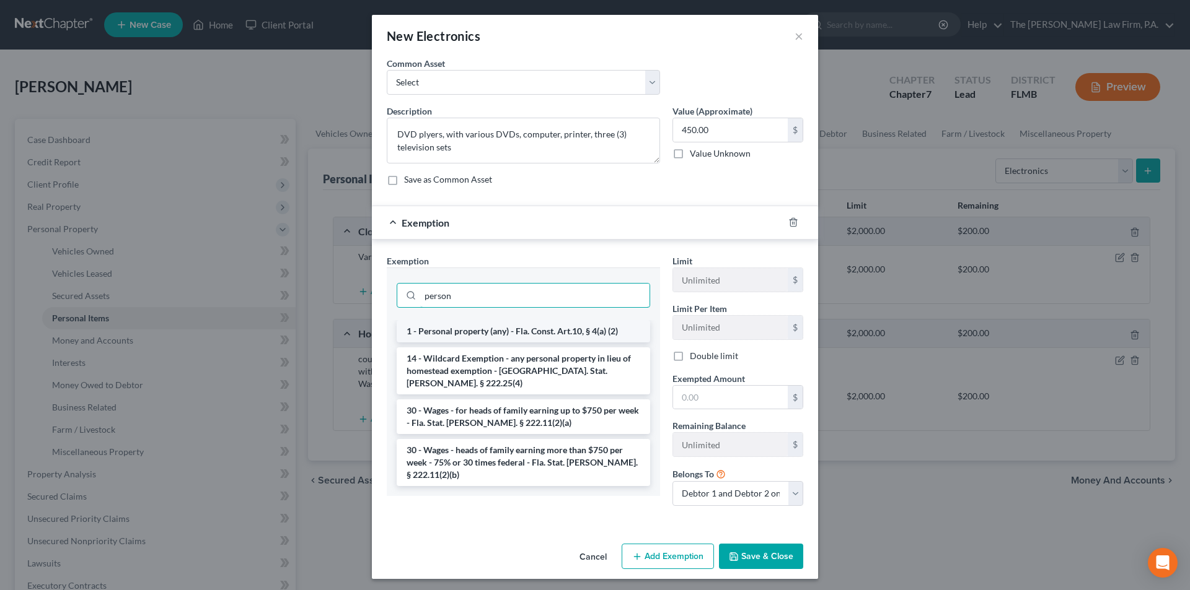
type input "person"
click at [476, 331] on li "1 - Personal property (any) - Fla. Const. Art.10, § 4(a) (2)" at bounding box center [523, 331] width 253 height 22
checkbox input "true"
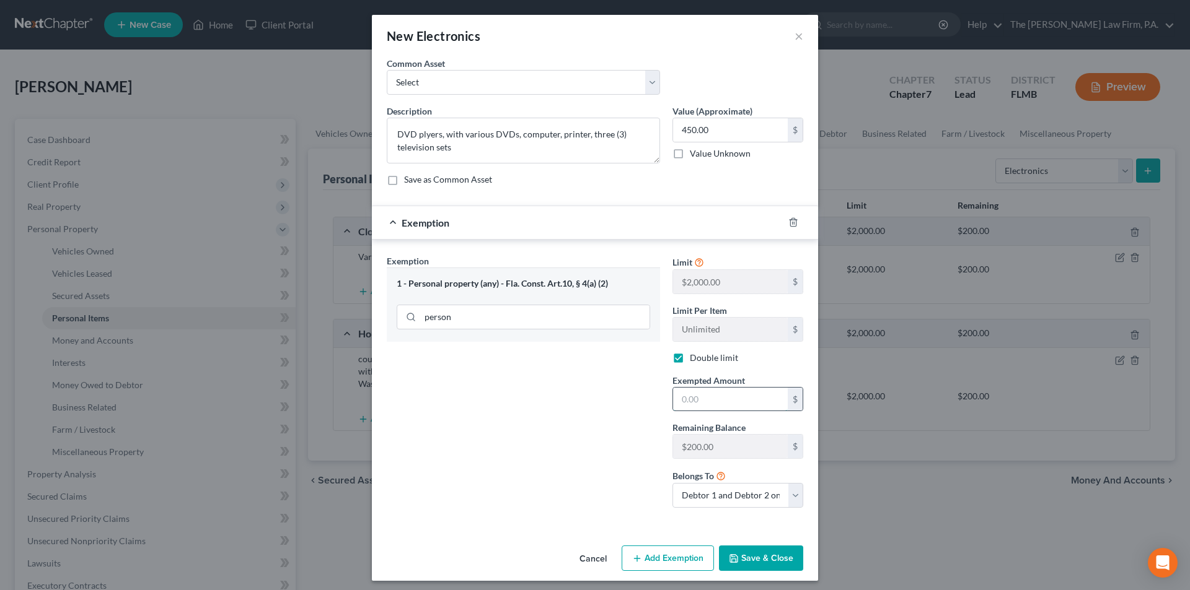
click at [696, 397] on input "text" at bounding box center [730, 400] width 115 height 24
type input "200.00"
click at [665, 557] on button "Add Exemption" at bounding box center [667, 559] width 92 height 26
select select "2"
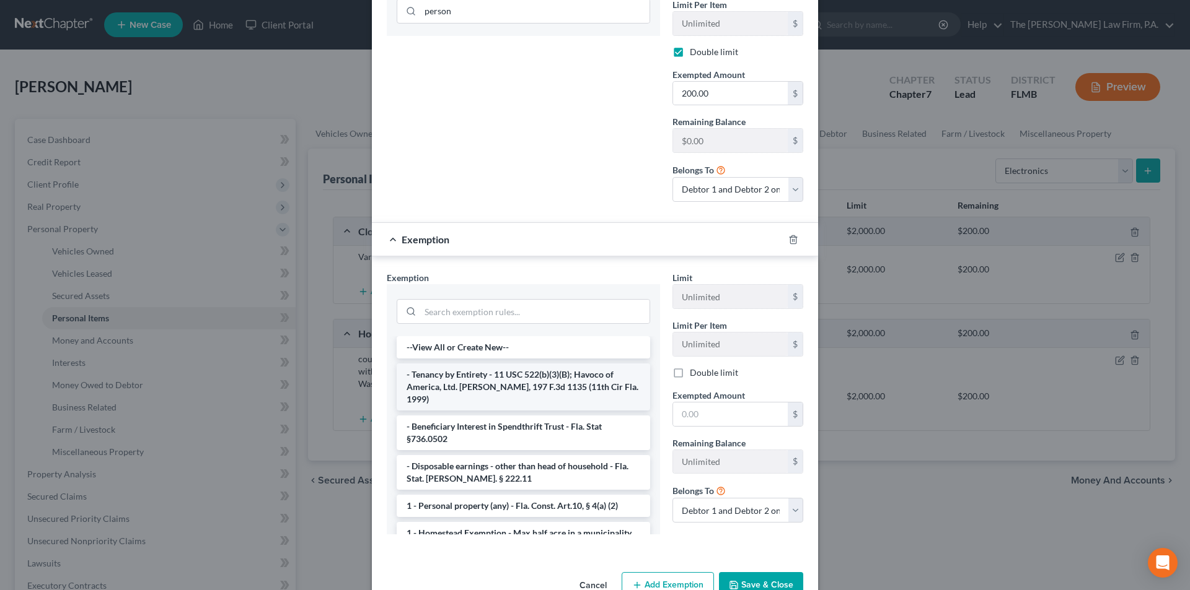
scroll to position [310, 0]
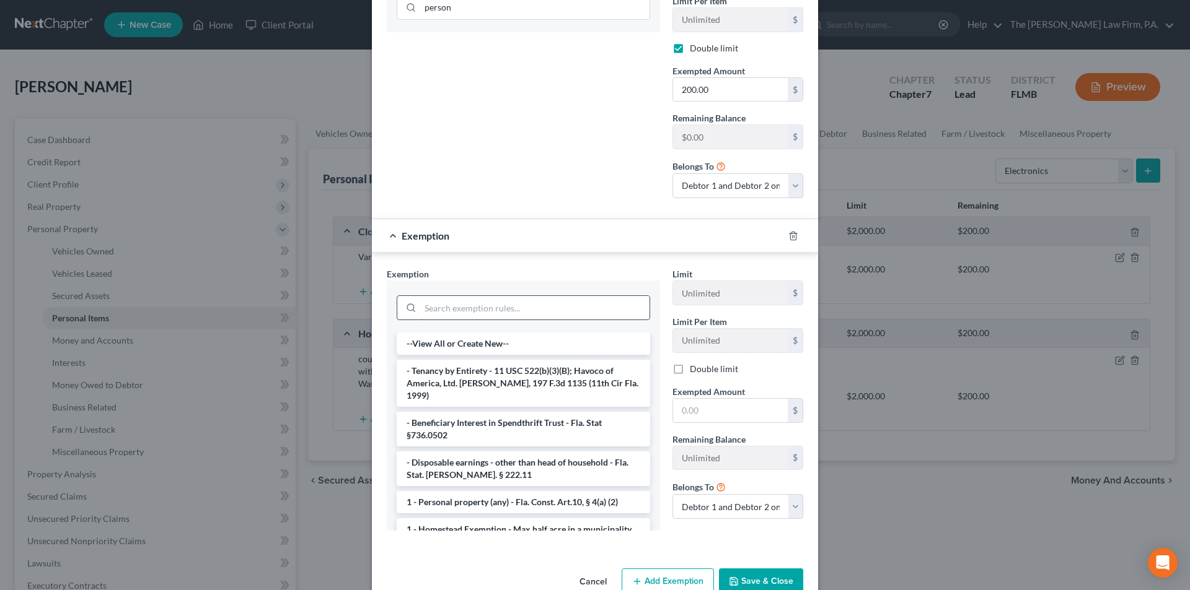
click at [437, 310] on input "search" at bounding box center [534, 308] width 229 height 24
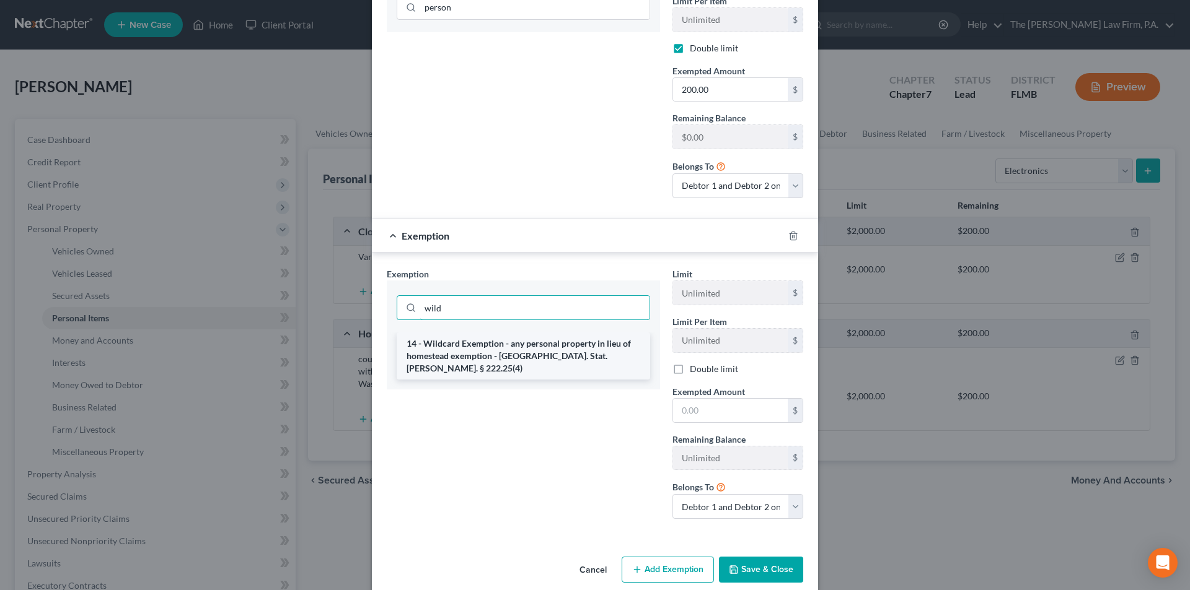
type input "wild"
click at [458, 345] on li "14 - Wildcard Exemption - any personal property in lieu of homestead exemption …" at bounding box center [523, 356] width 253 height 47
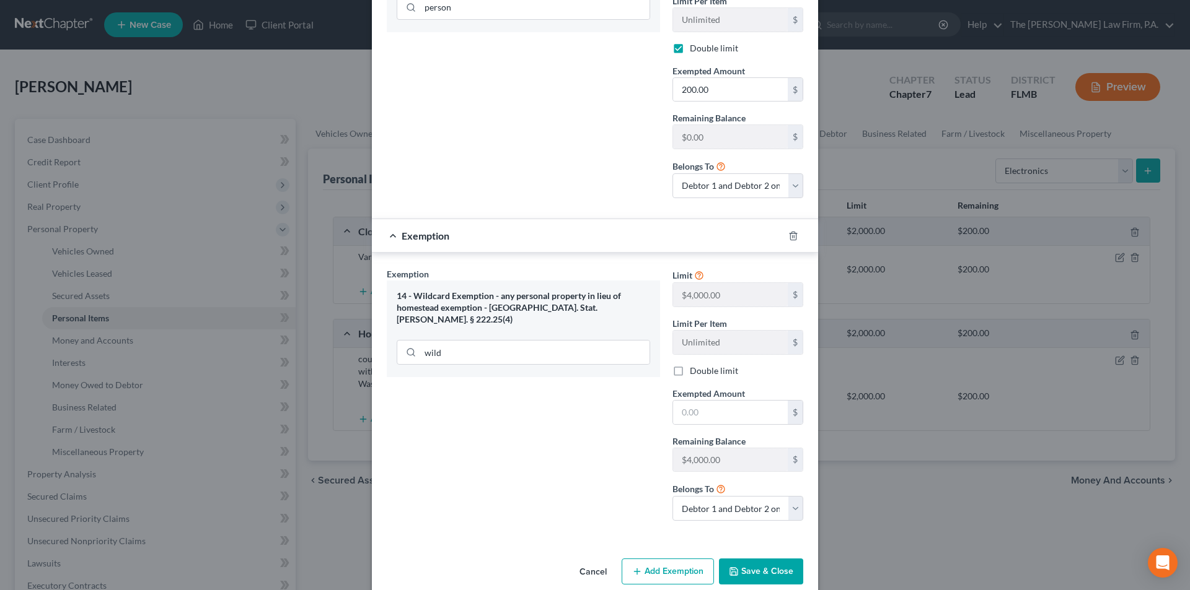
click at [690, 369] on label "Double limit" at bounding box center [714, 371] width 48 height 12
click at [695, 369] on input "Double limit" at bounding box center [699, 369] width 8 height 8
checkbox input "true"
click at [687, 416] on input "text" at bounding box center [730, 413] width 115 height 24
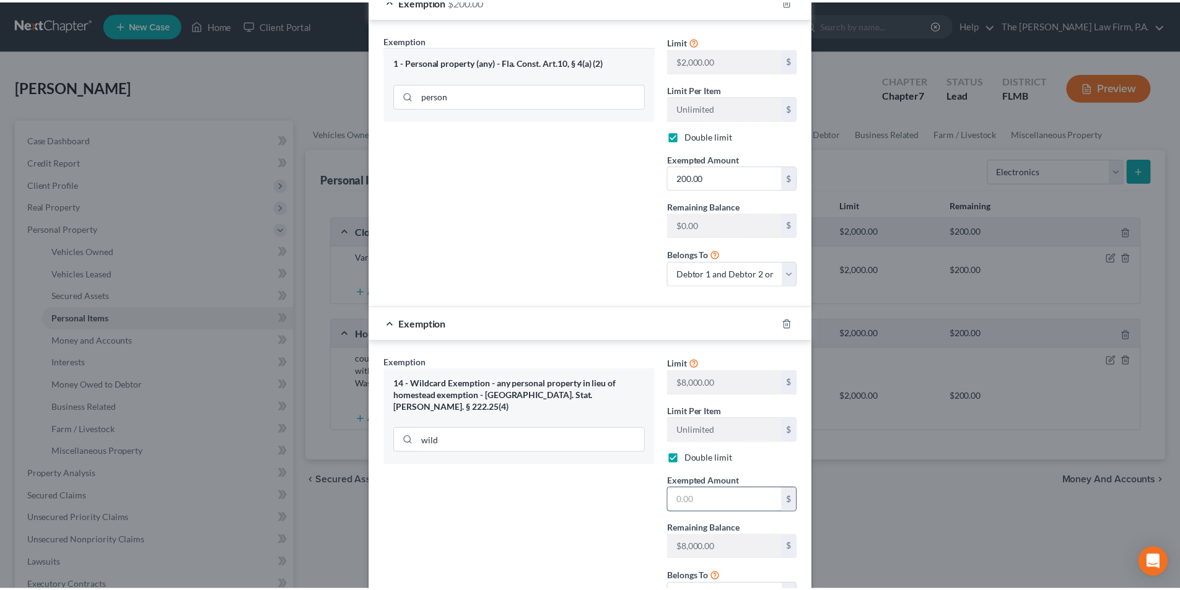
scroll to position [329, 0]
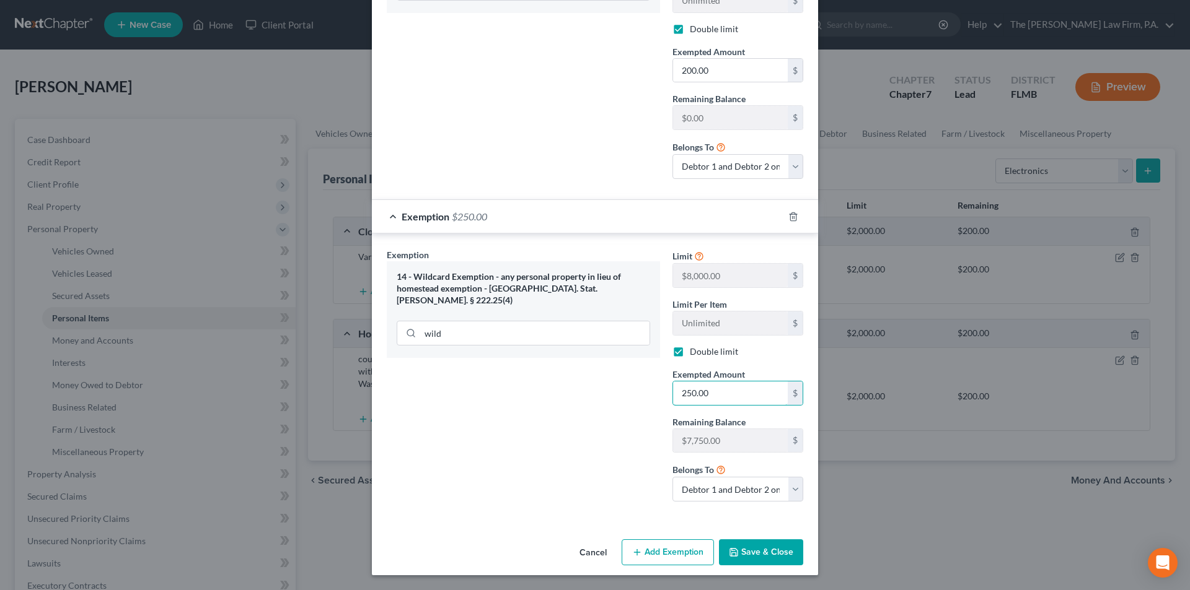
type input "250.00"
click at [736, 548] on button "Save & Close" at bounding box center [761, 553] width 84 height 26
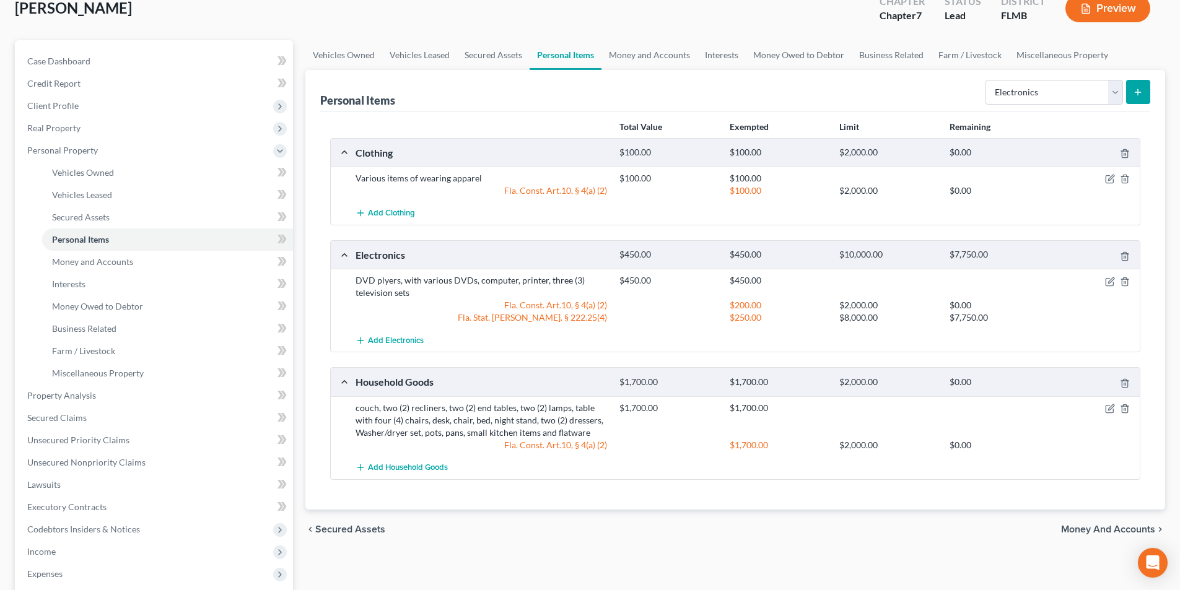
scroll to position [62, 0]
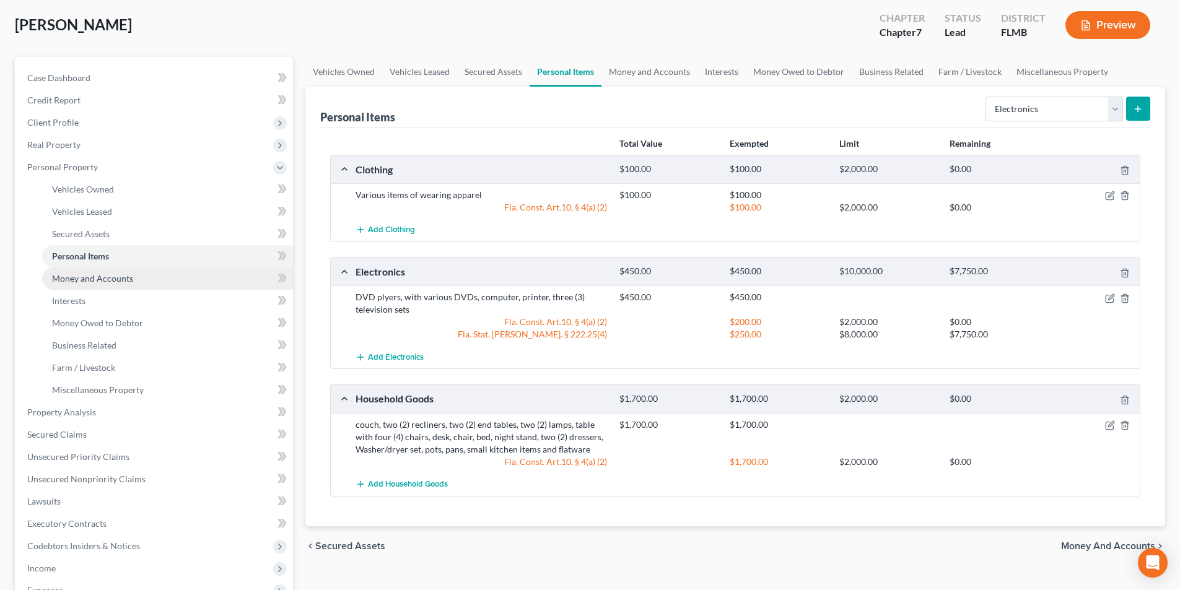
click at [111, 283] on span "Money and Accounts" at bounding box center [92, 278] width 81 height 11
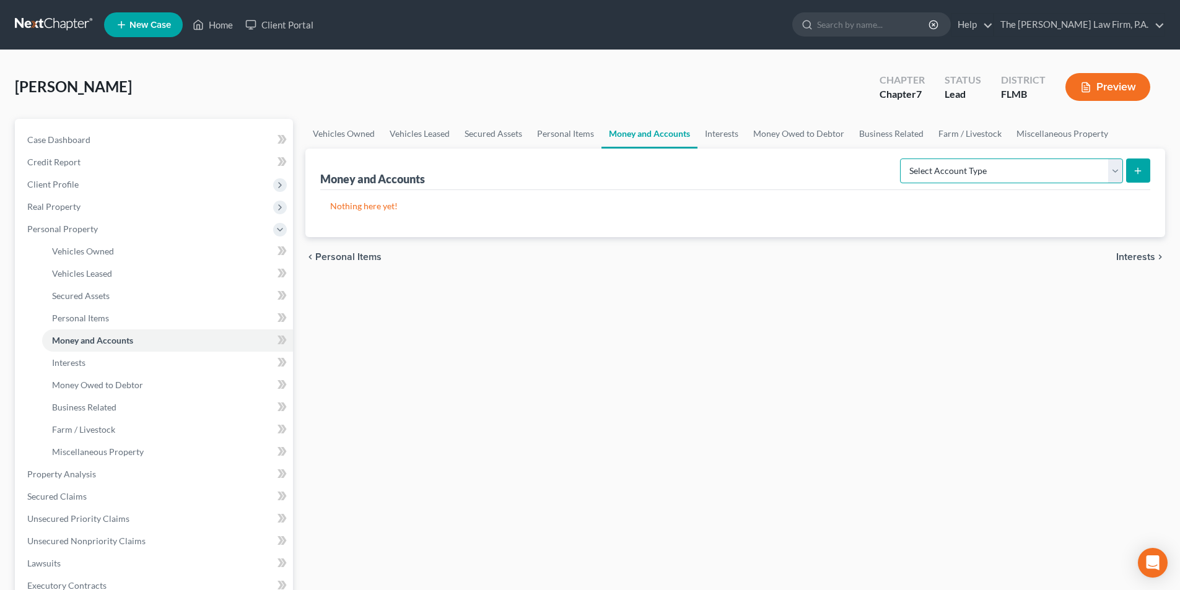
click at [956, 165] on select "Select Account Type Brokerage Cash on Hand Certificates of Deposit Checking Acc…" at bounding box center [1011, 171] width 223 height 25
select select "checking"
click at [903, 159] on select "Select Account Type Brokerage Cash on Hand Certificates of Deposit Checking Acc…" at bounding box center [1011, 171] width 223 height 25
click at [1143, 165] on button "submit" at bounding box center [1138, 171] width 24 height 24
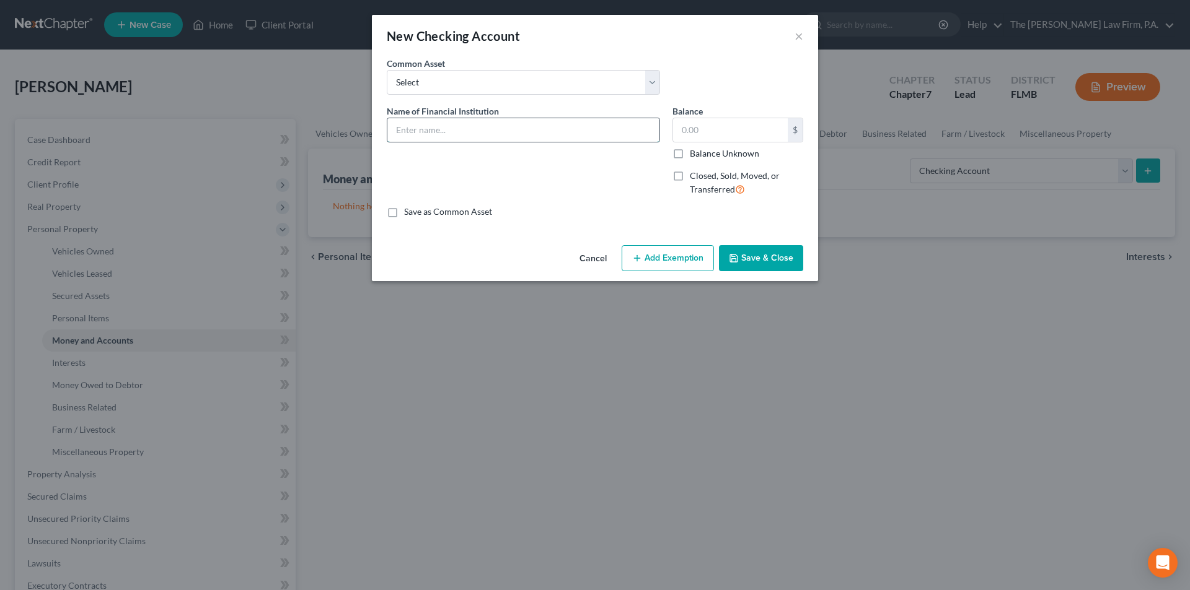
click at [458, 130] on input "text" at bounding box center [523, 130] width 272 height 24
type input "Trax Credit Union Saving s Account"
click at [714, 132] on input "text" at bounding box center [730, 130] width 115 height 24
click at [763, 255] on button "Save & Close" at bounding box center [761, 258] width 84 height 26
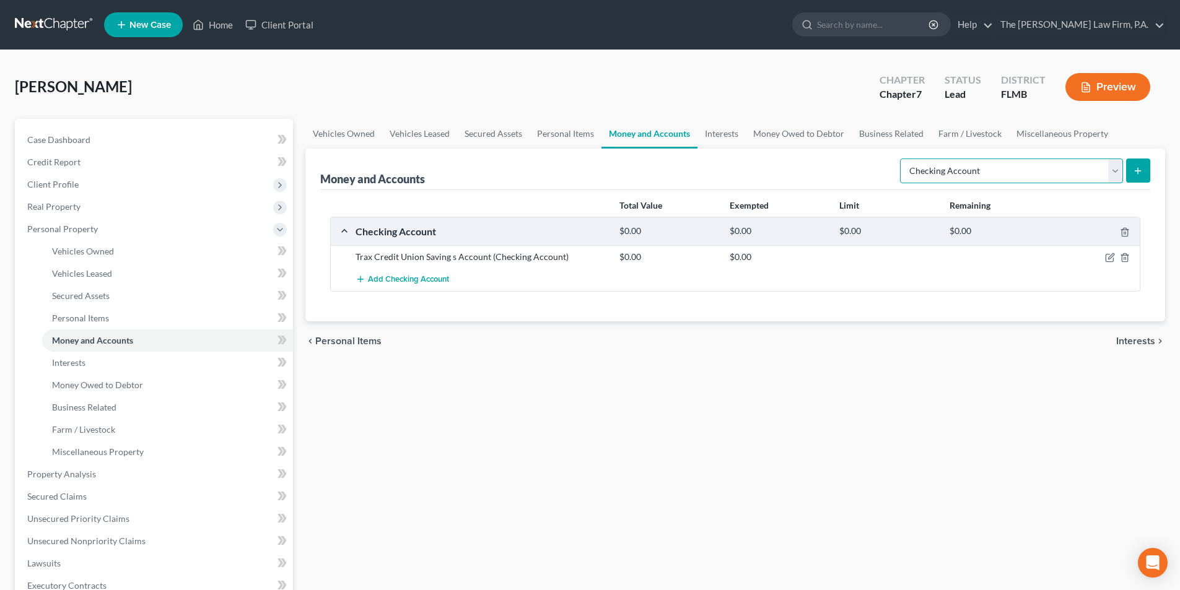
click at [1042, 176] on select "Select Account Type Brokerage Cash on Hand Certificates of Deposit Checking Acc…" at bounding box center [1011, 171] width 223 height 25
click at [732, 162] on div "Money and Accounts Select Account Type Brokerage Cash on Hand Certificates of D…" at bounding box center [735, 170] width 830 height 42
click at [828, 233] on div "$0.00" at bounding box center [779, 232] width 110 height 12
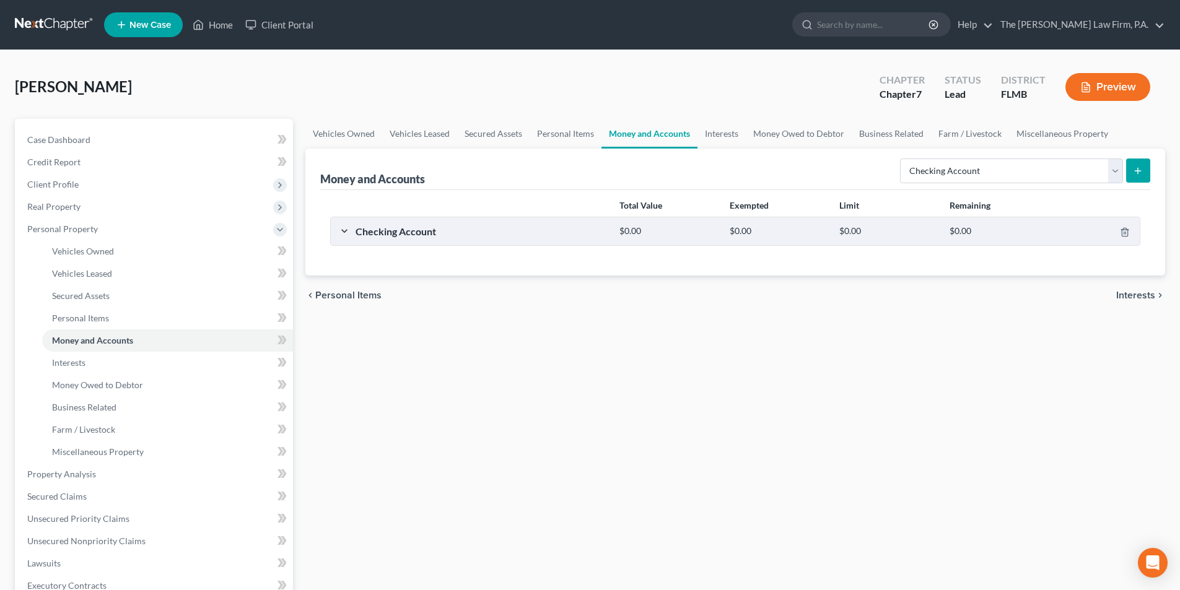
click at [426, 237] on div "Checking Account" at bounding box center [481, 231] width 264 height 13
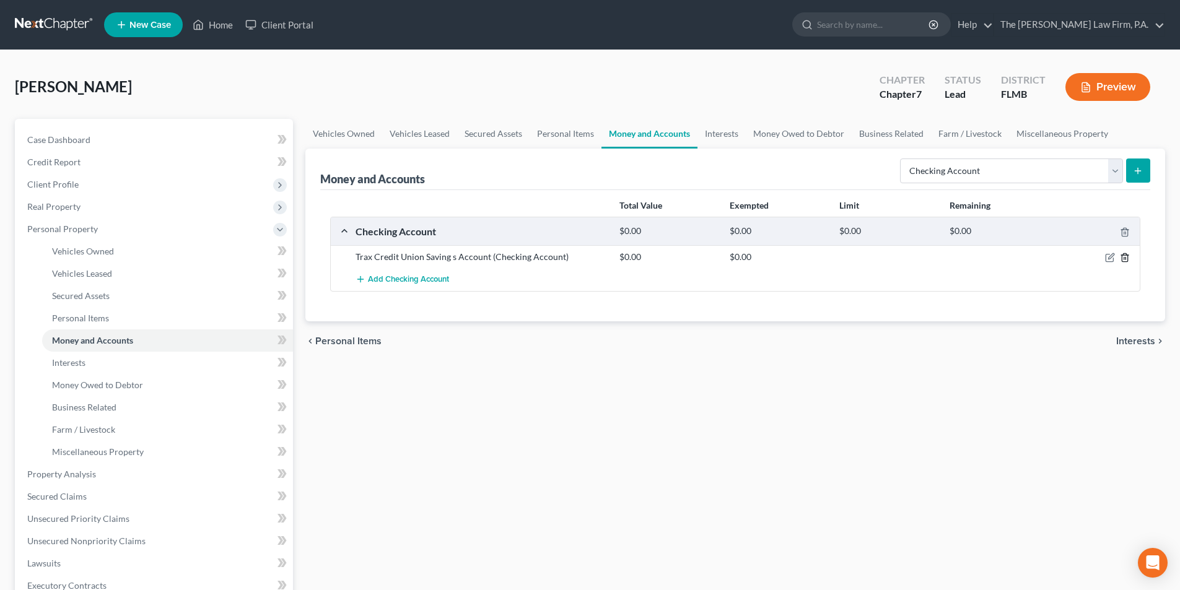
click at [1129, 257] on icon "button" at bounding box center [1125, 258] width 10 height 10
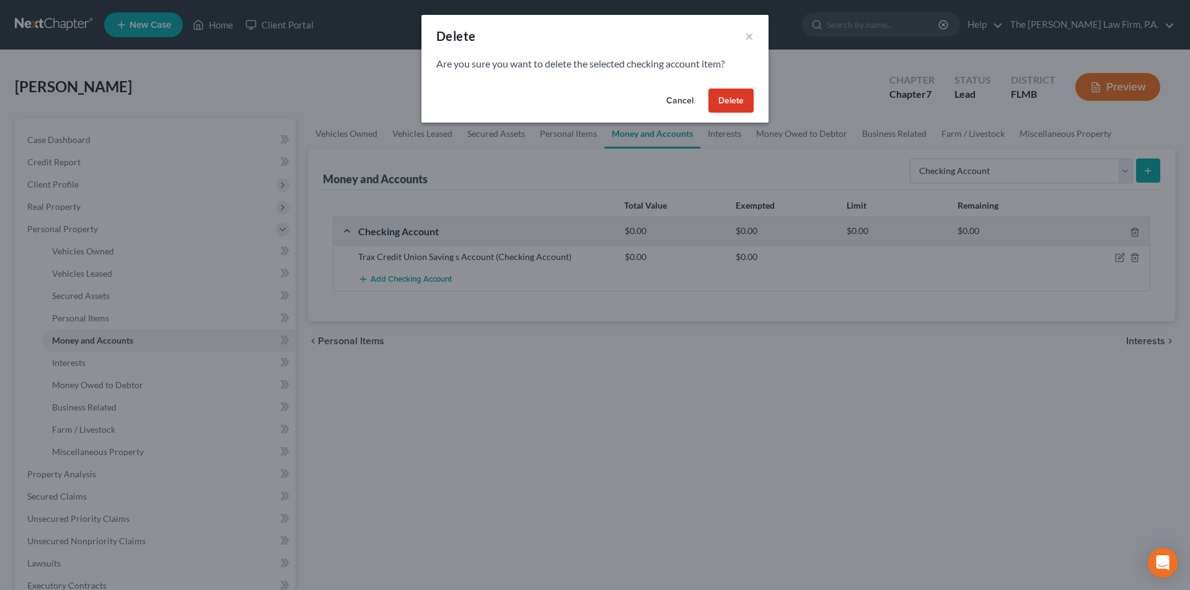
click at [730, 103] on button "Delete" at bounding box center [730, 101] width 45 height 25
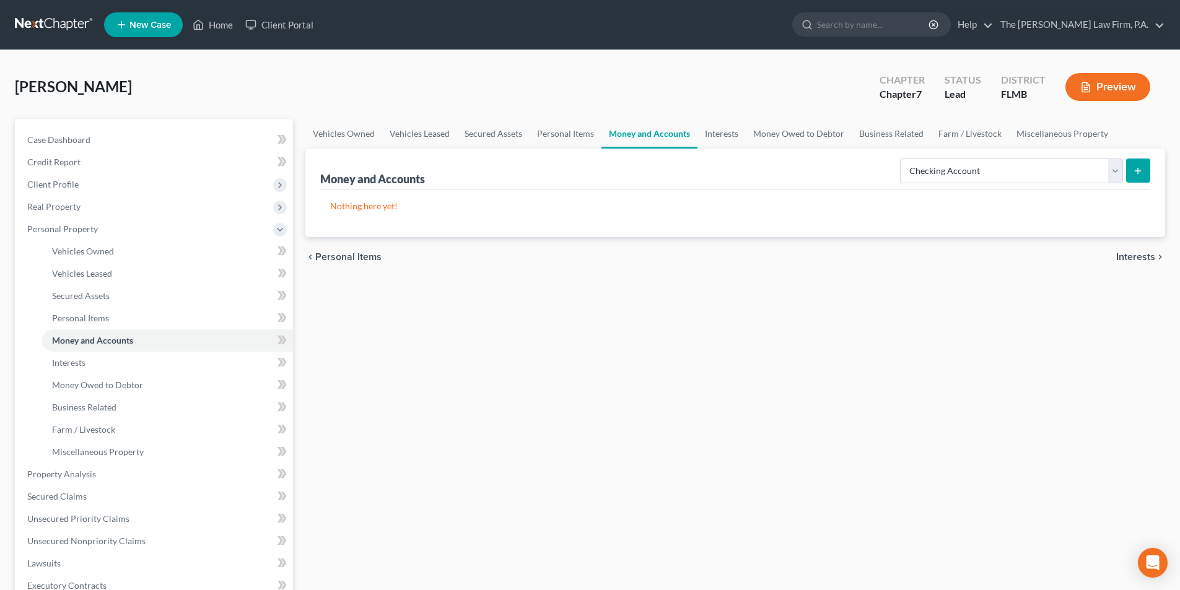
click at [1143, 177] on button "submit" at bounding box center [1138, 171] width 24 height 24
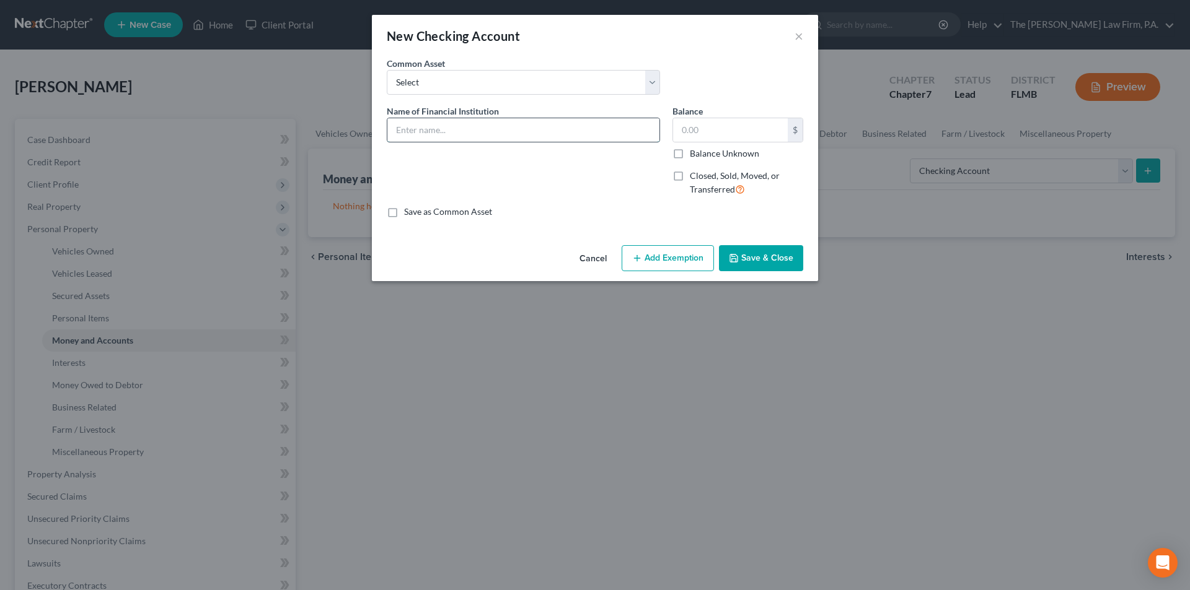
click at [439, 122] on input "text" at bounding box center [523, 130] width 272 height 24
type input "Trax Credit Union Checking Account"
click at [762, 252] on button "Save & Close" at bounding box center [761, 258] width 84 height 26
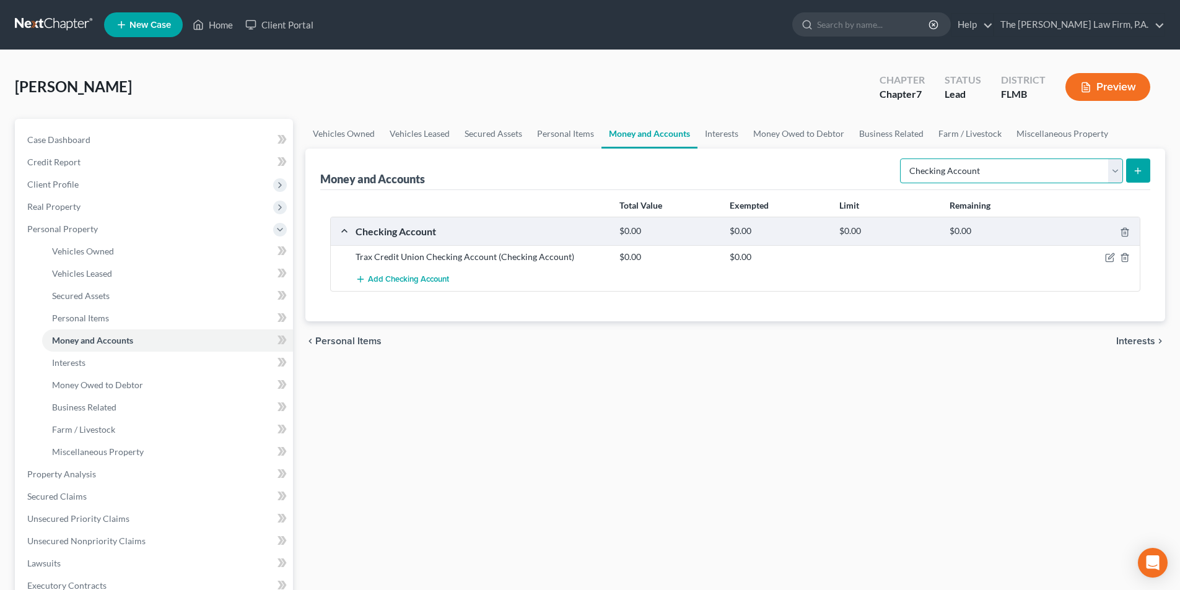
click at [1005, 172] on select "Select Account Type Brokerage Cash on Hand Certificates of Deposit Checking Acc…" at bounding box center [1011, 171] width 223 height 25
select select "savings"
click at [903, 159] on select "Select Account Type Brokerage Cash on Hand Certificates of Deposit Checking Acc…" at bounding box center [1011, 171] width 223 height 25
click at [1136, 175] on icon "submit" at bounding box center [1138, 171] width 10 height 10
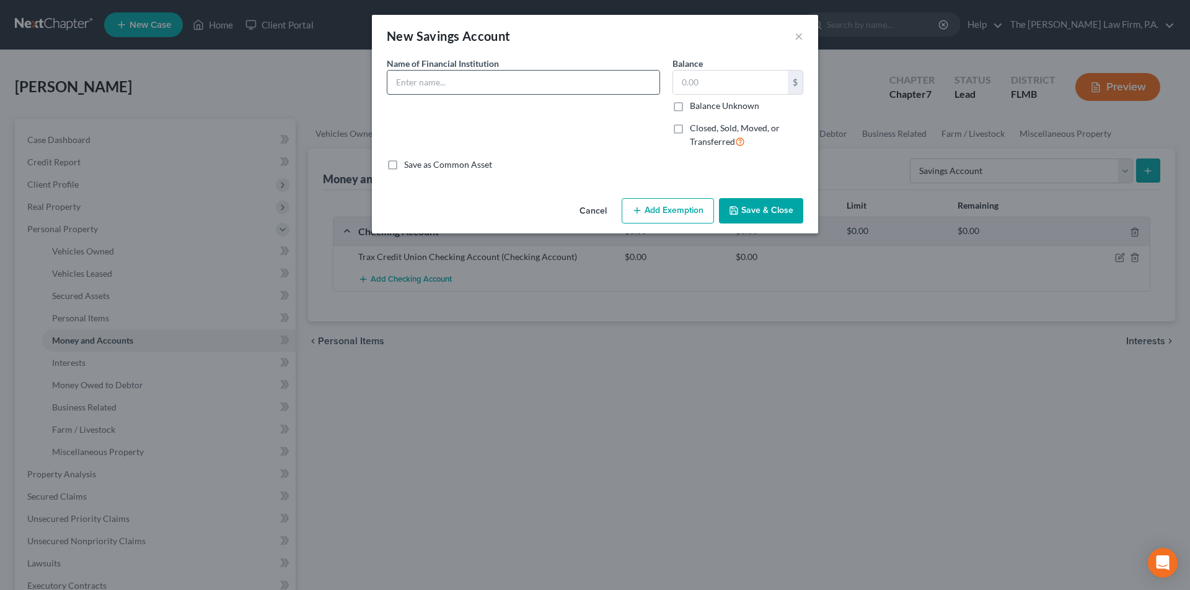
click at [495, 93] on input "text" at bounding box center [523, 83] width 272 height 24
type input "Trax Credit Union Savings Account"
click at [769, 205] on button "Save & Close" at bounding box center [761, 211] width 84 height 26
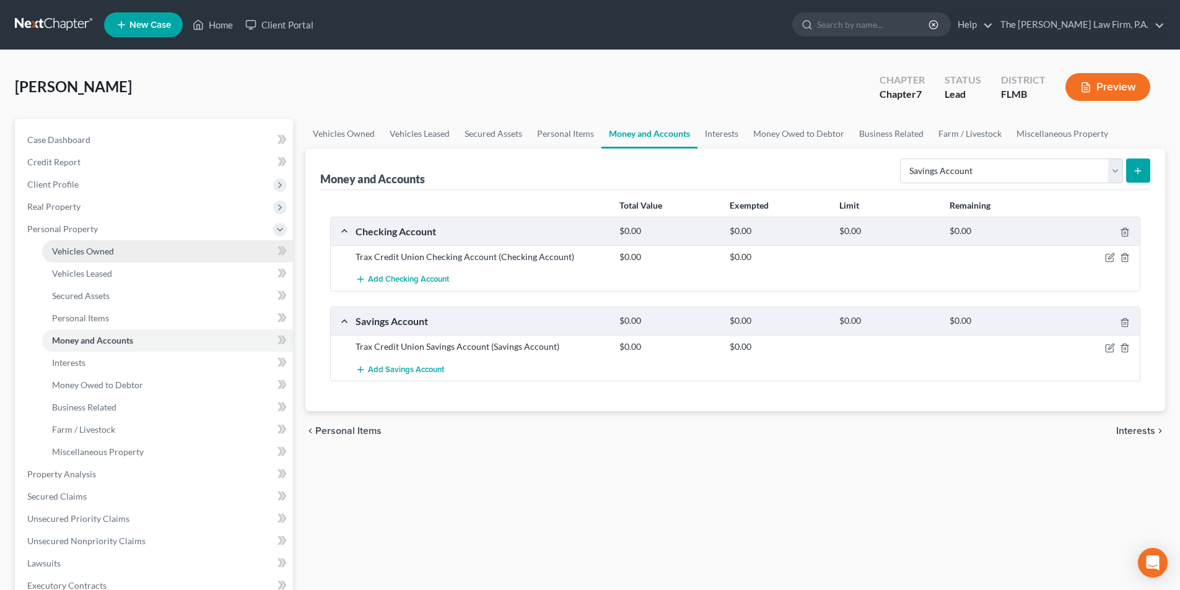
click at [85, 255] on span "Vehicles Owned" at bounding box center [83, 251] width 62 height 11
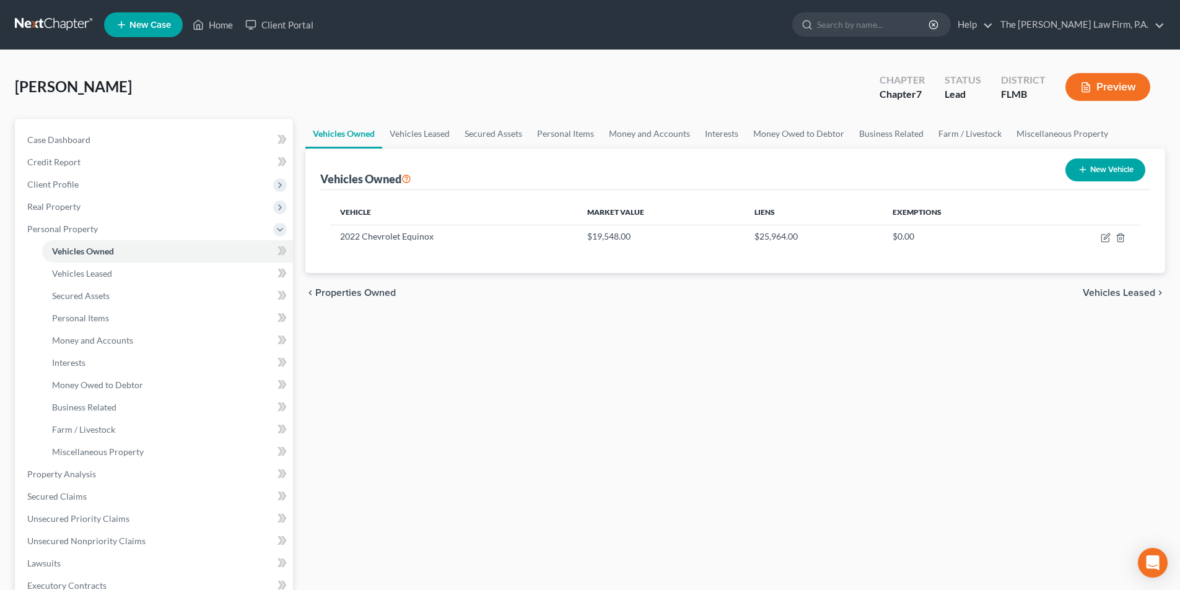
click at [1104, 174] on button "New Vehicle" at bounding box center [1106, 170] width 80 height 23
select select "0"
select select "2"
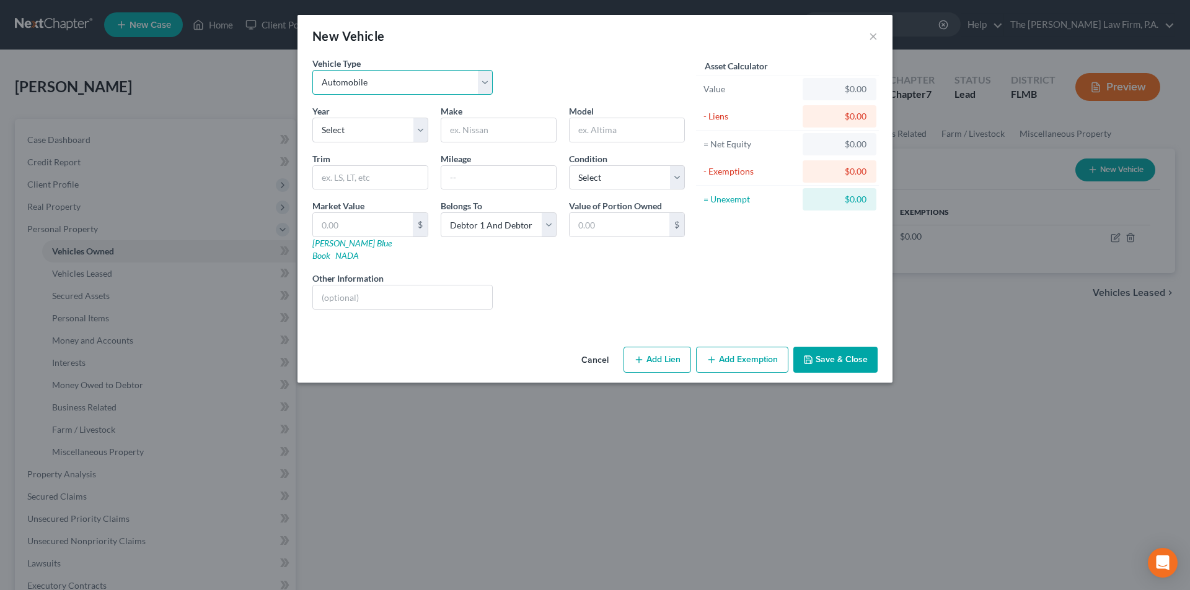
click at [376, 84] on select "Select Automobile Truck Trailer Watercraft Aircraft Motor Home Atv Other Vehicle" at bounding box center [402, 82] width 180 height 25
select select "7"
click at [312, 70] on select "Select Automobile Truck Trailer Watercraft Aircraft Motor Home Atv Other Vehicle" at bounding box center [402, 82] width 180 height 25
click at [345, 137] on select "Select 2026 2025 2024 2023 2022 2021 2020 2019 2018 2017 2016 2015 2014 2013 20…" at bounding box center [370, 130] width 116 height 25
select select "28"
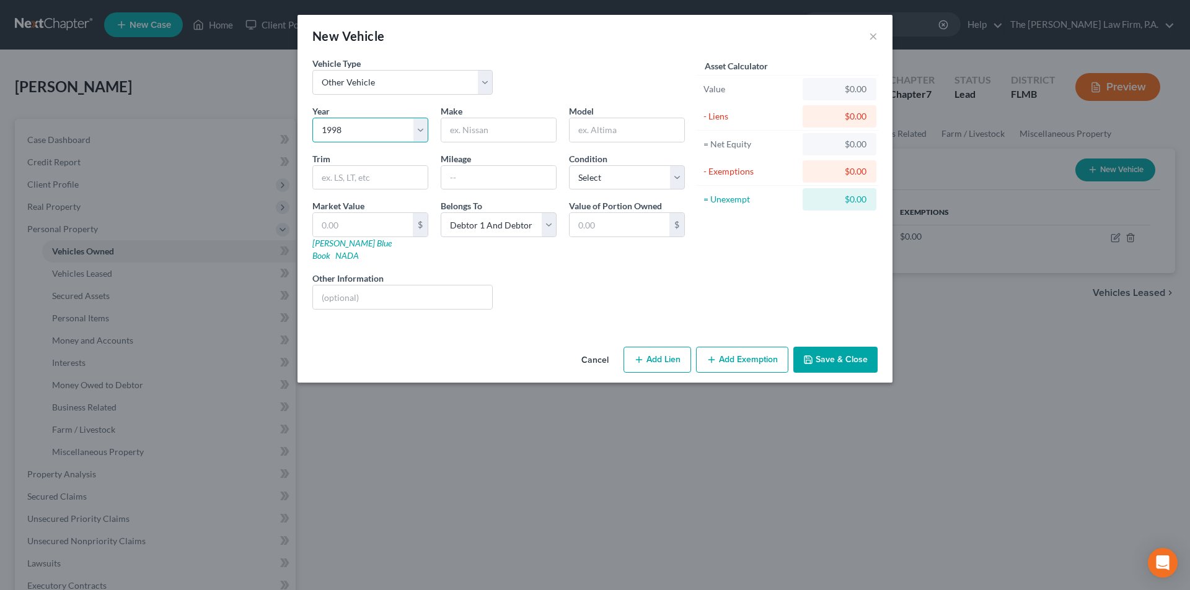
click at [312, 118] on select "Select 2026 2025 2024 2023 2022 2021 2020 2019 2018 2017 2016 2015 2014 2013 20…" at bounding box center [370, 130] width 116 height 25
click at [479, 132] on input "text" at bounding box center [498, 130] width 115 height 24
paste input "General Trailer Co."
type input "General Trailer Co."
click at [597, 134] on input "text" at bounding box center [626, 130] width 115 height 24
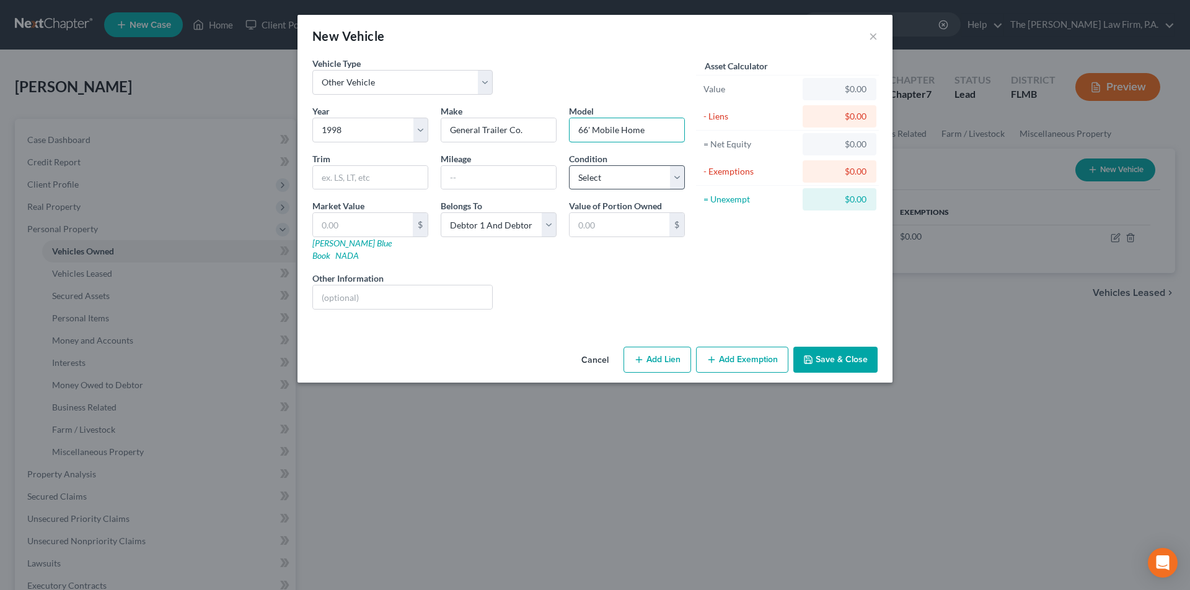
type input "66' Mobile Home"
click at [623, 177] on select "Select Excellent Very Good Good Fair Poor" at bounding box center [627, 177] width 116 height 25
select select "3"
click at [569, 165] on select "Select Excellent Very Good Good Fair Poor" at bounding box center [627, 177] width 116 height 25
click at [352, 227] on input "text" at bounding box center [363, 225] width 100 height 24
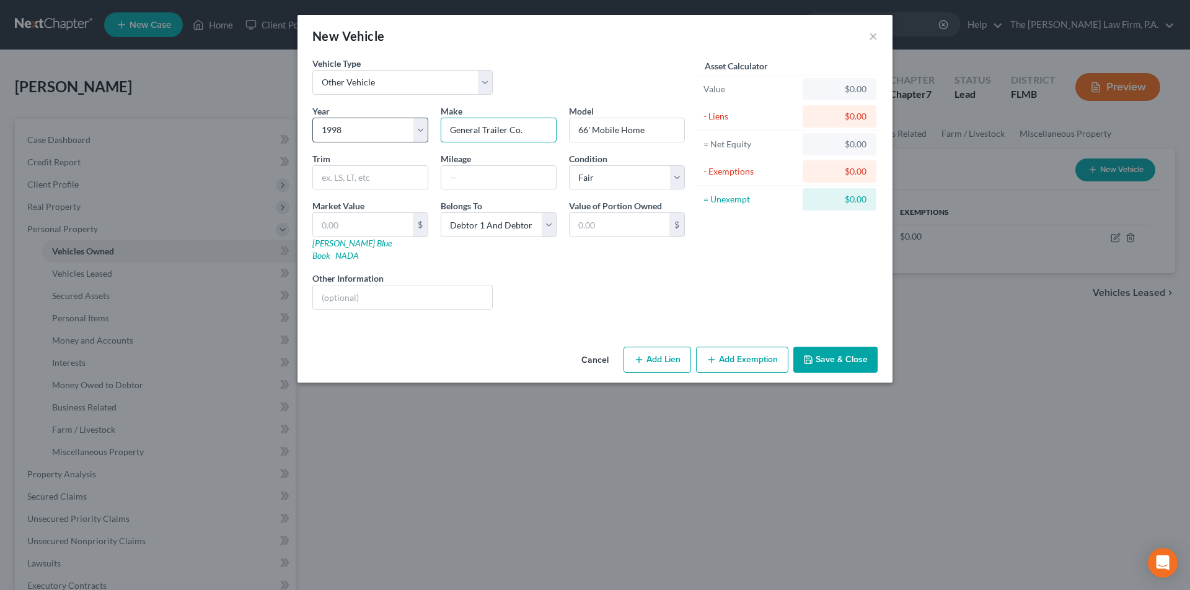
drag, startPoint x: 524, startPoint y: 130, endPoint x: 418, endPoint y: 129, distance: 105.3
click at [415, 129] on div "Year Select 2026 2025 2024 2023 2022 2021 2020 2019 2018 2017 2016 2015 2014 20…" at bounding box center [498, 212] width 385 height 215
click at [346, 222] on input "text" at bounding box center [363, 225] width 100 height 24
type input "1"
type input "1.00"
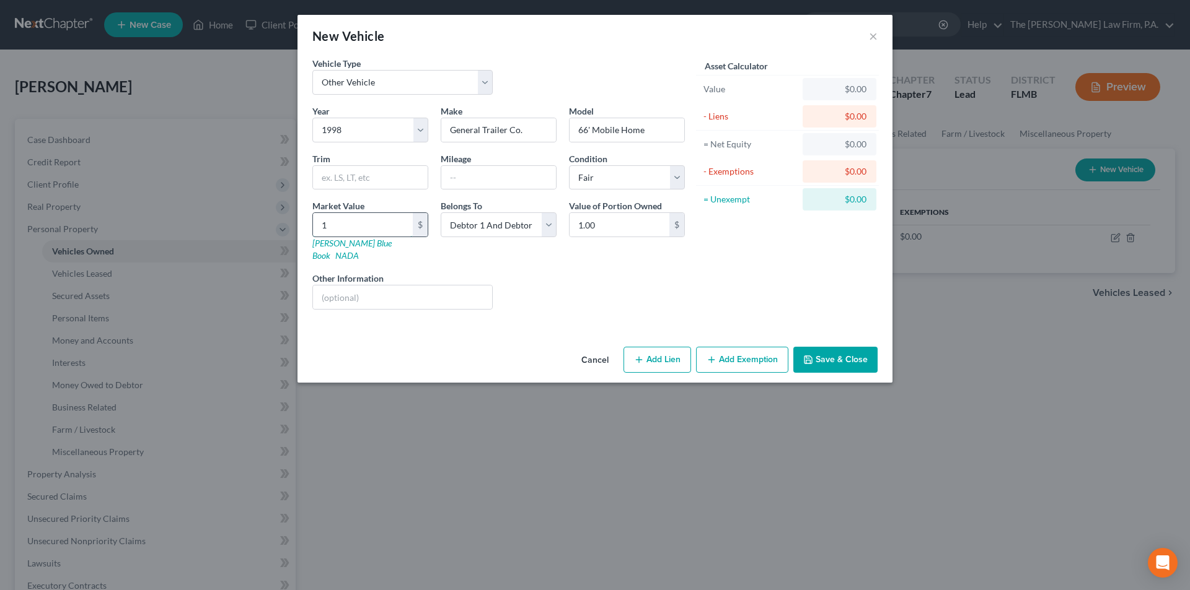
type input "13"
type input "13.00"
type input "135"
type input "135.00"
type input "1350"
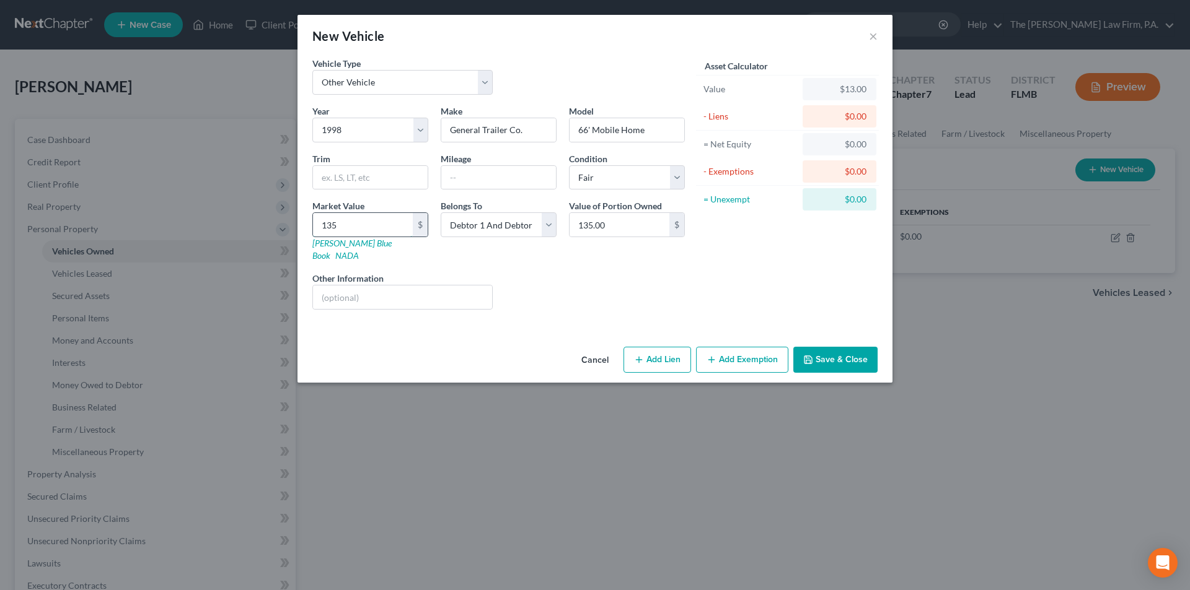
type input "1,350.00"
type input "1,3500"
type input "13,500.00"
click at [605, 272] on div "Liens Select" at bounding box center [595, 291] width 193 height 38
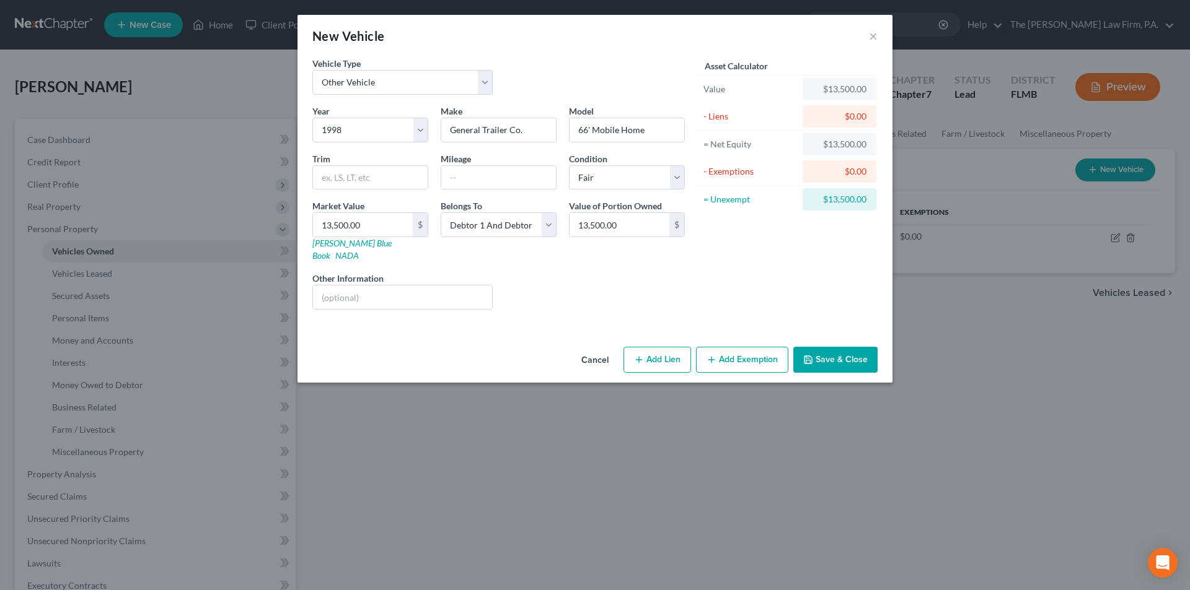
click at [761, 348] on button "Add Exemption" at bounding box center [742, 360] width 92 height 26
select select "2"
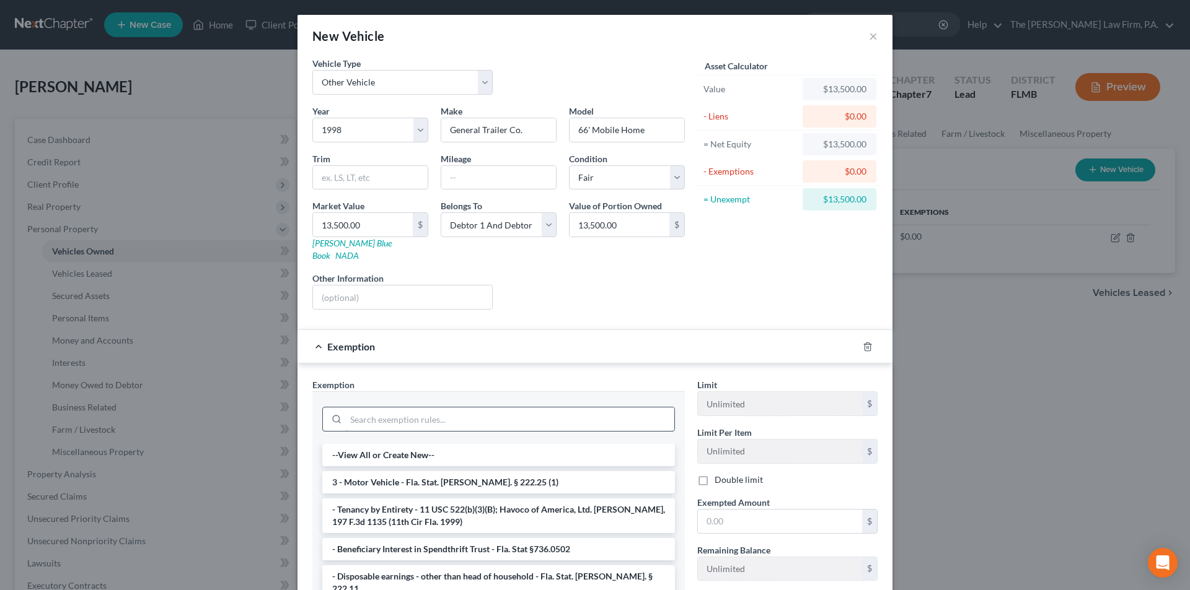
click at [478, 408] on input "search" at bounding box center [510, 420] width 328 height 24
type input "h"
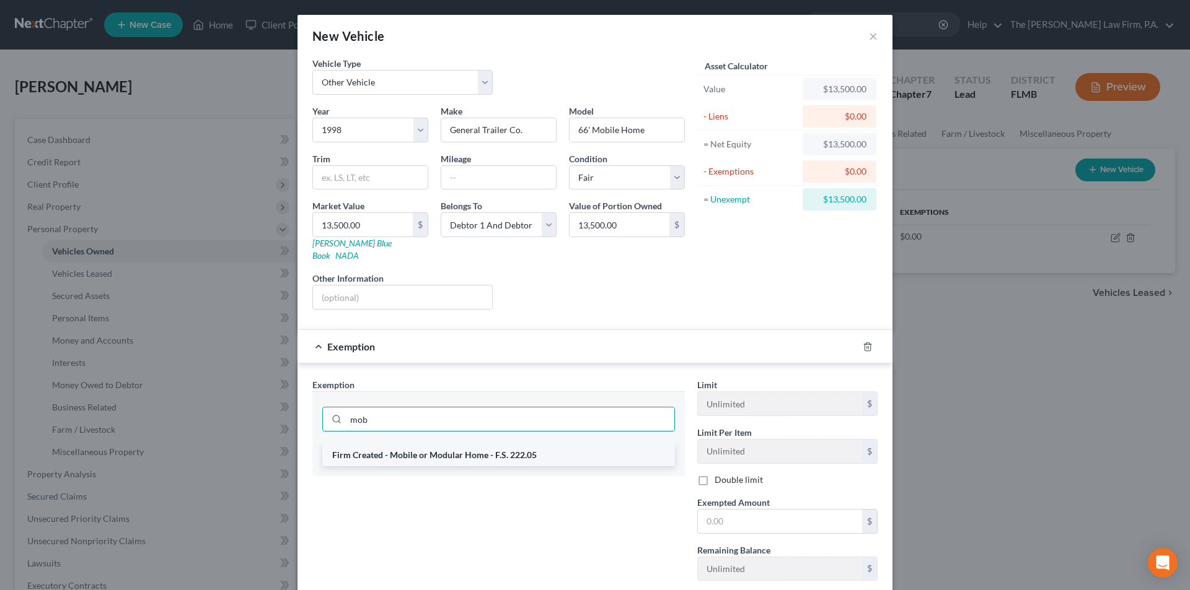
type input "mob"
click at [457, 444] on li "Firm Created - Mobile or Modular Home - F.S. 222.05" at bounding box center [498, 455] width 353 height 22
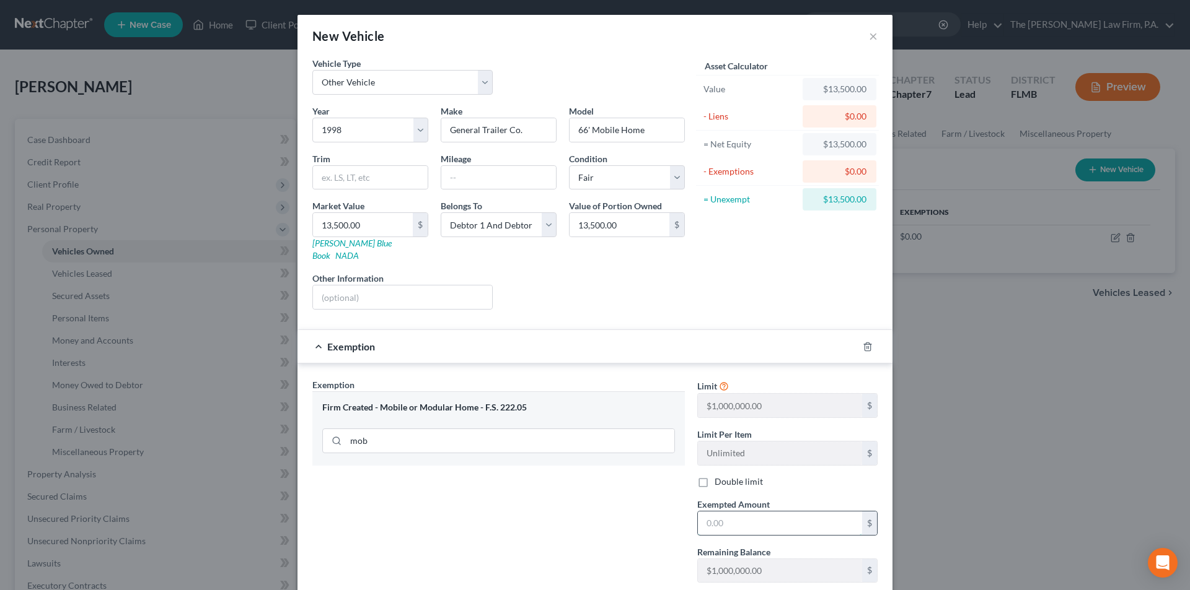
drag, startPoint x: 736, startPoint y: 518, endPoint x: 735, endPoint y: 512, distance: 6.2
click at [736, 518] on input "text" at bounding box center [780, 524] width 164 height 24
type input "13,500.0"
click at [662, 533] on div "Exemption Set must be selected for CA. Exemption * Firm Created - Mobile or Mod…" at bounding box center [498, 510] width 385 height 263
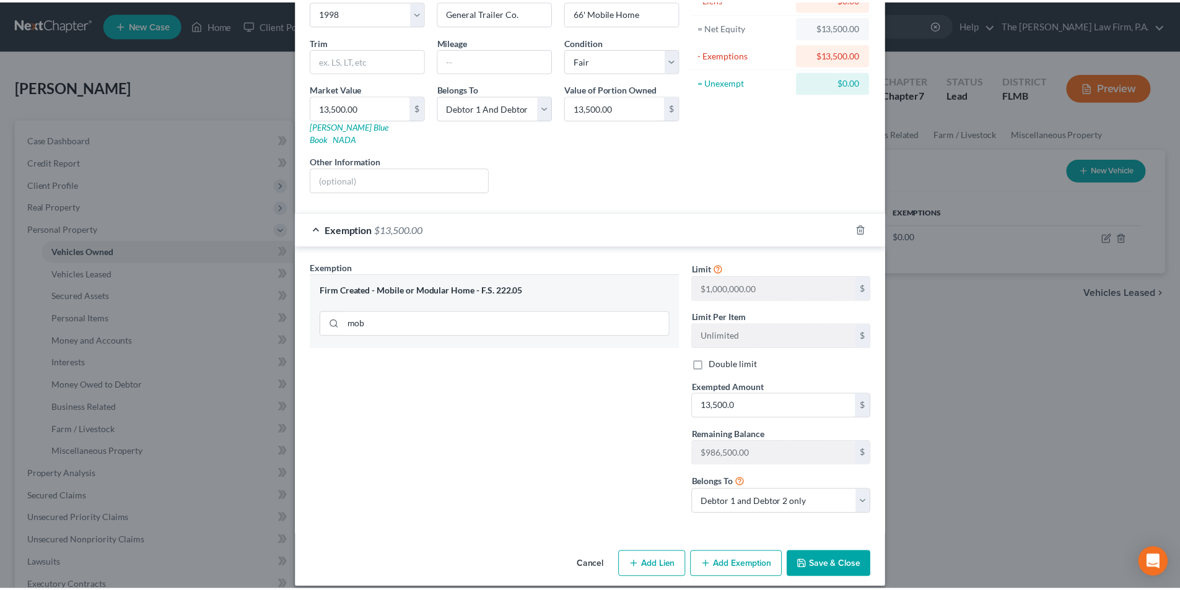
scroll to position [118, 0]
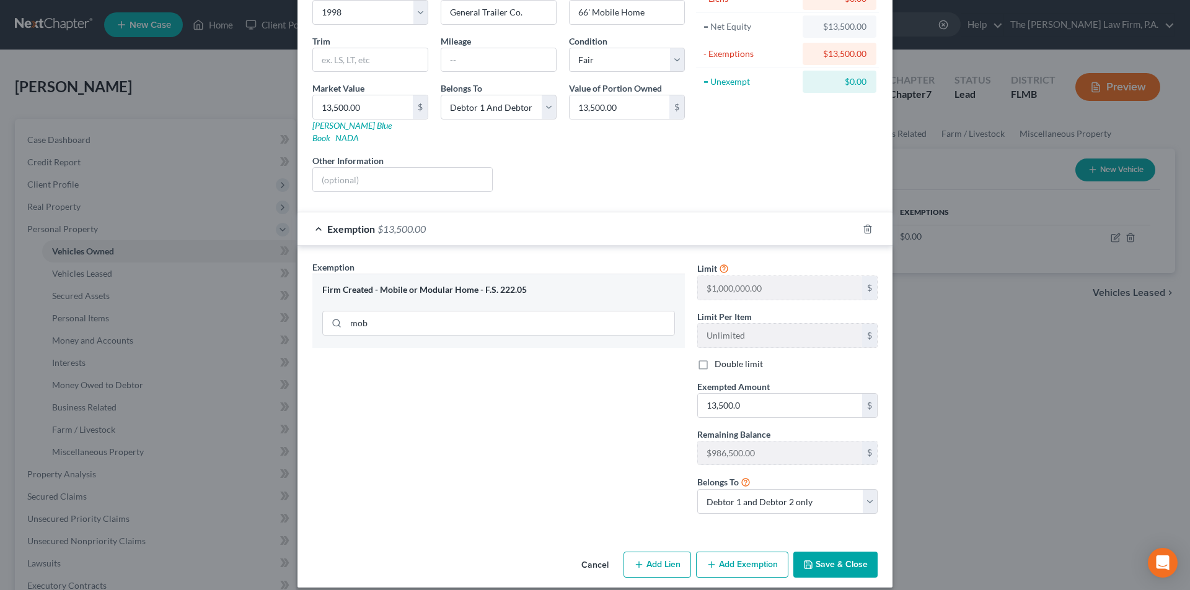
click at [831, 552] on button "Save & Close" at bounding box center [835, 565] width 84 height 26
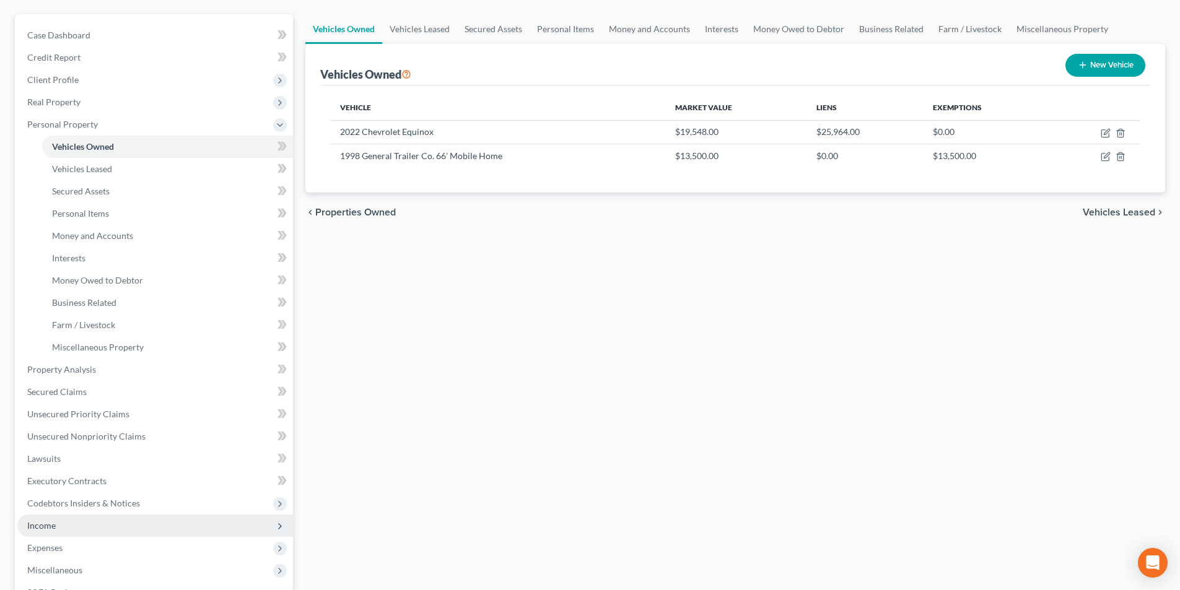
scroll to position [124, 0]
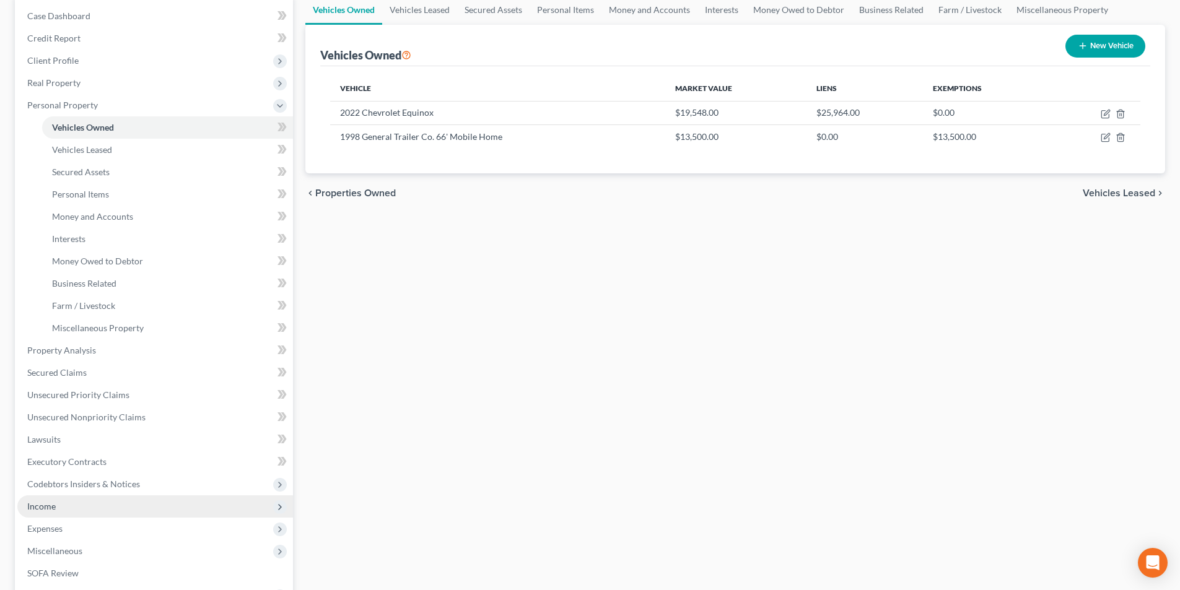
click at [54, 511] on span "Income" at bounding box center [41, 506] width 29 height 11
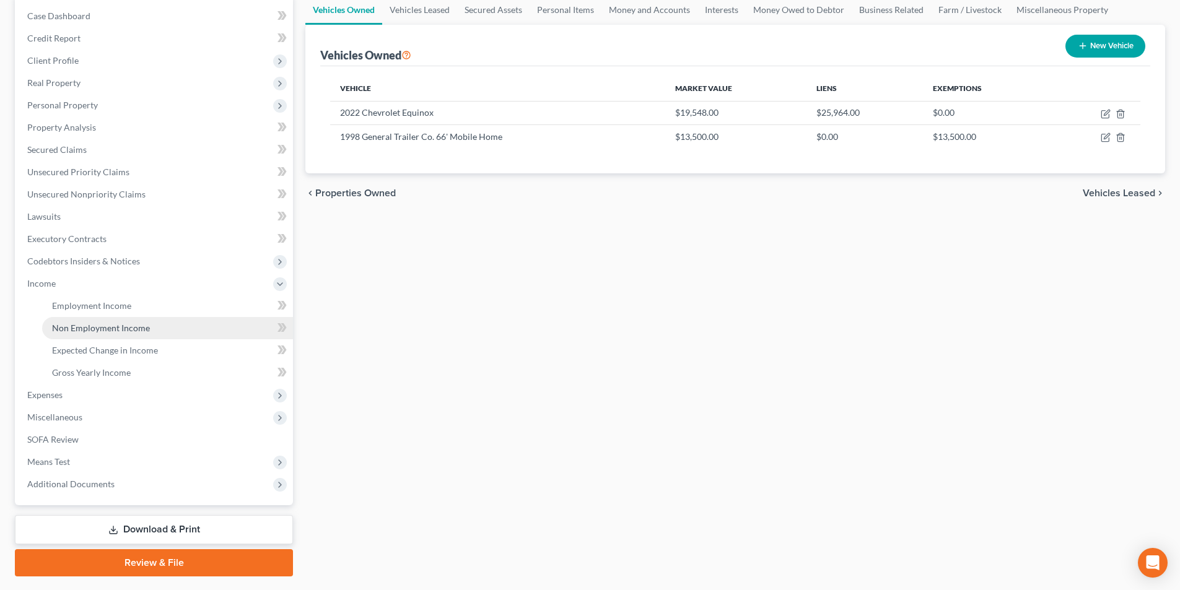
click at [75, 327] on span "Non Employment Income" at bounding box center [101, 328] width 98 height 11
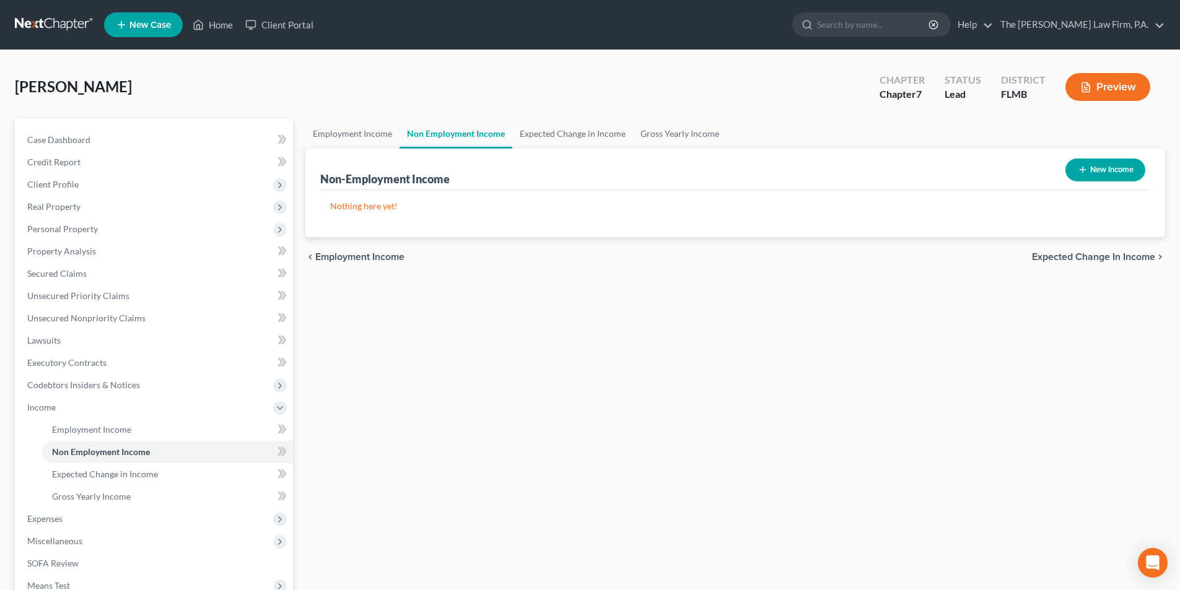
click at [1110, 165] on button "New Income" at bounding box center [1106, 170] width 80 height 23
select select "0"
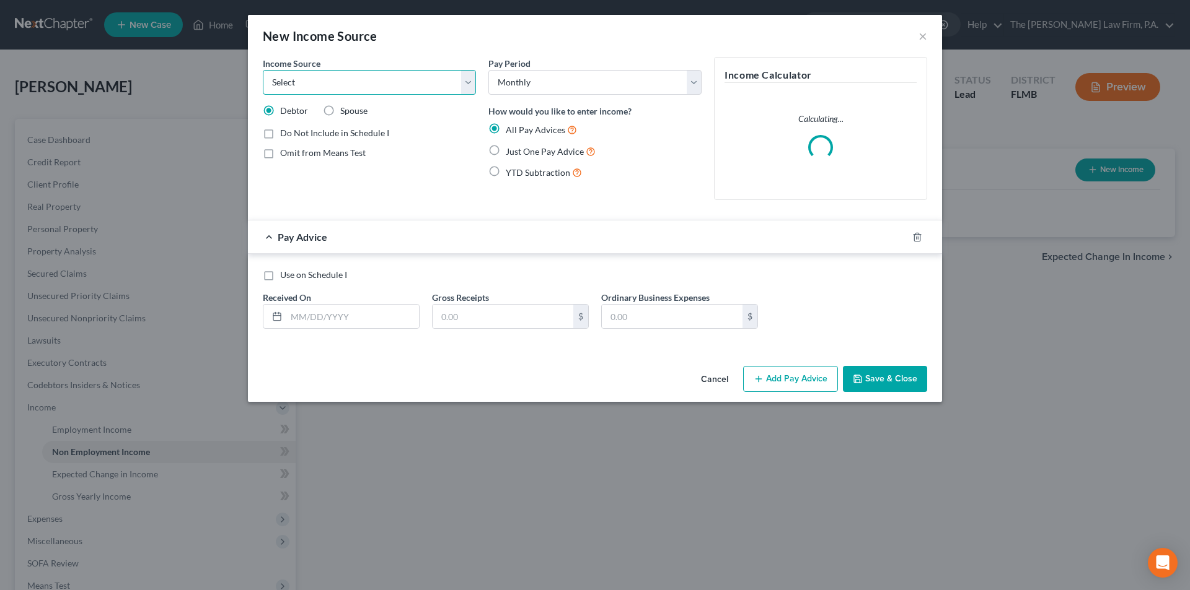
click at [342, 89] on select "Select Unemployment Disability (from employer) Pension Retirement Social Securi…" at bounding box center [369, 82] width 213 height 25
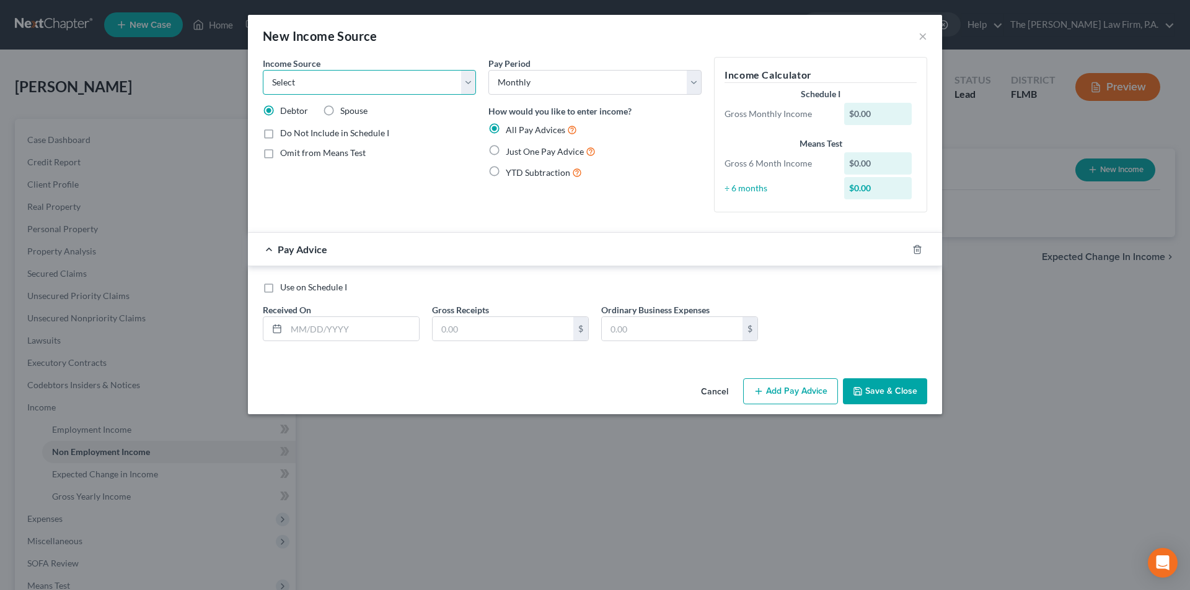
select select "4"
click at [263, 70] on select "Select Unemployment Disability (from employer) Pension Retirement Social Securi…" at bounding box center [369, 82] width 213 height 25
click at [506, 155] on label "Just One Pay Advice" at bounding box center [551, 151] width 90 height 14
click at [511, 152] on input "Just One Pay Advice" at bounding box center [515, 148] width 8 height 8
radio input "true"
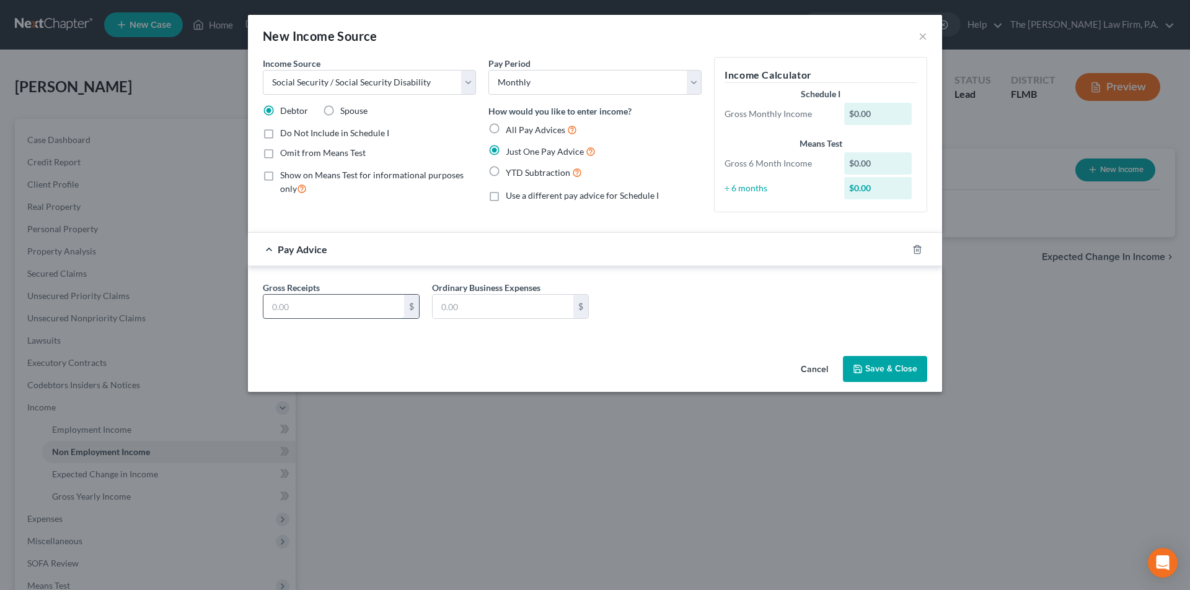
click at [340, 309] on input "text" at bounding box center [333, 307] width 141 height 24
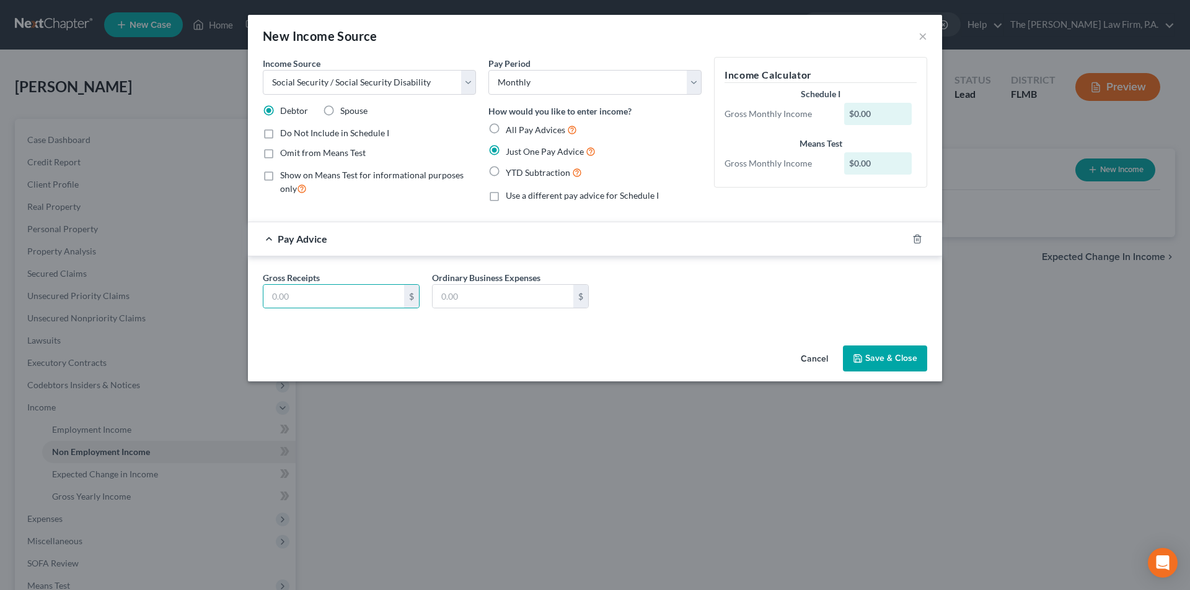
click at [340, 115] on label "Spouse" at bounding box center [353, 111] width 27 height 12
click at [345, 113] on input "Spouse" at bounding box center [349, 109] width 8 height 8
radio input "true"
click at [310, 299] on input "text" at bounding box center [333, 297] width 141 height 24
type input "1,559.00"
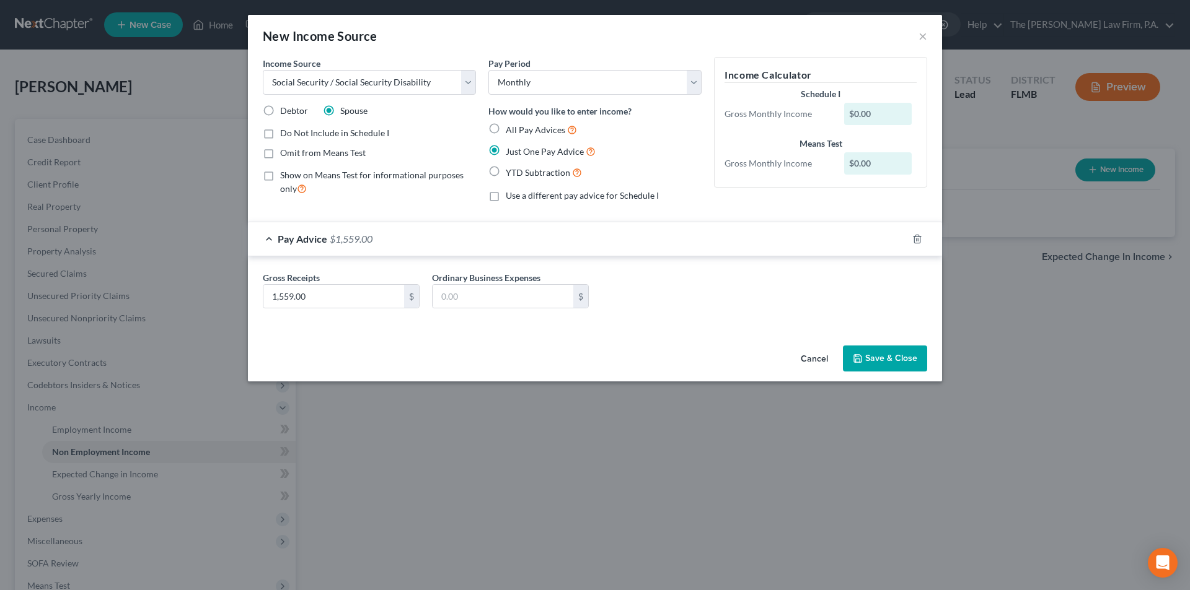
click at [874, 362] on button "Save & Close" at bounding box center [885, 359] width 84 height 26
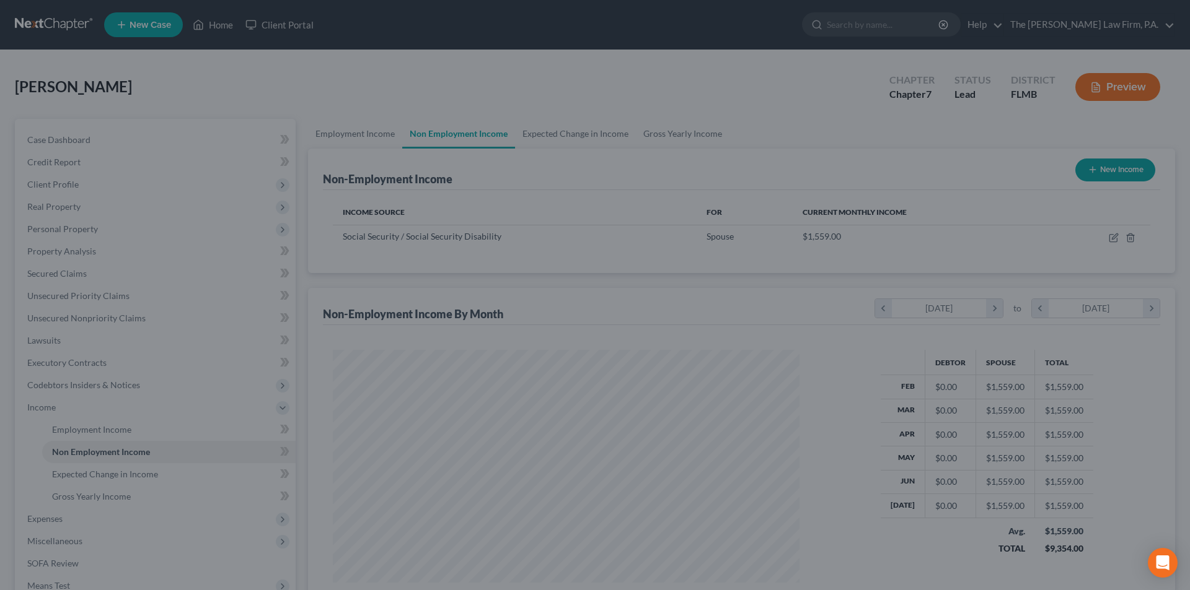
scroll to position [231, 487]
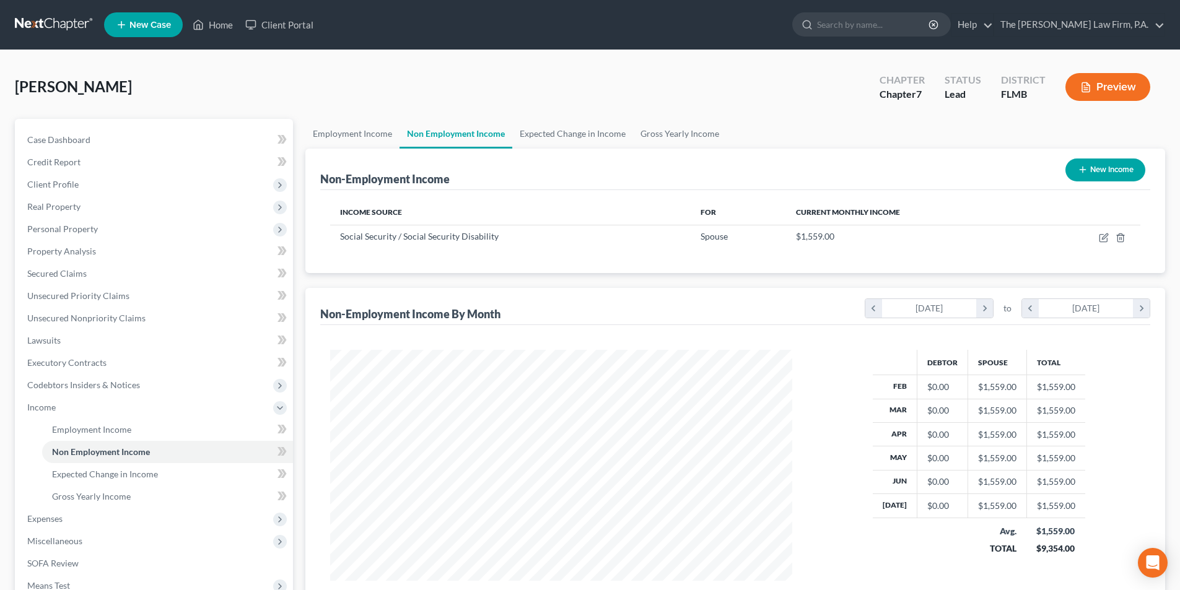
click at [1110, 172] on button "New Income" at bounding box center [1106, 170] width 80 height 23
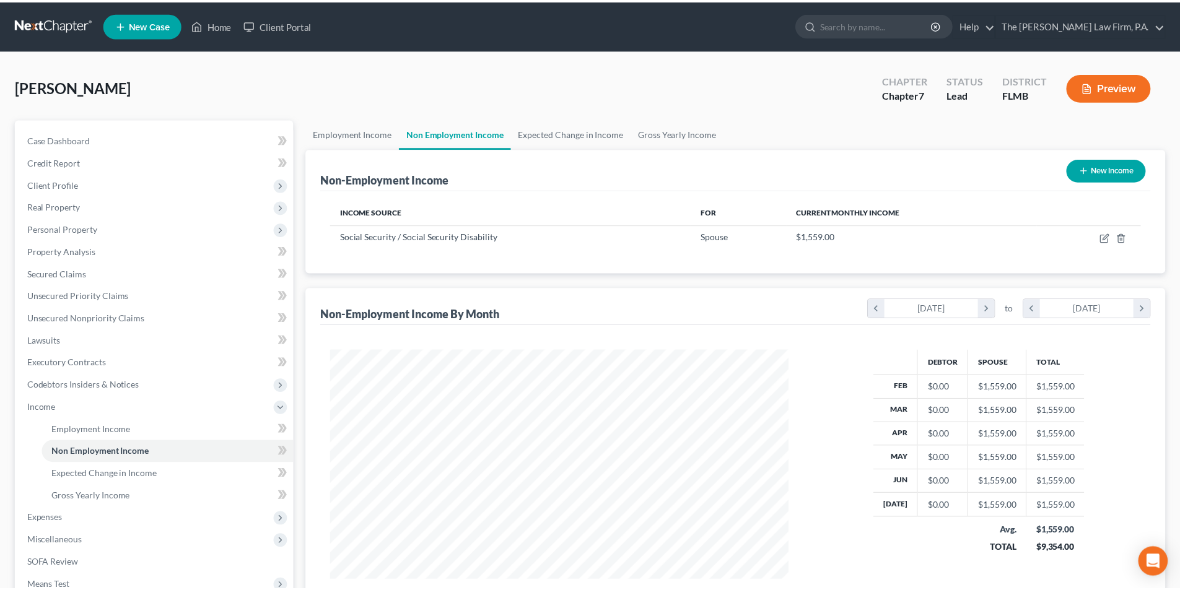
scroll to position [233, 491]
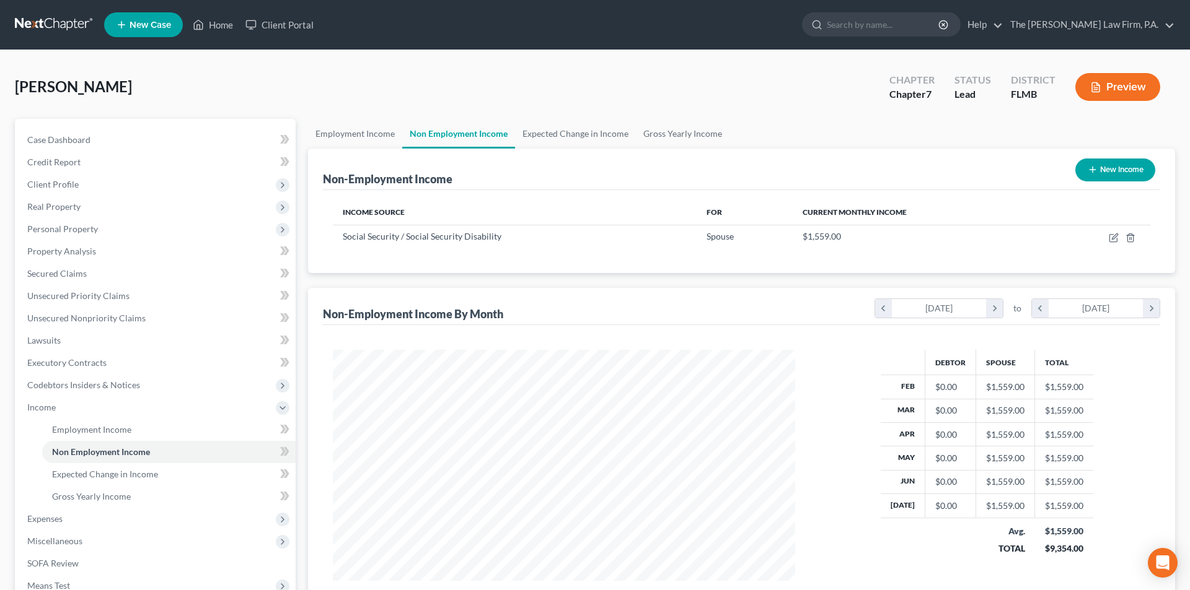
select select "0"
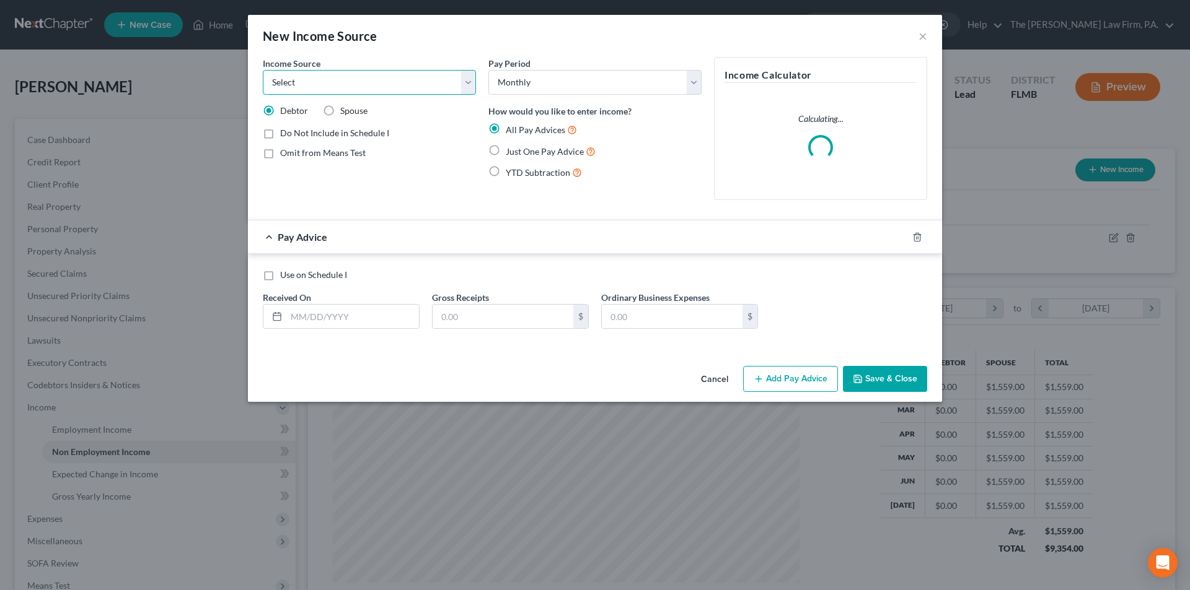
click at [348, 89] on select "Select Unemployment Disability (from employer) Pension Retirement Social Securi…" at bounding box center [369, 82] width 213 height 25
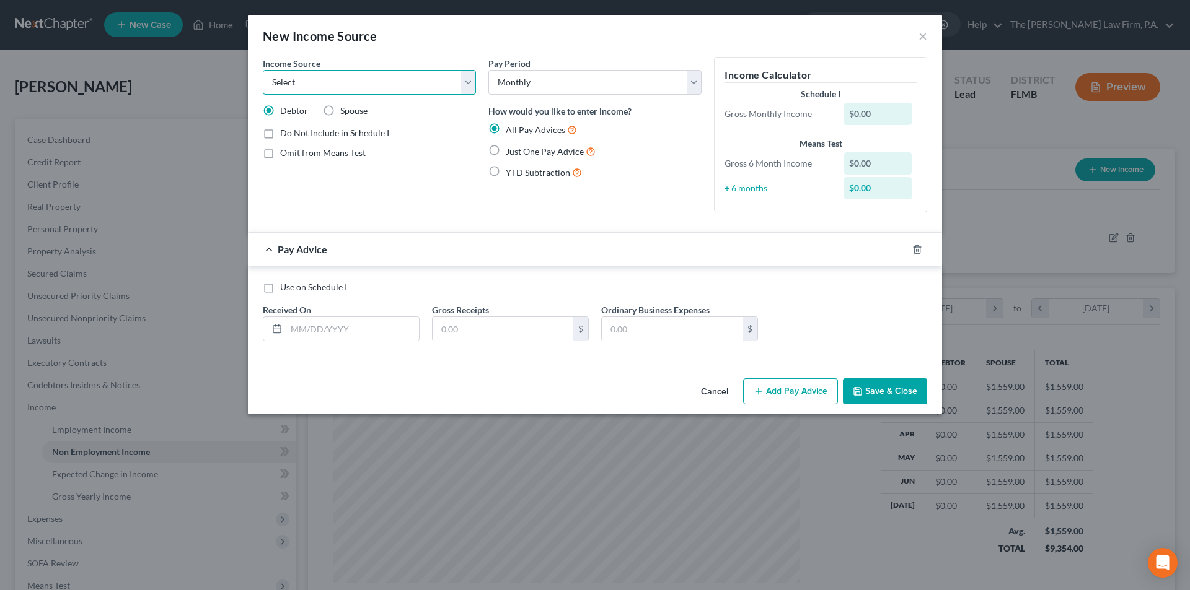
select select "4"
click at [263, 70] on select "Select Unemployment Disability (from employer) Pension Retirement Social Securi…" at bounding box center [369, 82] width 213 height 25
click at [521, 146] on span "Just One Pay Advice" at bounding box center [545, 151] width 78 height 11
click at [519, 146] on input "Just One Pay Advice" at bounding box center [515, 148] width 8 height 8
radio input "true"
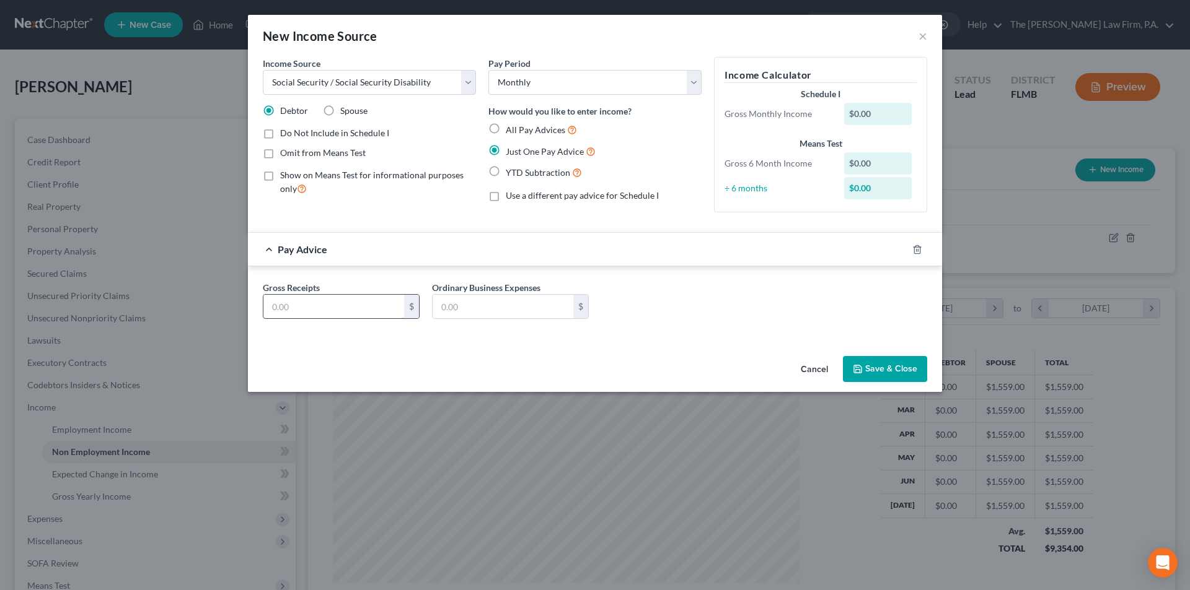
click at [313, 307] on input "text" at bounding box center [333, 307] width 141 height 24
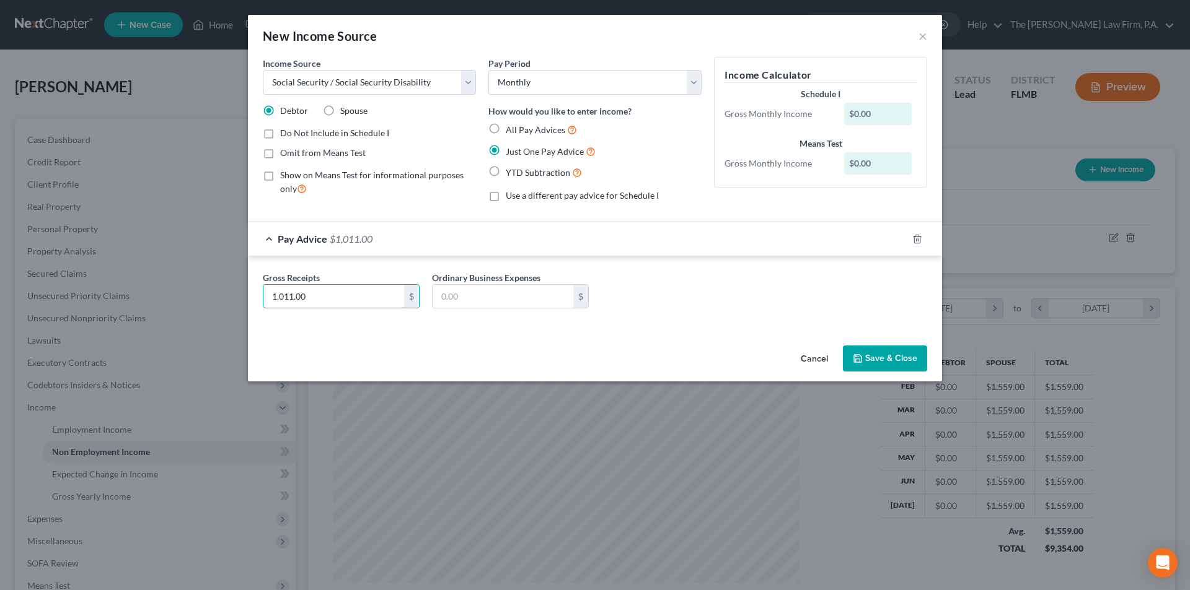
type input "1,011.00"
click at [884, 362] on button "Save & Close" at bounding box center [885, 359] width 84 height 26
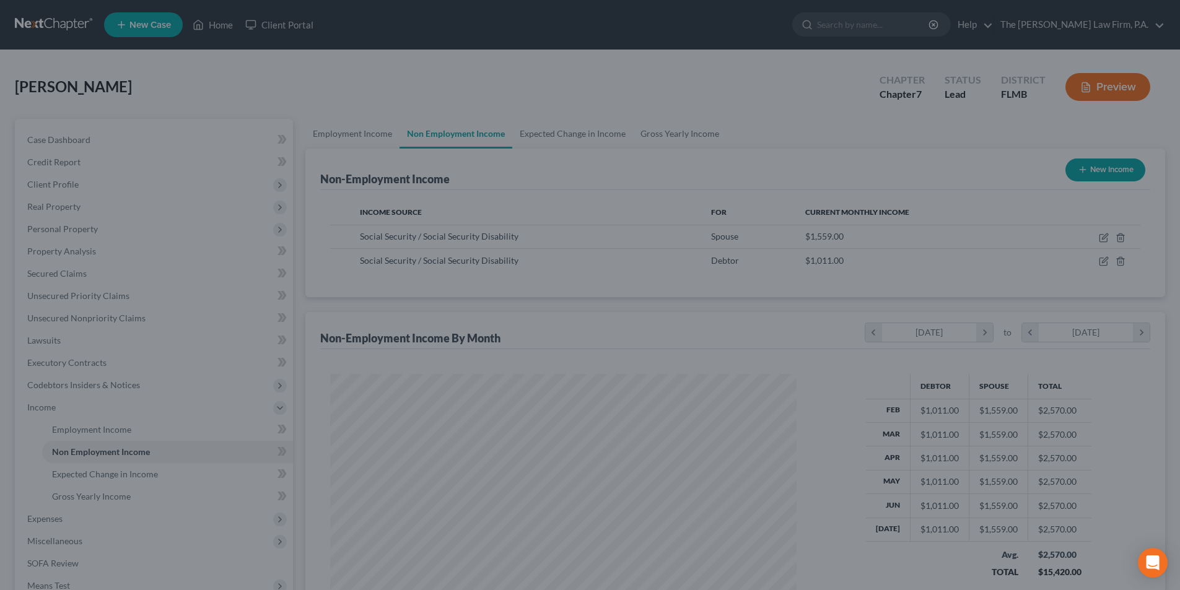
scroll to position [619347, 619091]
